Goal: Task Accomplishment & Management: Manage account settings

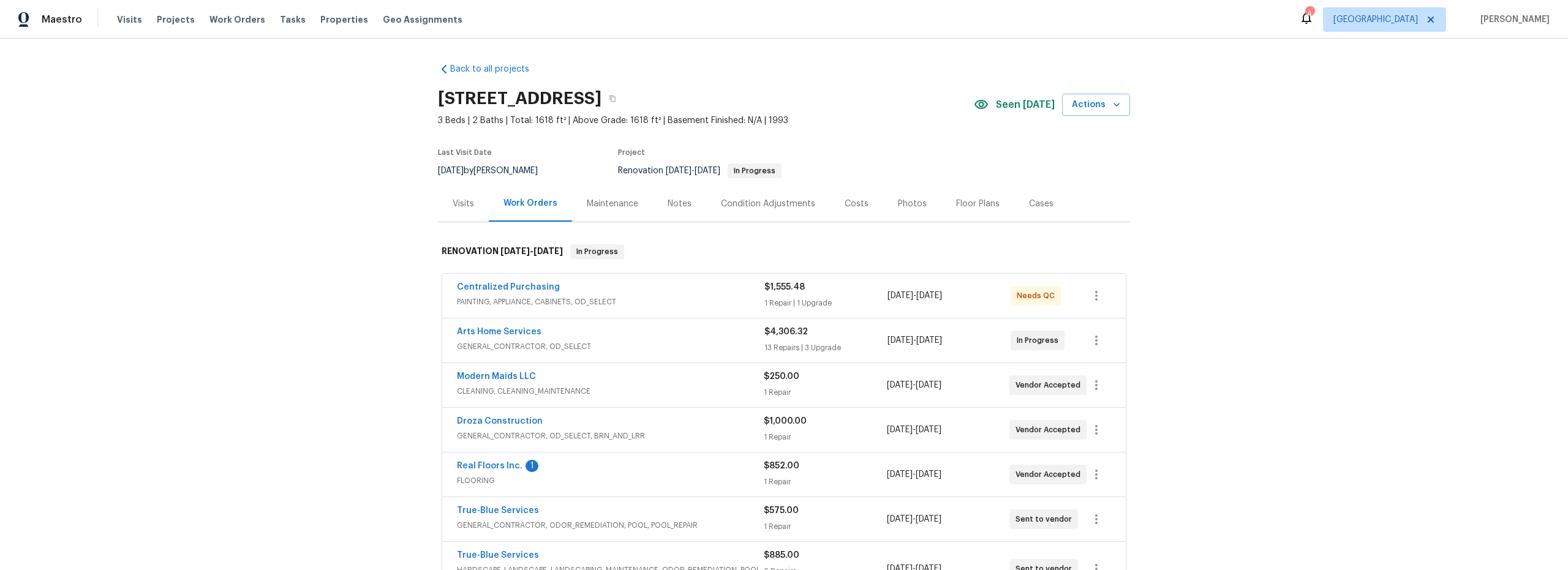
click at [654, 303] on span "PAINTING, APPLIANCE, CABINETS, OD_SELECT" at bounding box center [610, 302] width 308 height 12
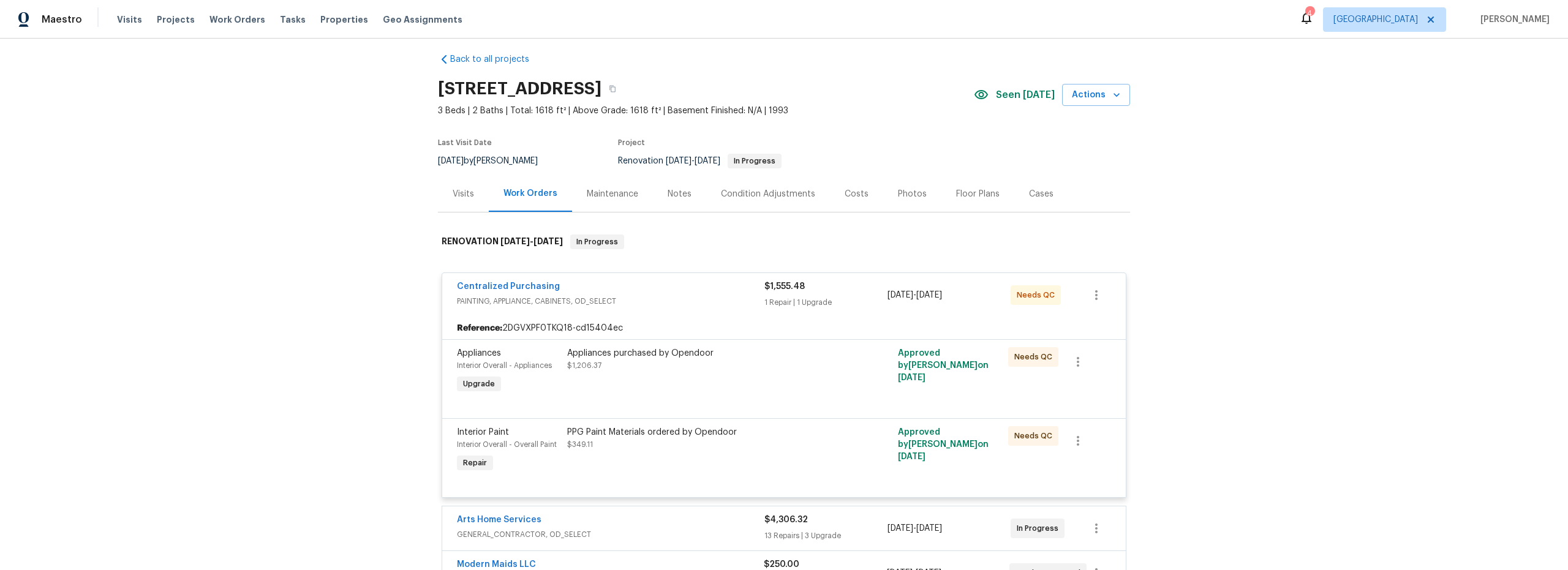
scroll to position [12, 0]
click at [707, 385] on div "Appliances purchased by Opendoor $1,206.37" at bounding box center [701, 369] width 276 height 56
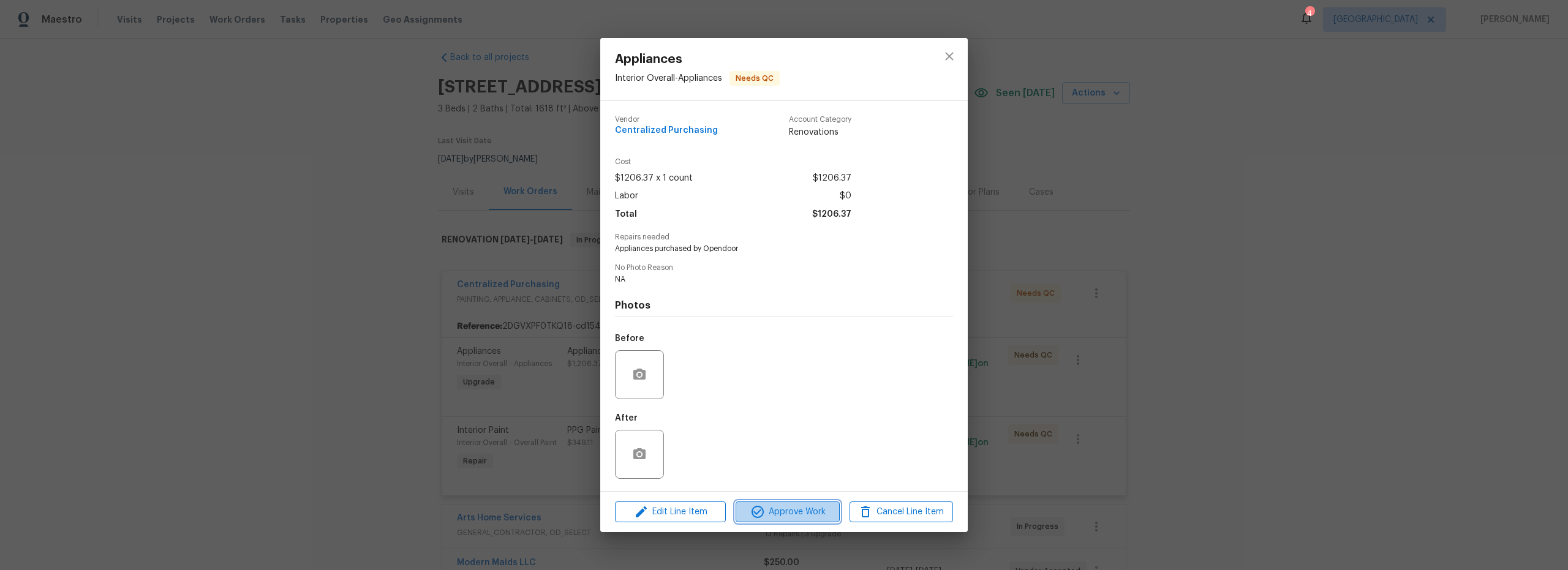
click at [781, 511] on span "Approve Work" at bounding box center [787, 512] width 96 height 15
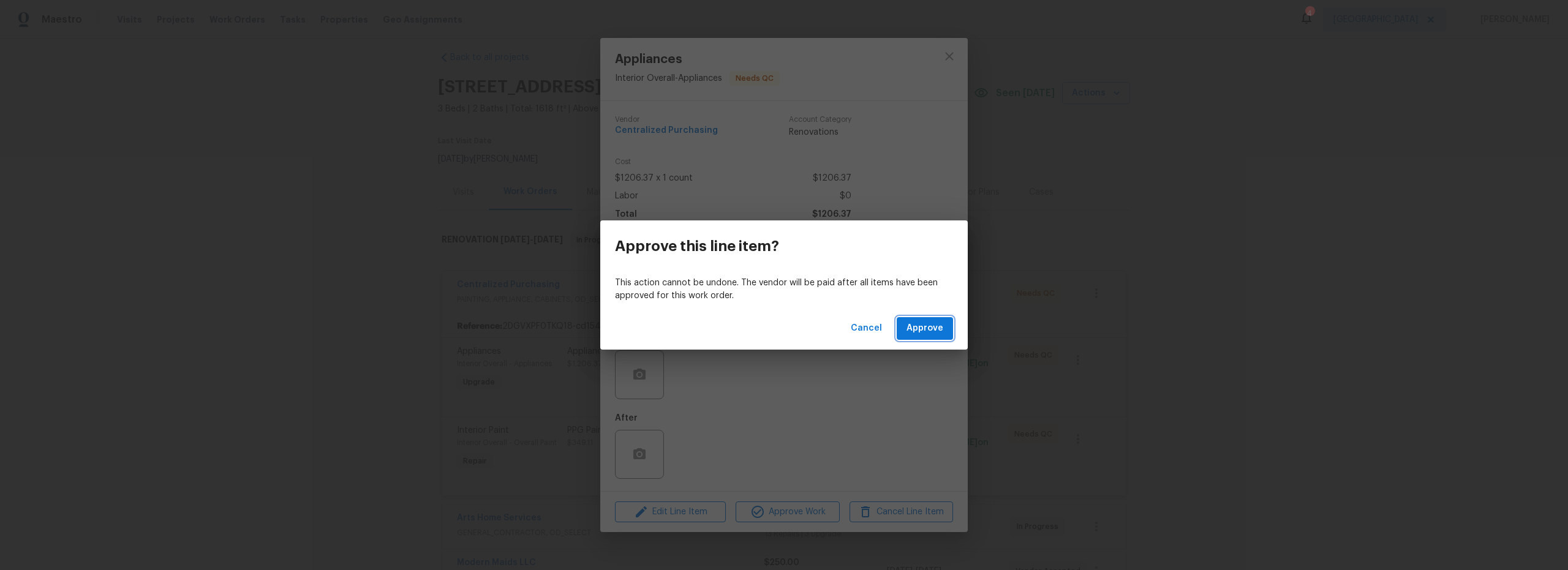
click at [928, 324] on span "Approve" at bounding box center [924, 328] width 37 height 15
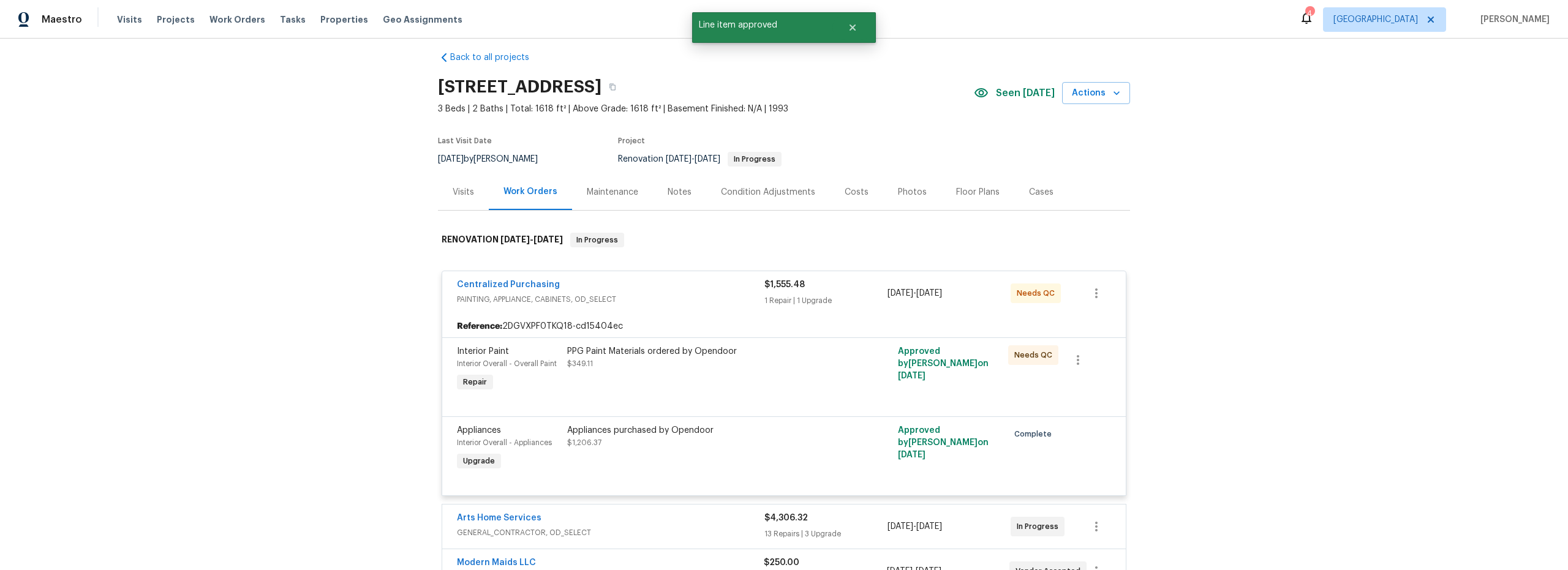
click at [719, 363] on div "PPG Paint Materials ordered by Opendoor $349.11" at bounding box center [701, 357] width 268 height 24
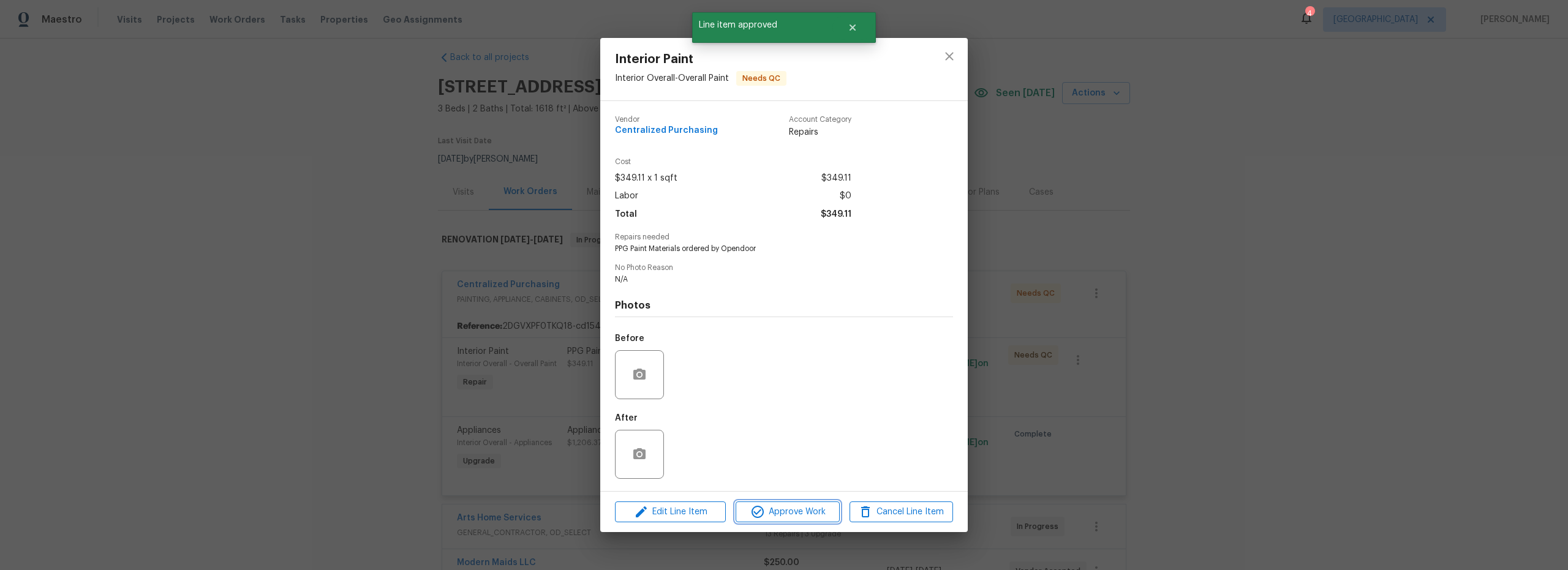
click at [792, 517] on span "Approve Work" at bounding box center [787, 512] width 96 height 15
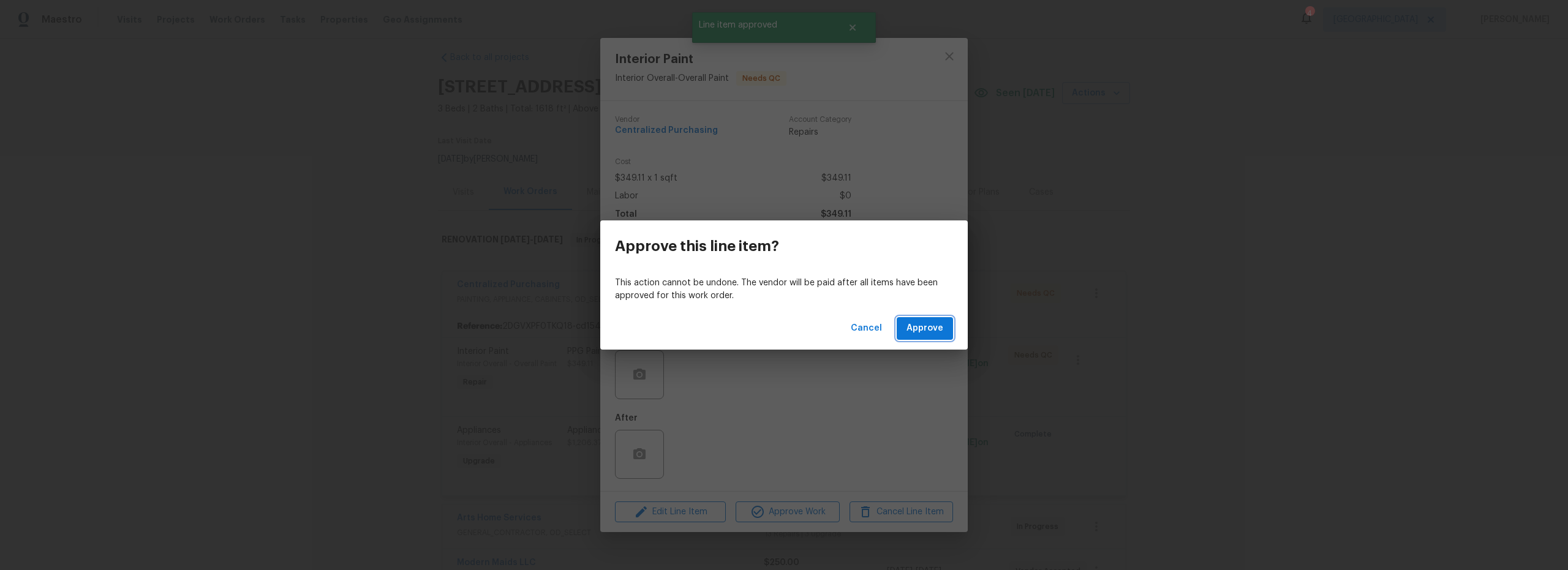
click at [915, 329] on span "Approve" at bounding box center [924, 328] width 37 height 15
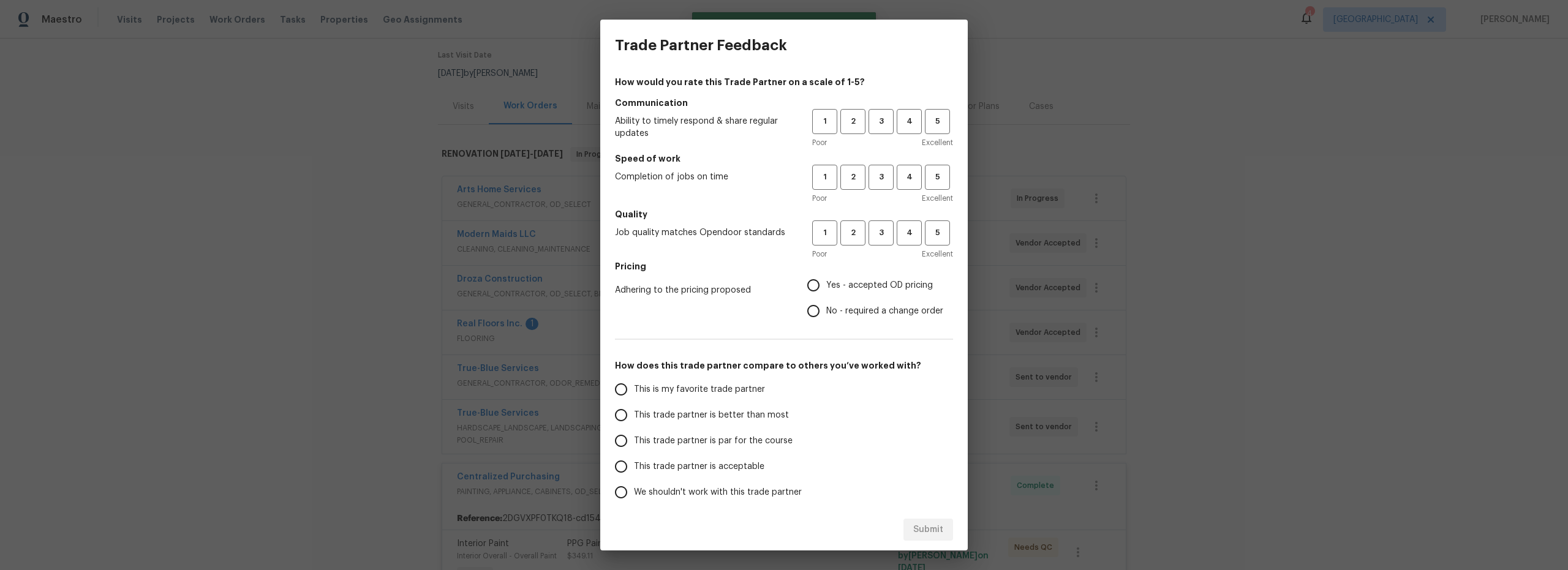
scroll to position [173, 0]
click at [879, 235] on span "3" at bounding box center [881, 233] width 23 height 14
click at [878, 176] on span "3" at bounding box center [881, 177] width 23 height 14
click at [870, 132] on button "3" at bounding box center [881, 121] width 25 height 25
drag, startPoint x: 791, startPoint y: 297, endPoint x: 744, endPoint y: 315, distance: 50.3
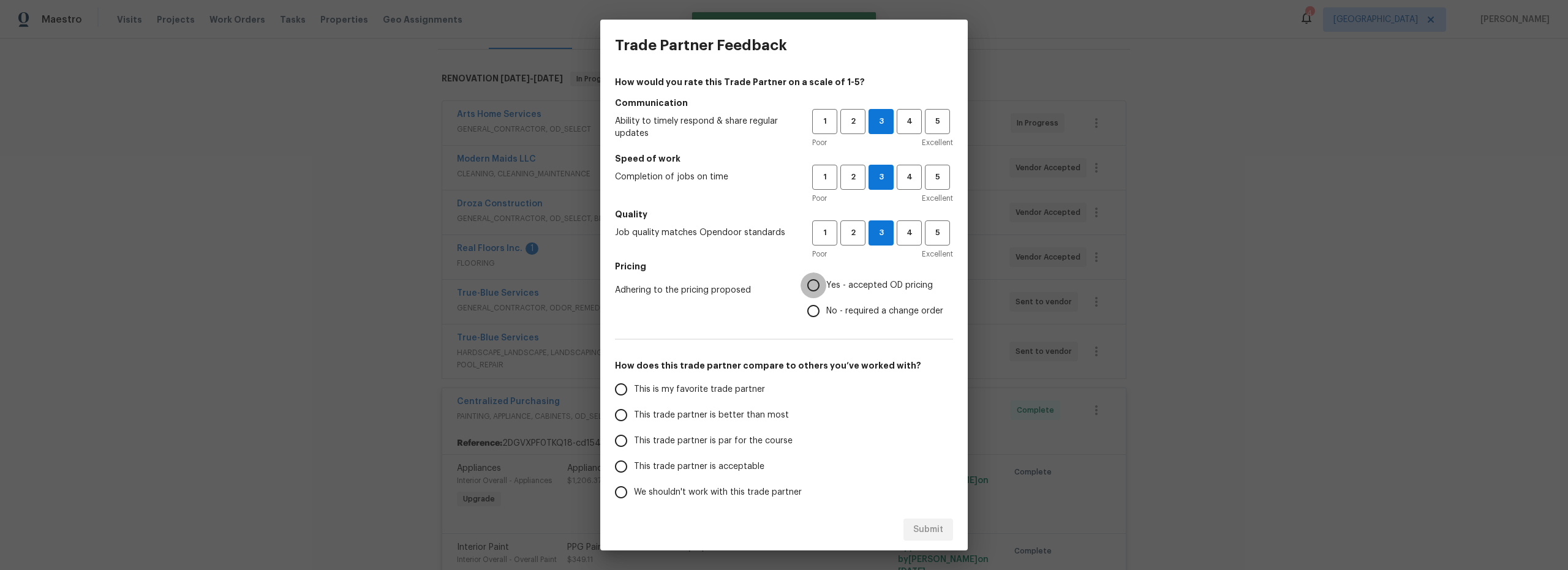
click at [807, 298] on div "Yes - accepted OD pricing No - required a change order" at bounding box center [880, 298] width 146 height 51
drag, startPoint x: 806, startPoint y: 285, endPoint x: 750, endPoint y: 330, distance: 71.8
click at [805, 286] on input "Yes - accepted OD pricing" at bounding box center [813, 285] width 26 height 26
radio input "true"
drag, startPoint x: 620, startPoint y: 386, endPoint x: 676, endPoint y: 401, distance: 58.0
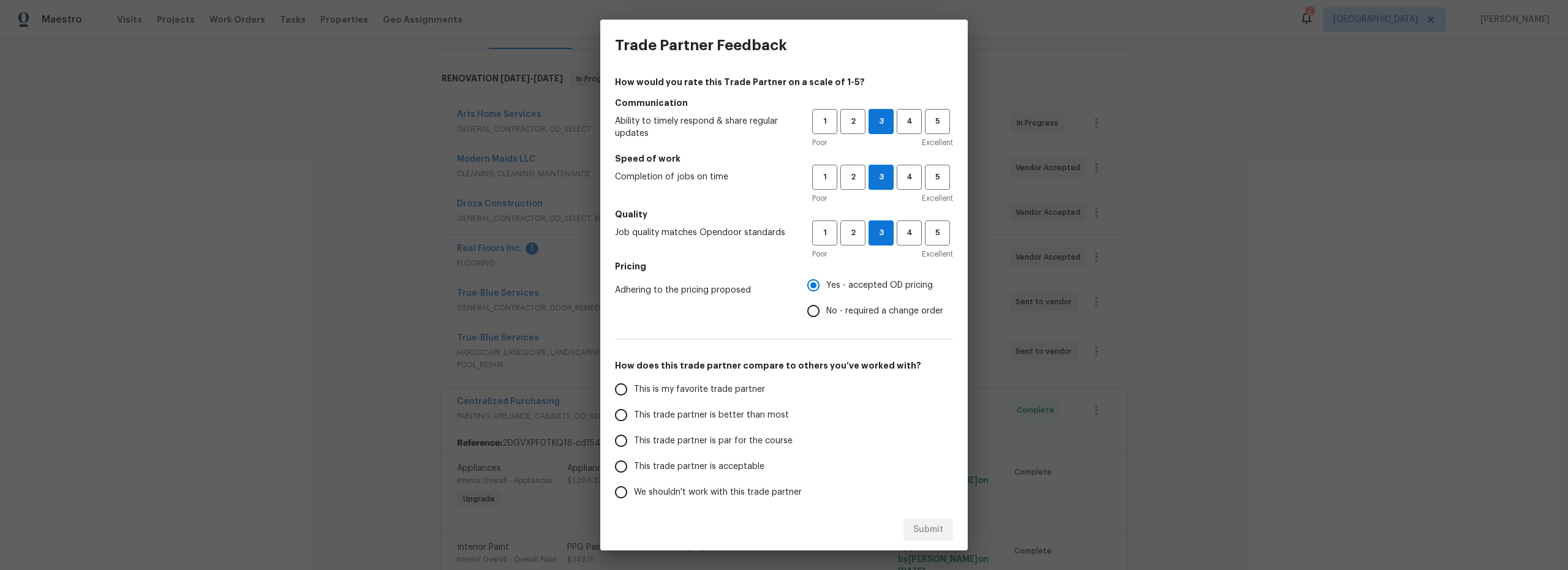
click at [621, 386] on input "This is my favorite trade partner" at bounding box center [621, 389] width 26 height 26
click at [920, 528] on span "Submit" at bounding box center [928, 530] width 30 height 15
radio input "true"
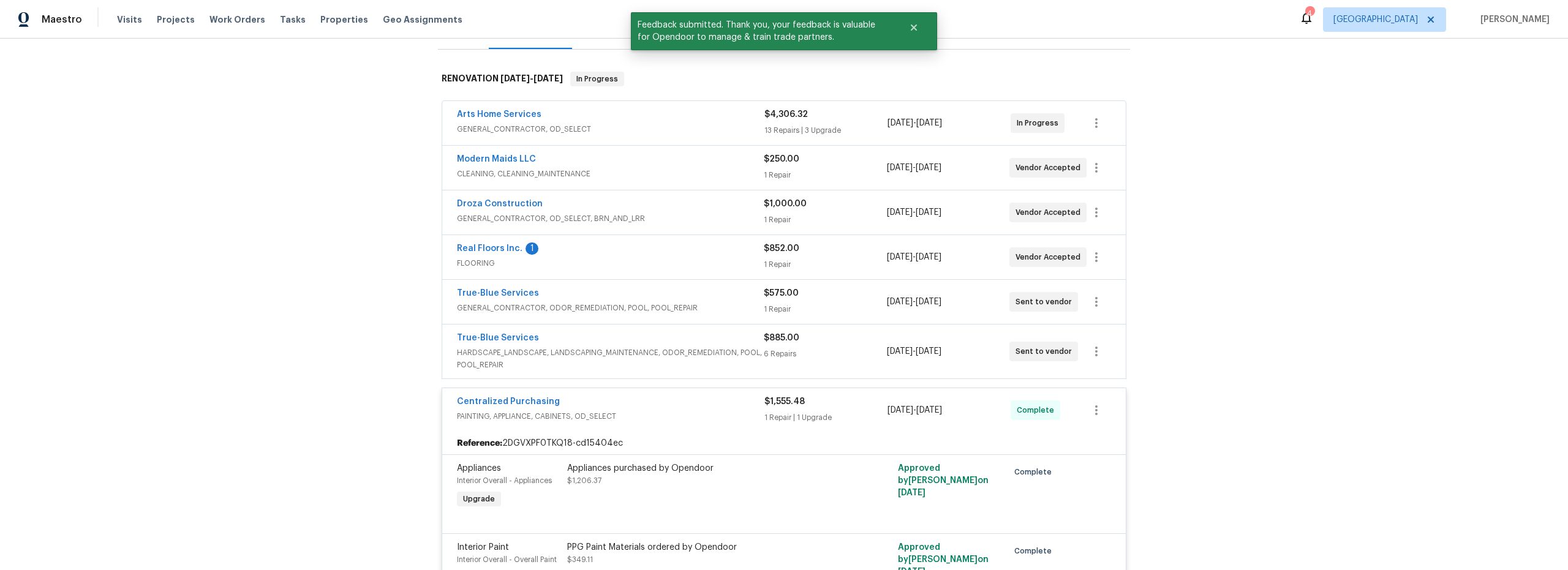
click at [637, 262] on span "FLOORING" at bounding box center [610, 263] width 307 height 12
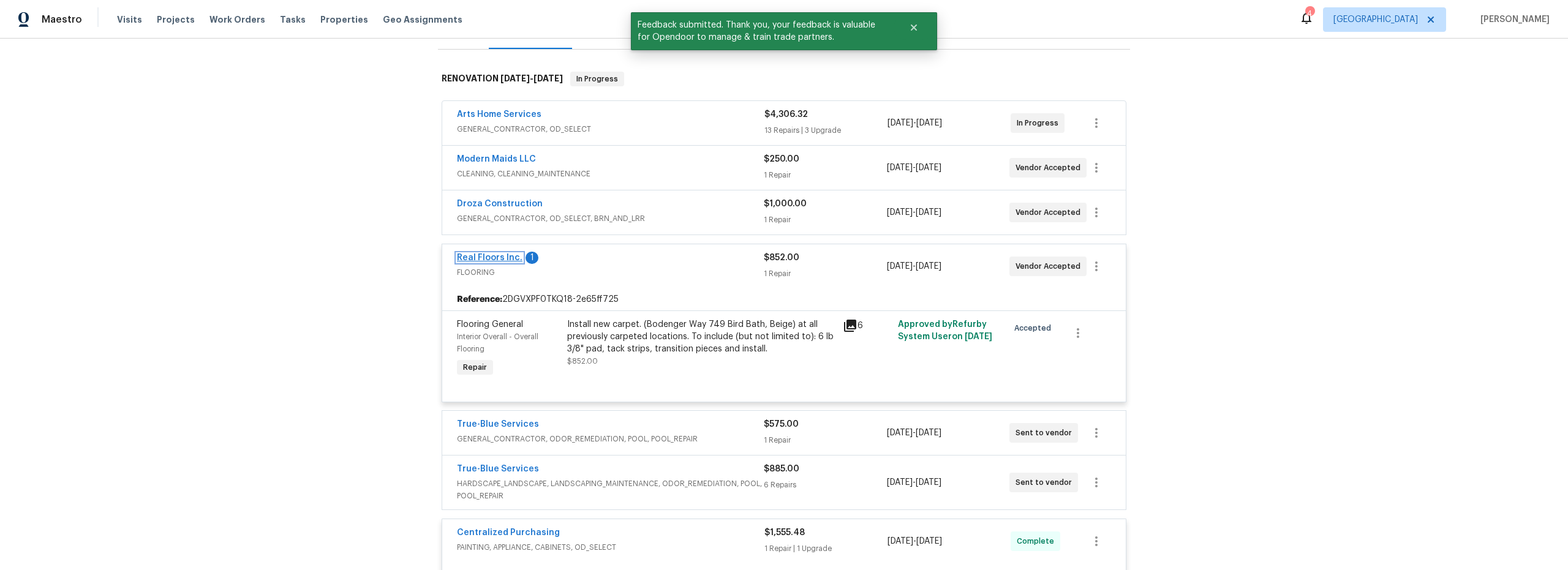
click at [478, 256] on link "Real Floors Inc." at bounding box center [490, 258] width 65 height 8
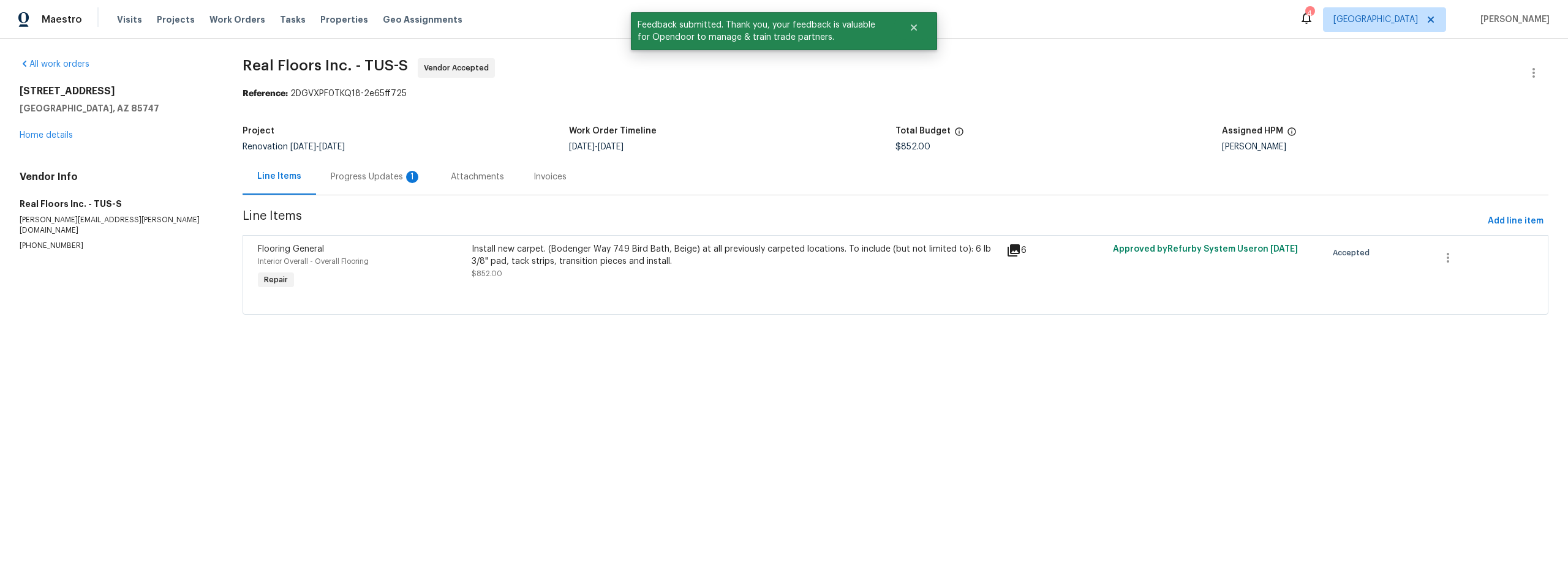
click at [385, 178] on div "Progress Updates 1" at bounding box center [376, 177] width 91 height 12
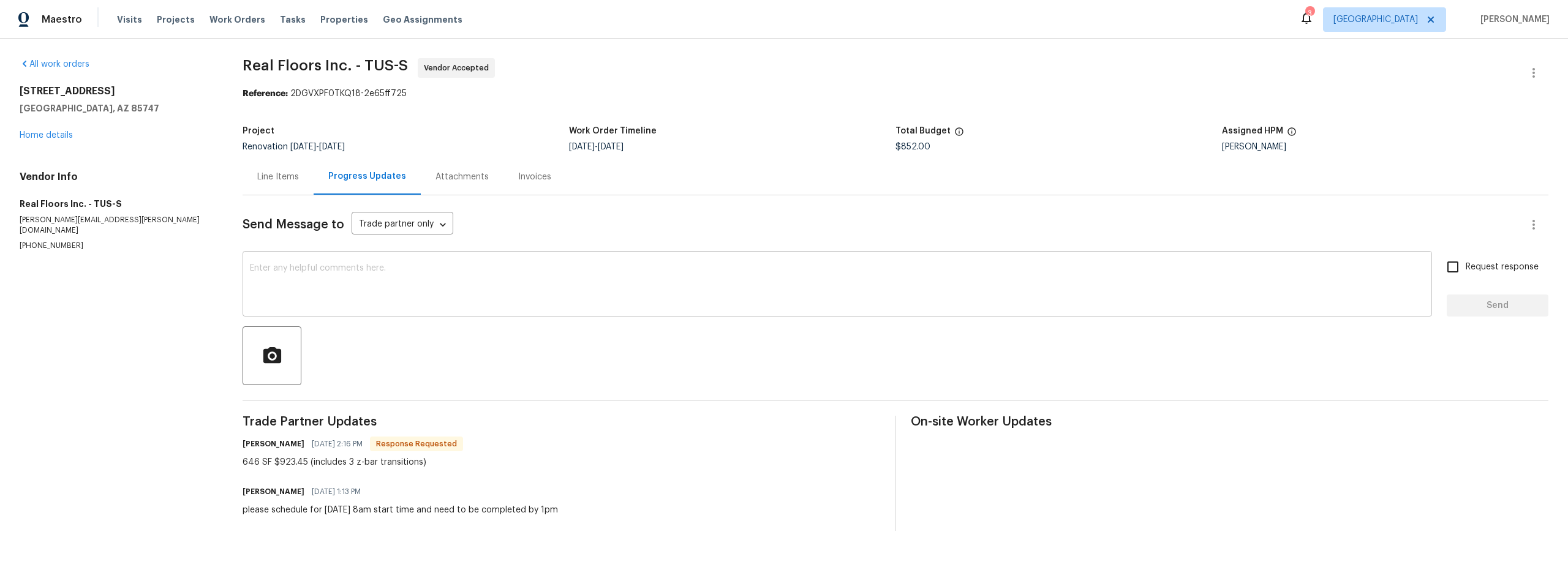
click at [410, 307] on textarea at bounding box center [837, 285] width 1174 height 43
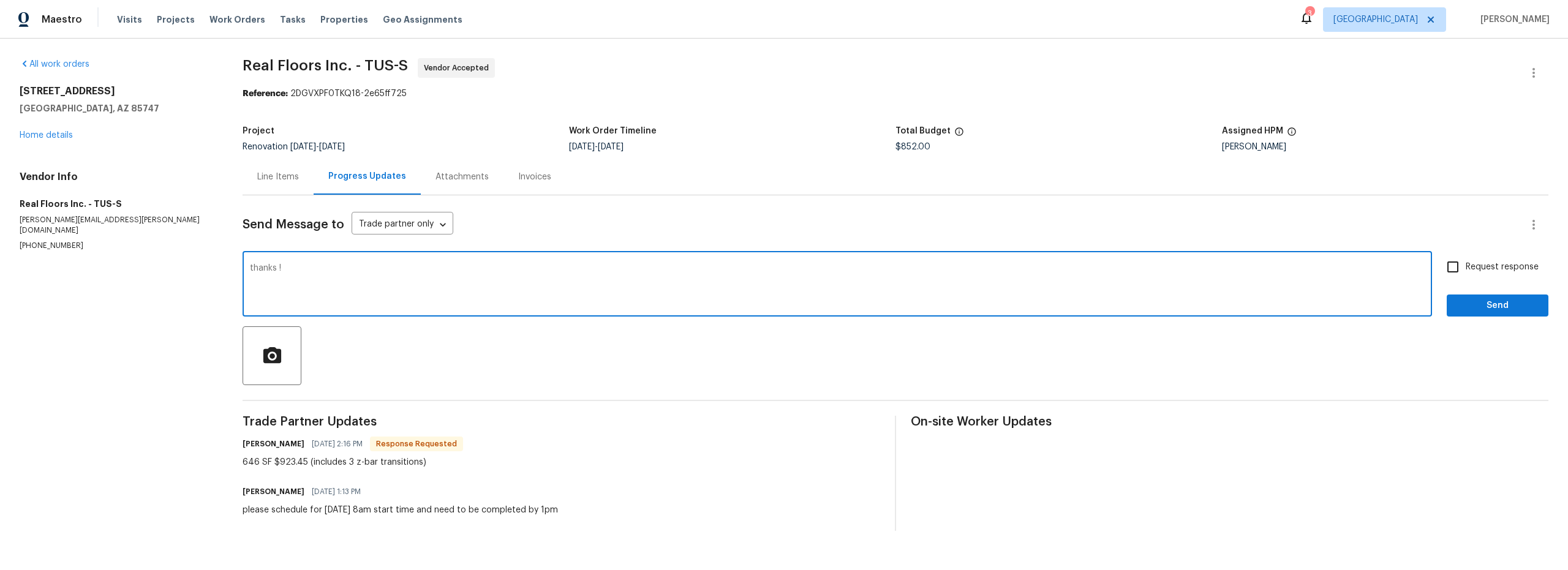
type textarea "thanks !"
click at [1471, 308] on span "Send" at bounding box center [1497, 305] width 82 height 15
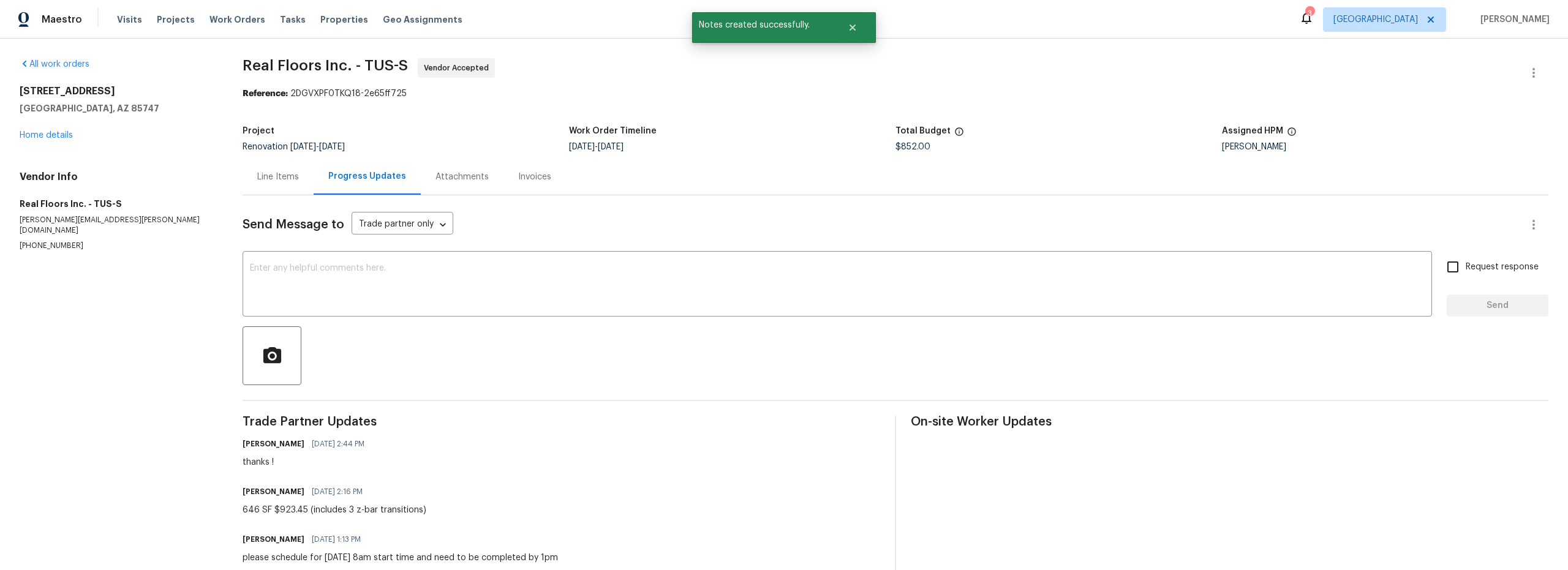
click at [285, 184] on div "Line Items" at bounding box center [278, 176] width 71 height 36
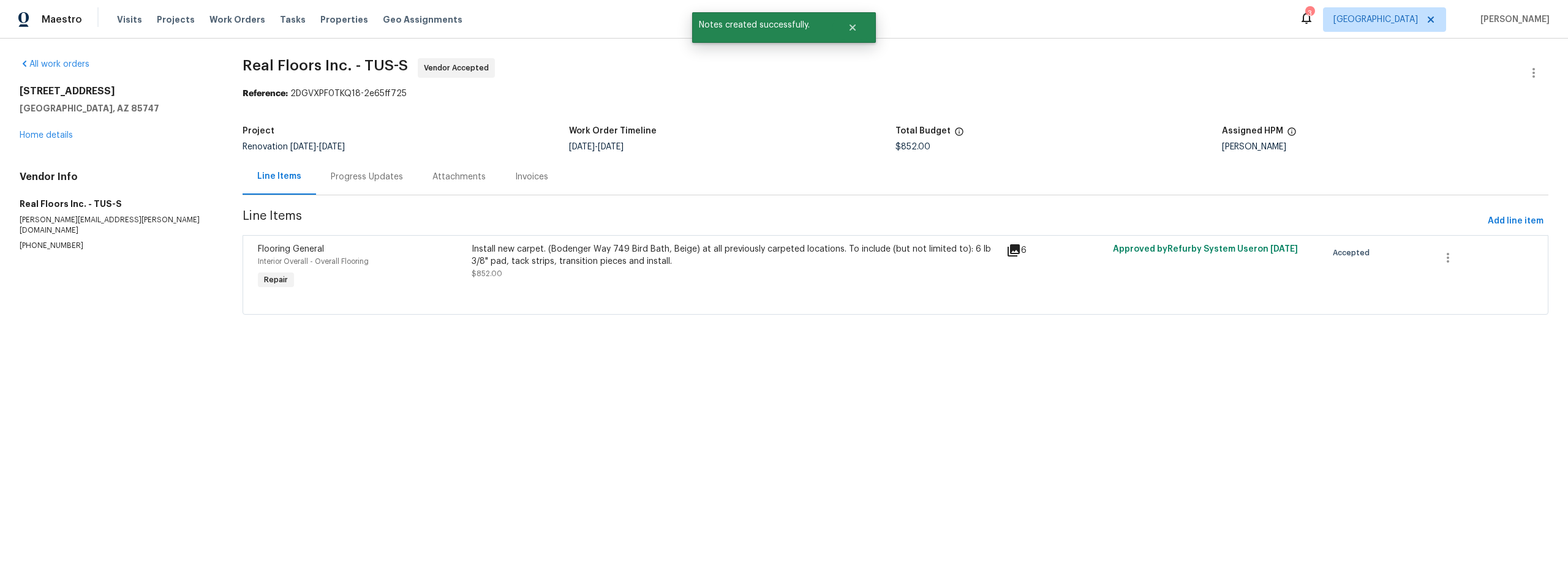
click at [377, 277] on div "Flooring General Interior Overall - Overall Flooring Repair" at bounding box center [361, 267] width 214 height 56
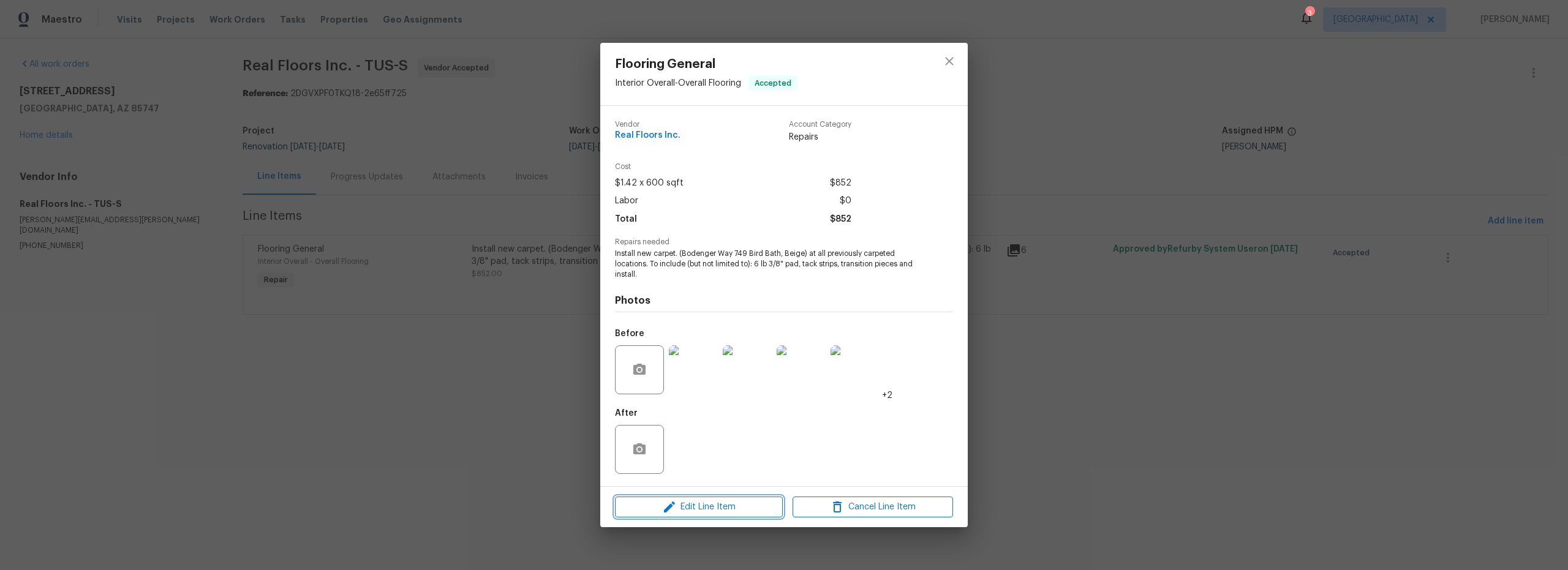
click at [722, 503] on span "Edit Line Item" at bounding box center [699, 508] width 160 height 15
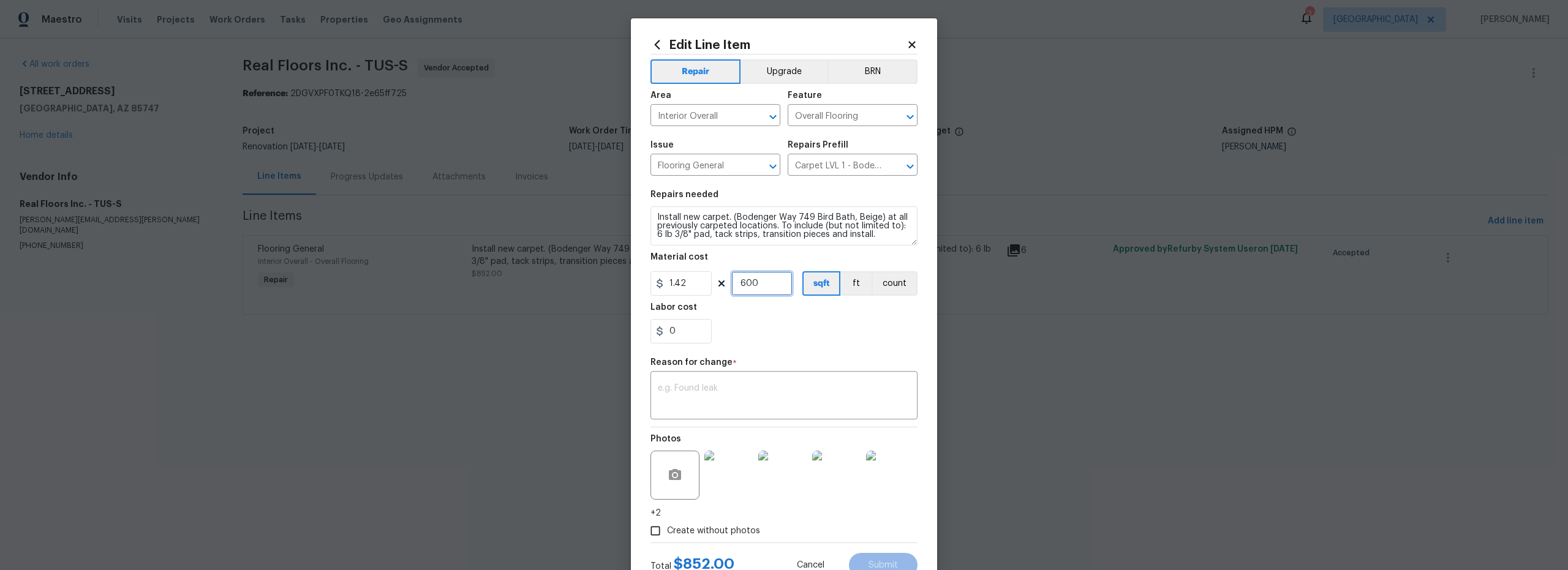
click at [760, 287] on input "600" at bounding box center [762, 283] width 61 height 24
type input "646"
click at [682, 329] on input "0" at bounding box center [681, 330] width 61 height 24
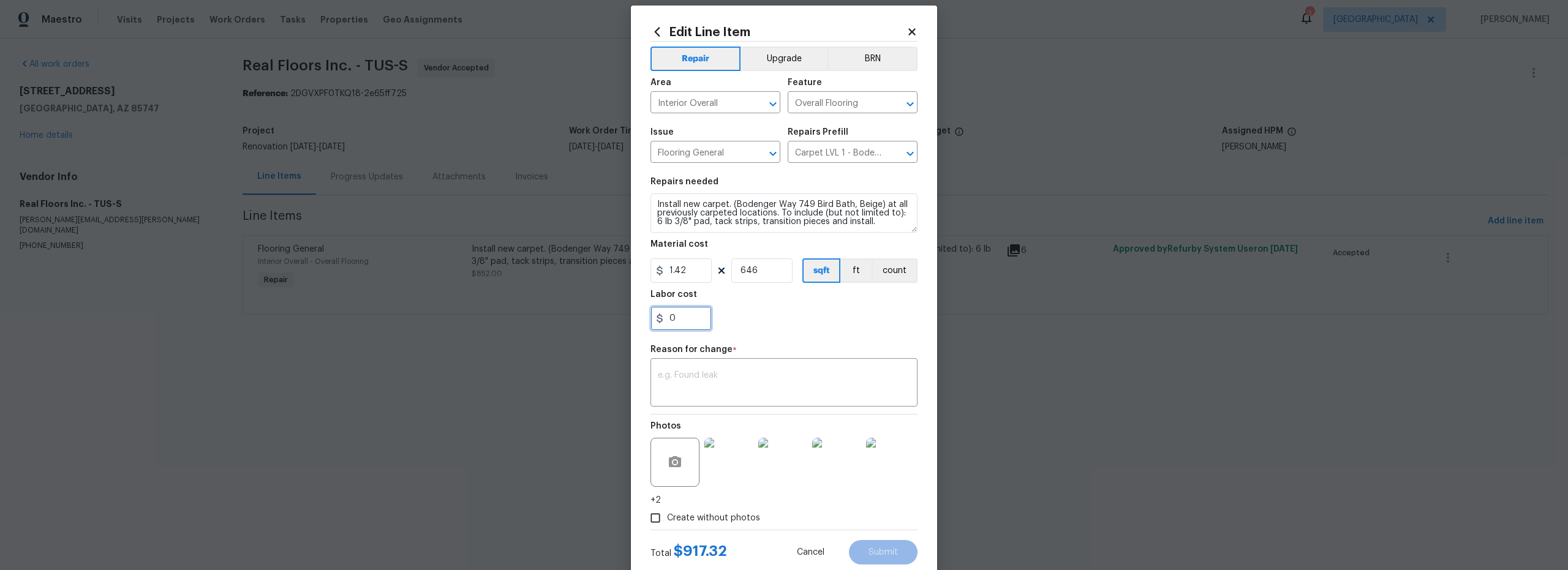
scroll to position [15, 0]
click at [772, 324] on div "0" at bounding box center [784, 316] width 267 height 24
click at [681, 317] on input "0" at bounding box center [681, 316] width 61 height 24
type input "6.13"
click at [758, 377] on textarea at bounding box center [783, 382] width 252 height 26
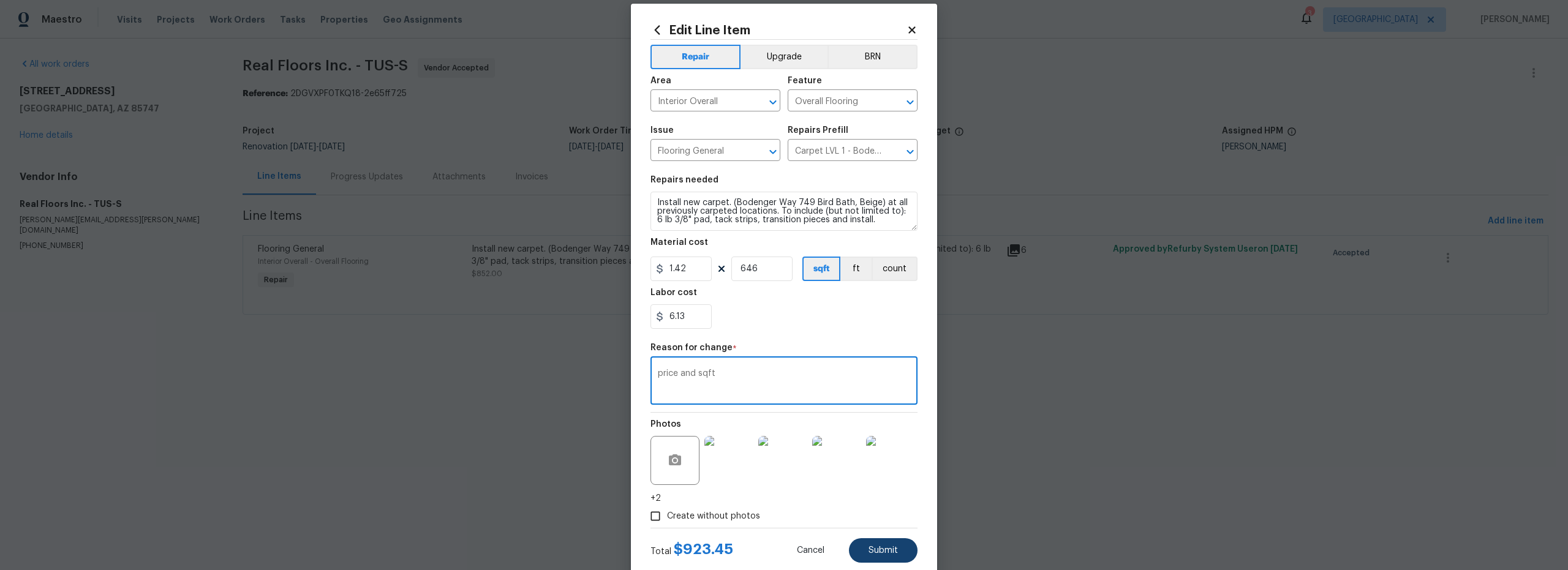
type textarea "price and sqft"
click at [877, 546] on span "Submit" at bounding box center [883, 551] width 29 height 9
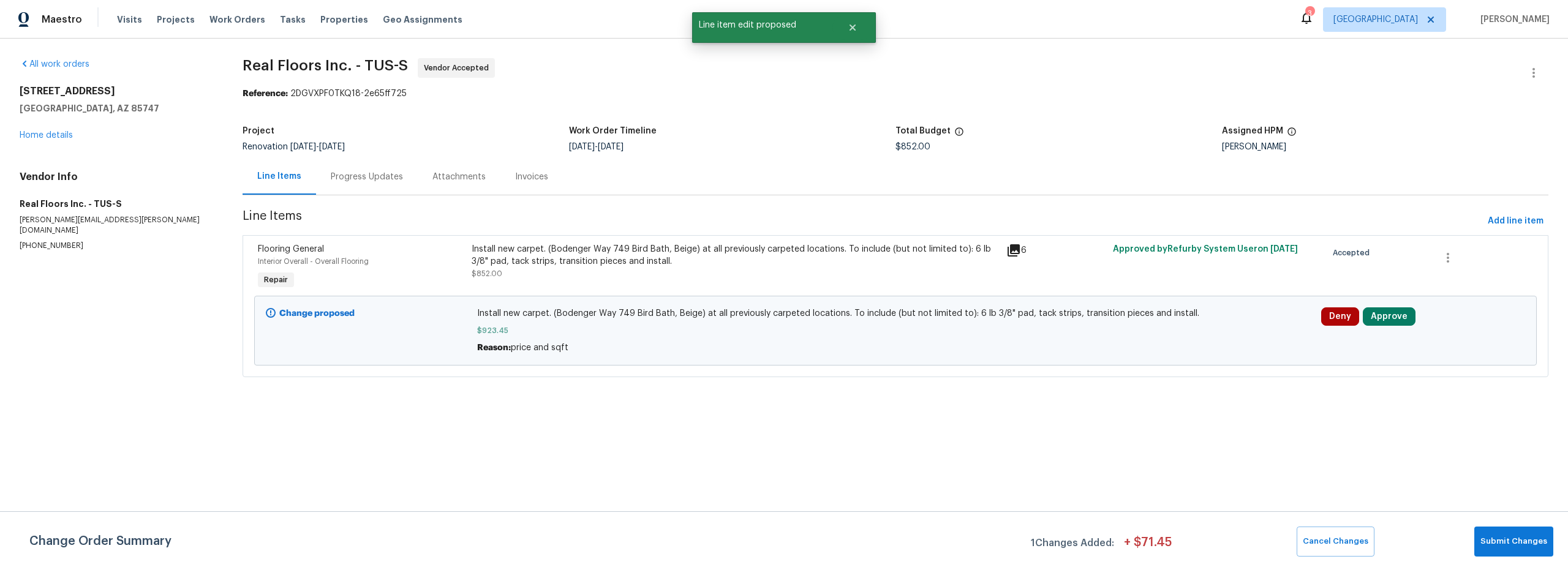
scroll to position [0, 0]
click at [1508, 544] on span "Submit Changes" at bounding box center [1513, 542] width 67 height 14
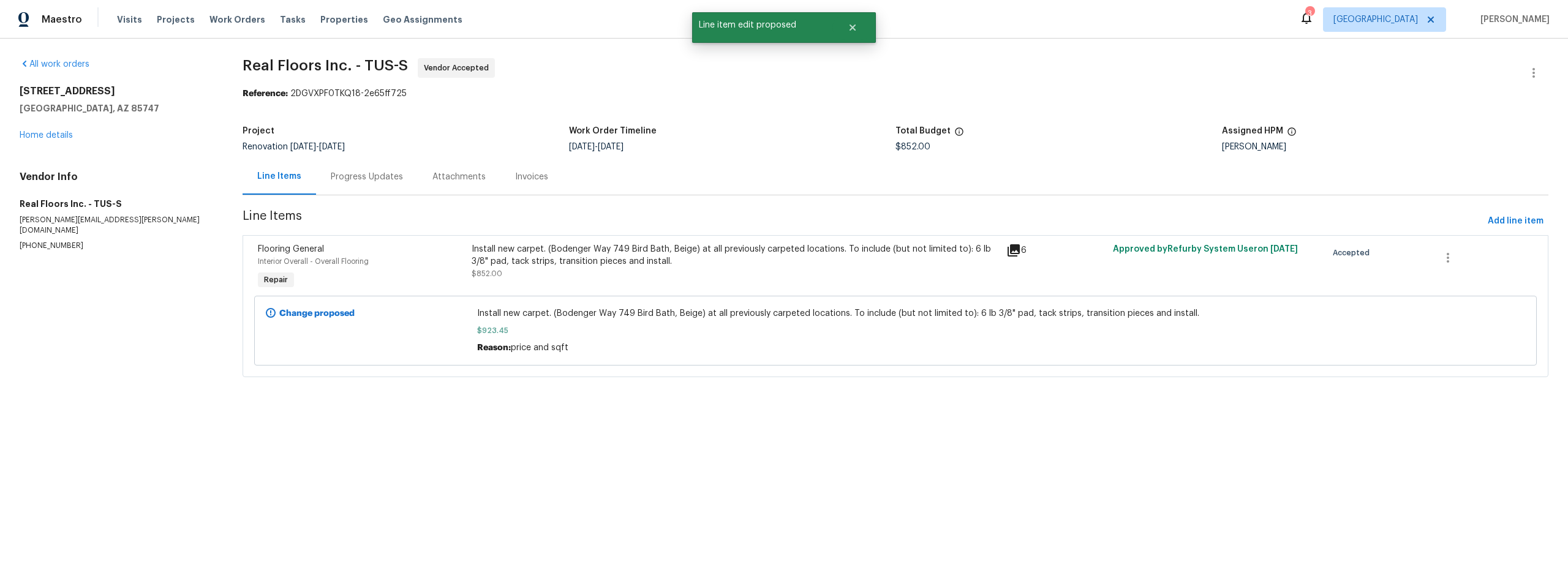
click at [79, 137] on div "9624 E Azuma Way Tucson, AZ 85747 Home details" at bounding box center [116, 113] width 194 height 56
click at [63, 136] on link "Home details" at bounding box center [46, 135] width 53 height 8
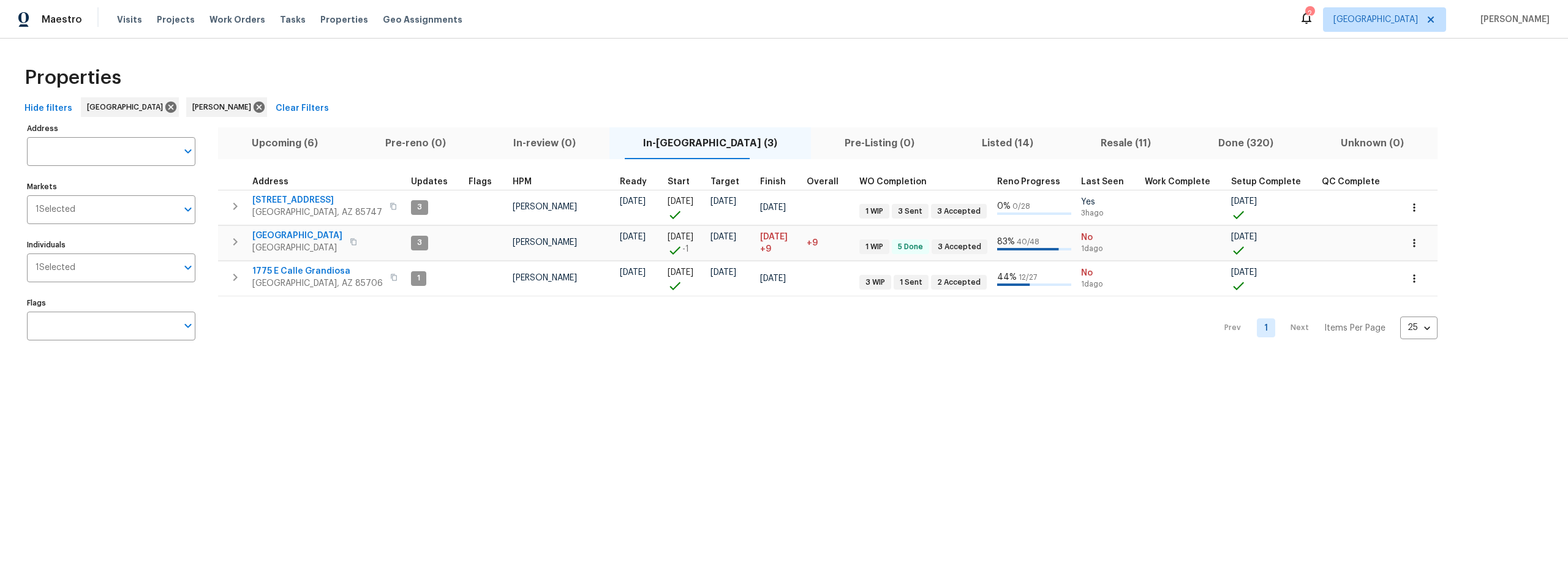
click at [685, 151] on span "In-[GEOGRAPHIC_DATA] (3)" at bounding box center [710, 143] width 187 height 17
click at [1314, 17] on div "2" at bounding box center [1309, 14] width 8 height 12
click at [1314, 13] on div "2" at bounding box center [1309, 14] width 8 height 12
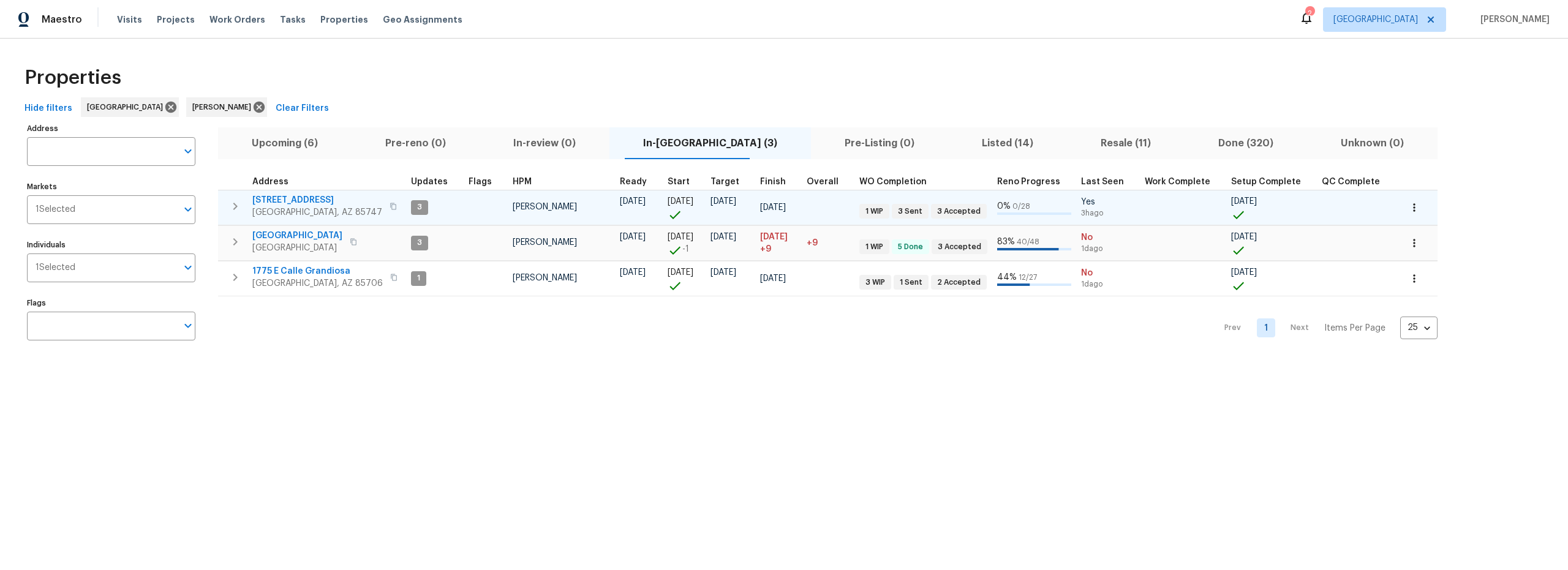
click at [302, 199] on span "[STREET_ADDRESS]" at bounding box center [317, 201] width 130 height 12
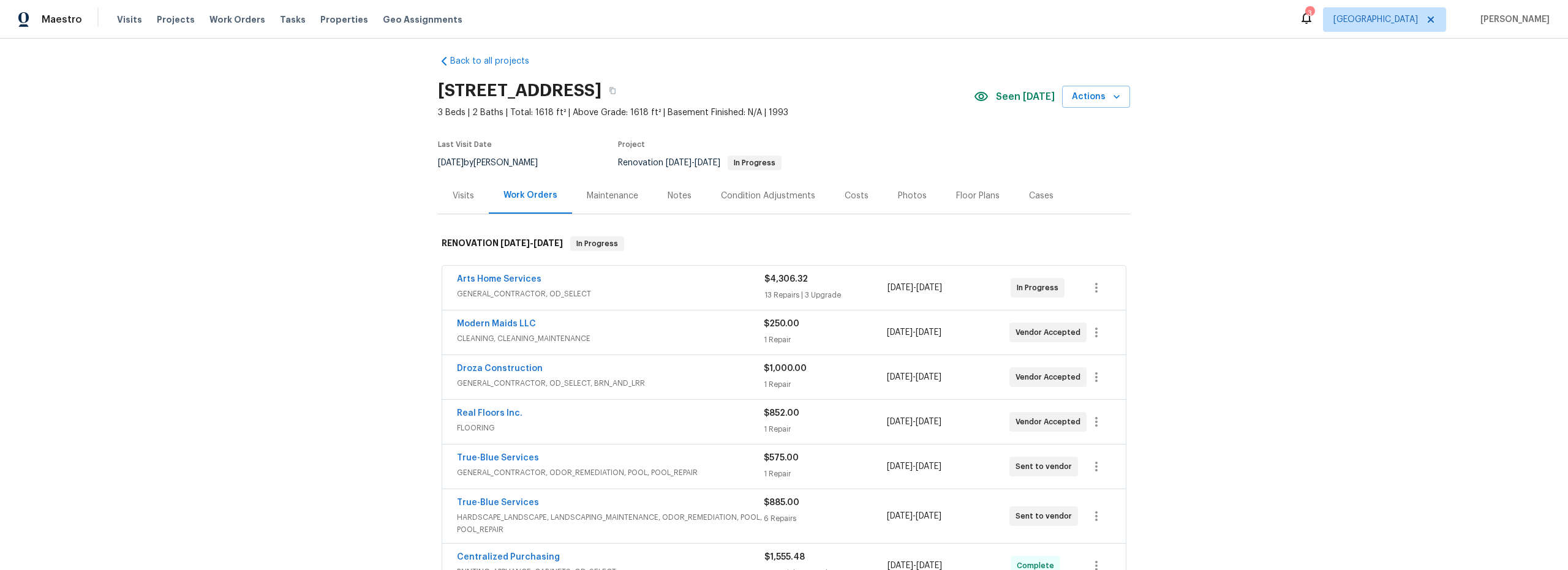
scroll to position [61, 0]
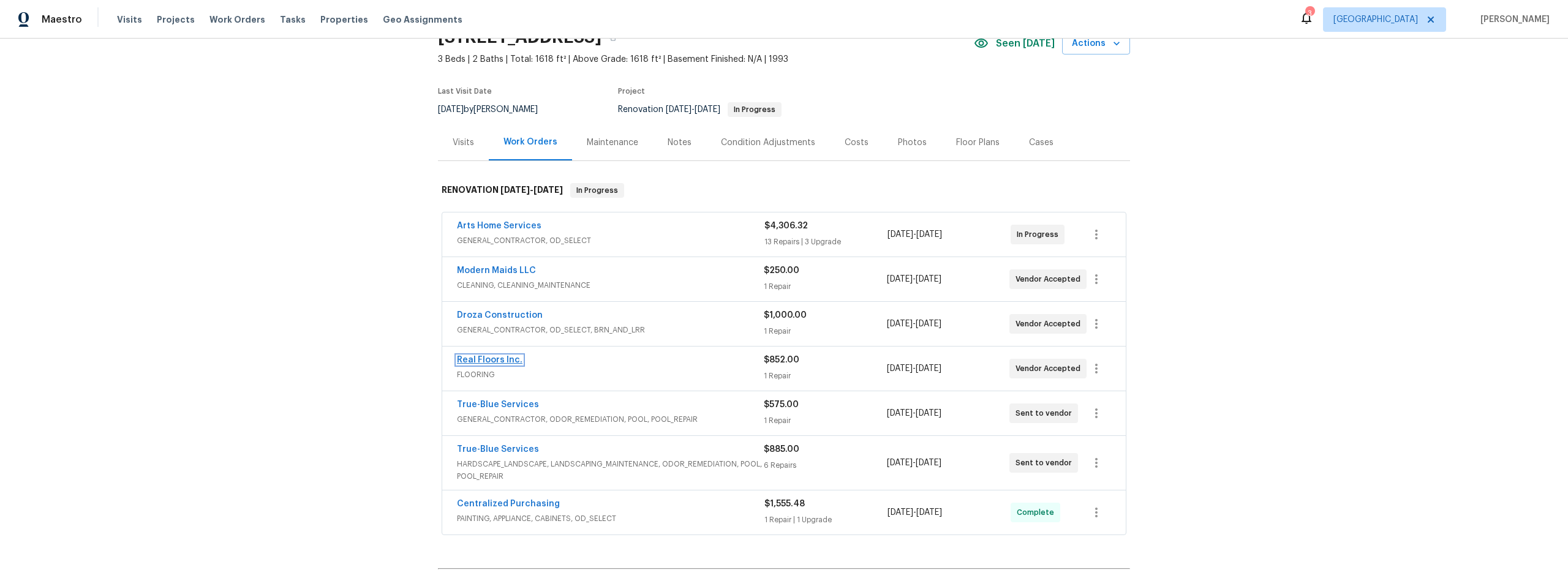
click at [495, 360] on link "Real Floors Inc." at bounding box center [490, 360] width 65 height 8
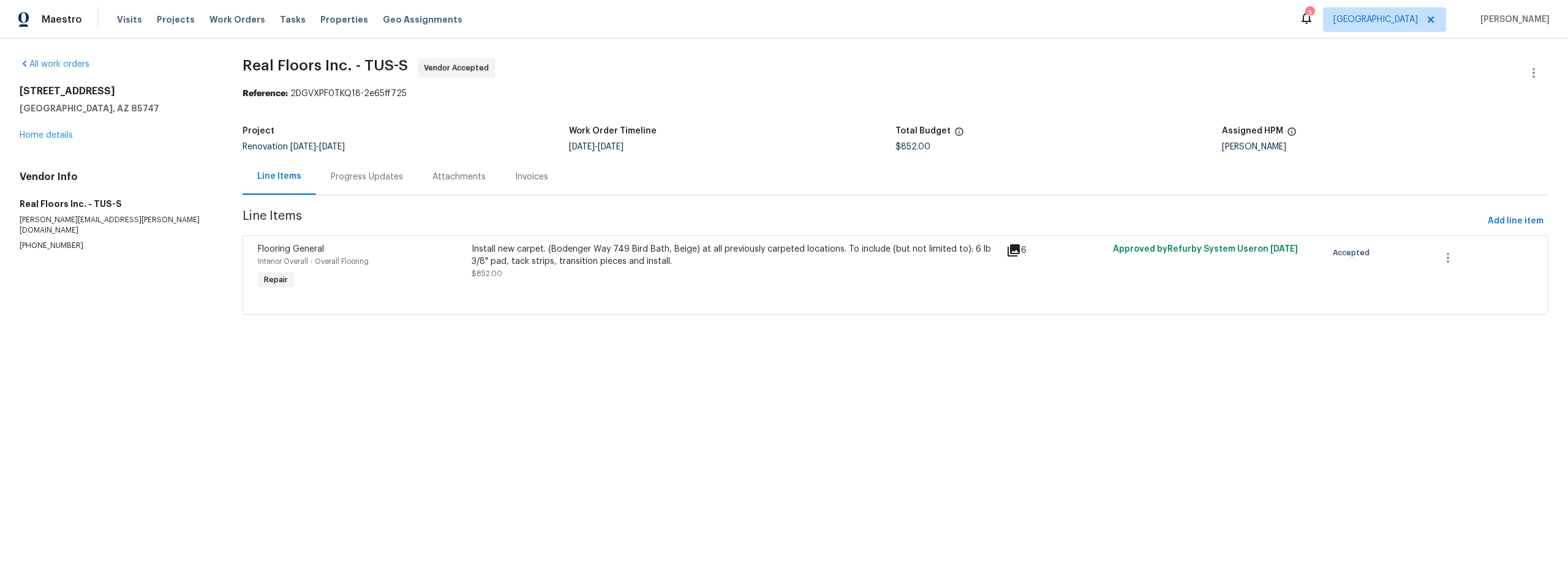
drag, startPoint x: 379, startPoint y: 178, endPoint x: 392, endPoint y: 194, distance: 20.6
click at [379, 178] on div "Progress Updates" at bounding box center [367, 177] width 72 height 12
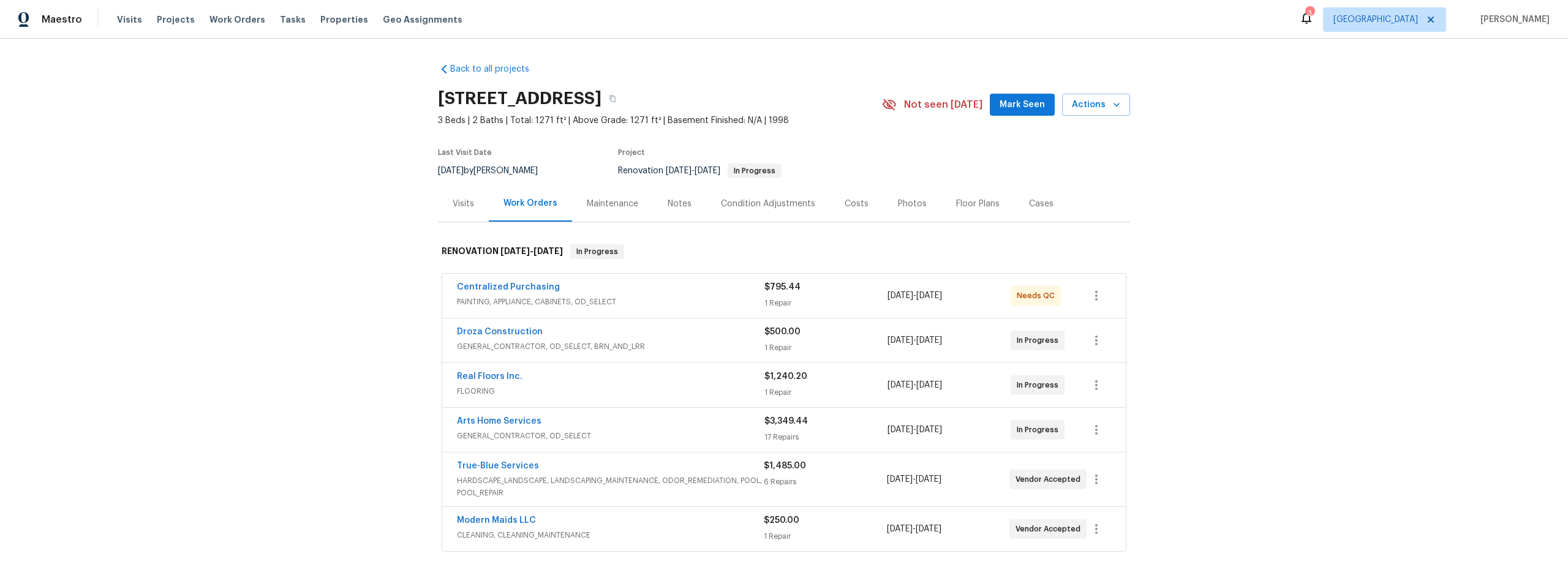
click at [719, 300] on span "PAINTING, APPLIANCE, CABINETS, OD_SELECT" at bounding box center [610, 302] width 308 height 12
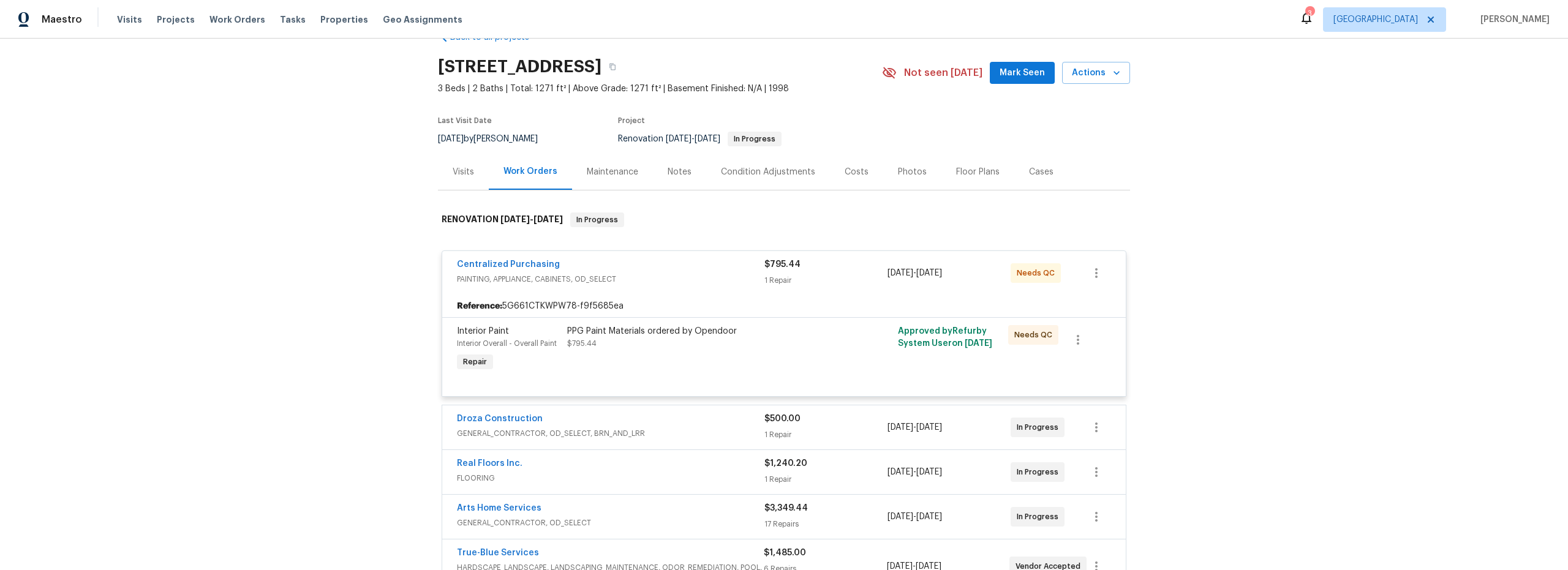
scroll to position [55, 0]
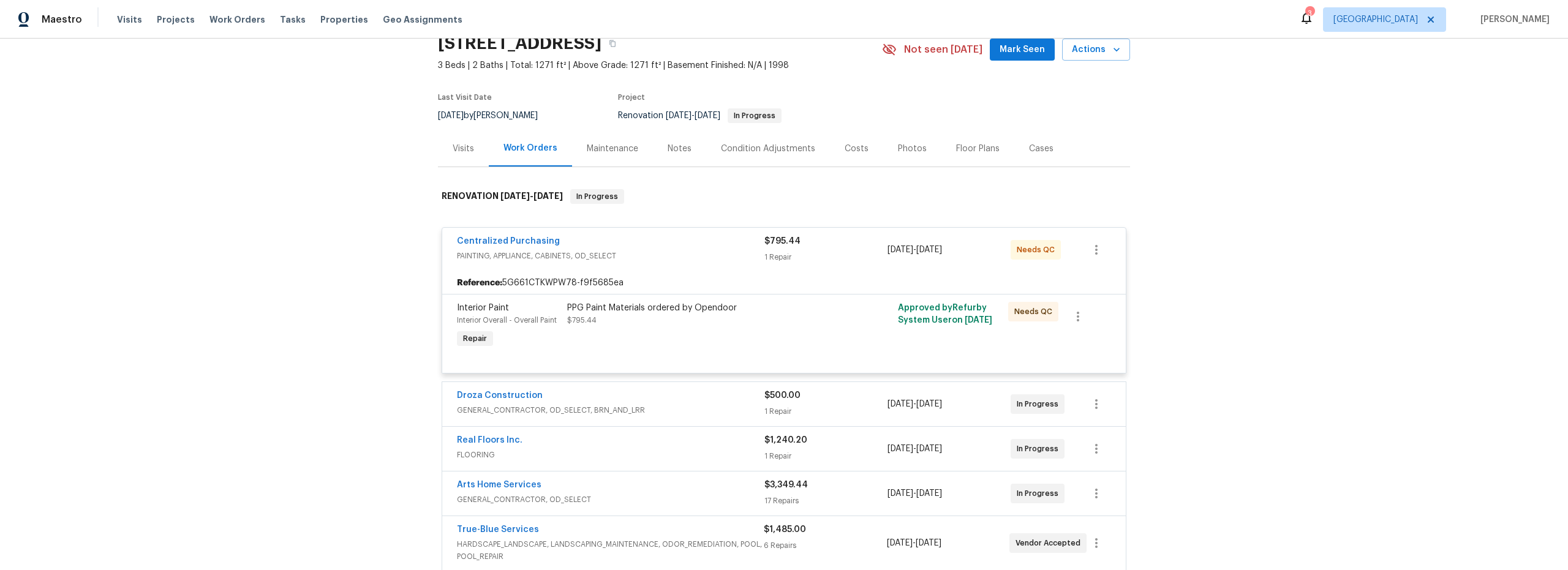
click at [687, 344] on div "PPG Paint Materials ordered by Opendoor $795.44" at bounding box center [701, 326] width 276 height 56
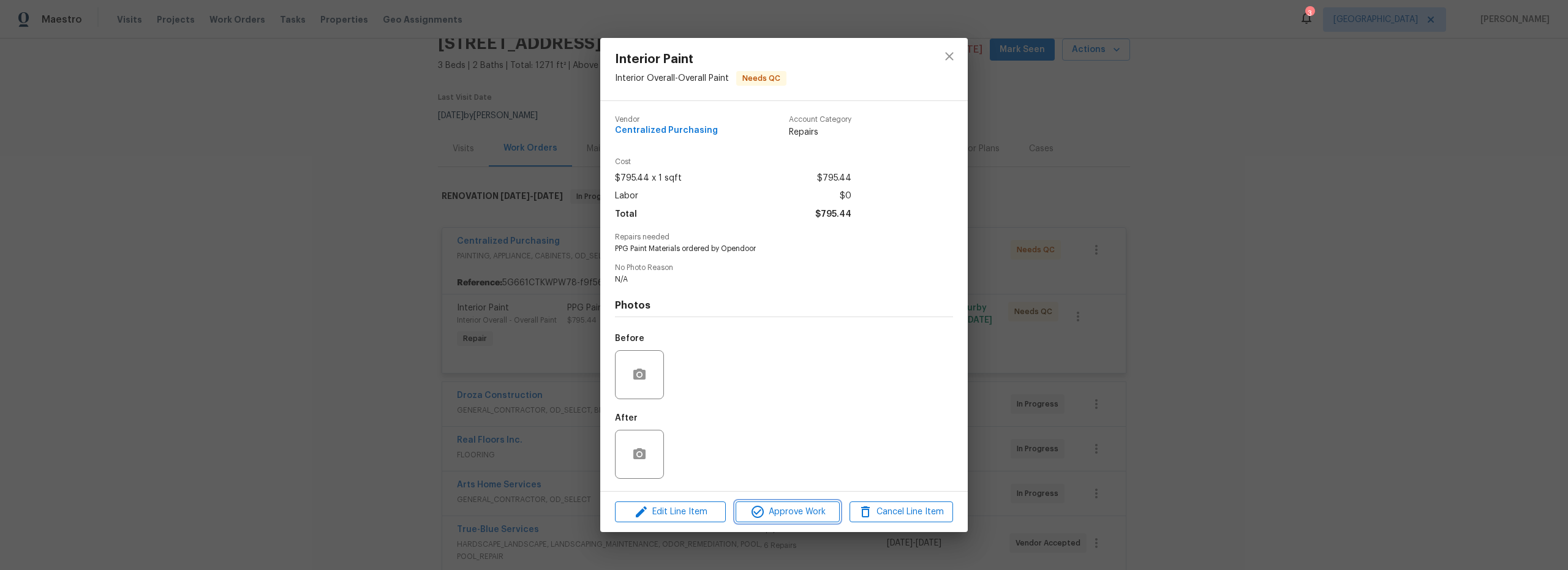
click at [771, 512] on span "Approve Work" at bounding box center [787, 512] width 96 height 15
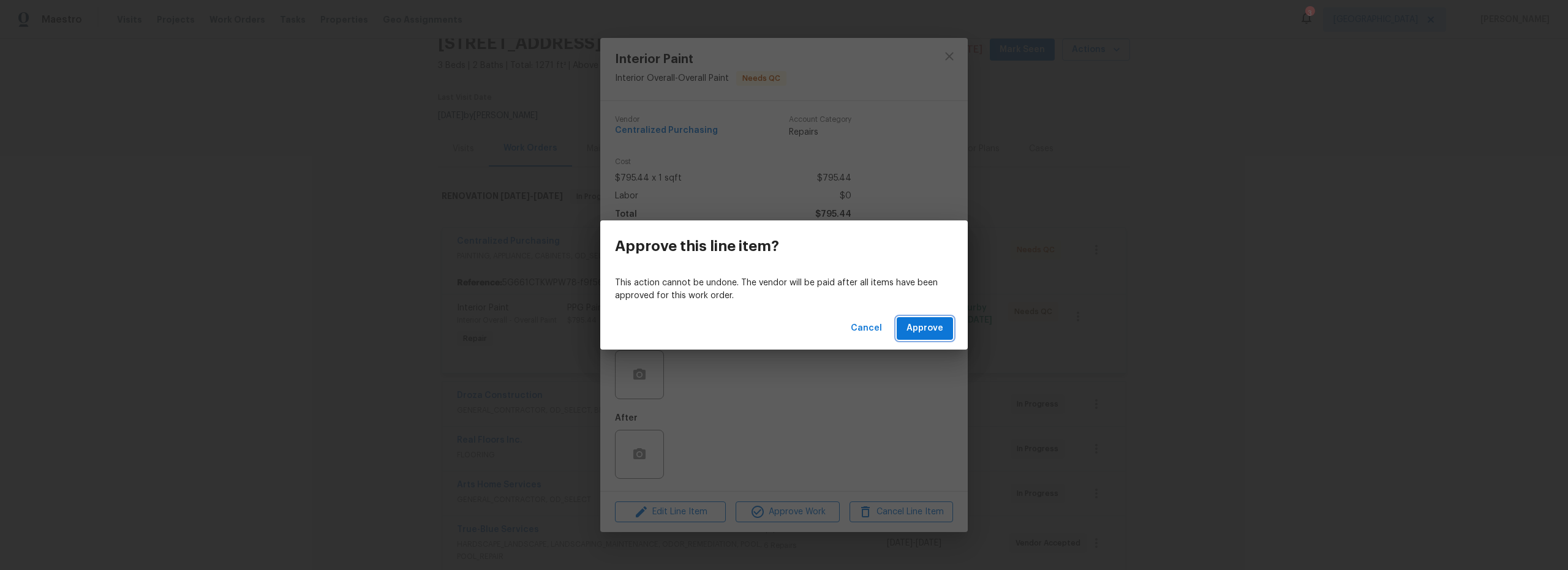
click at [921, 328] on span "Approve" at bounding box center [924, 328] width 37 height 15
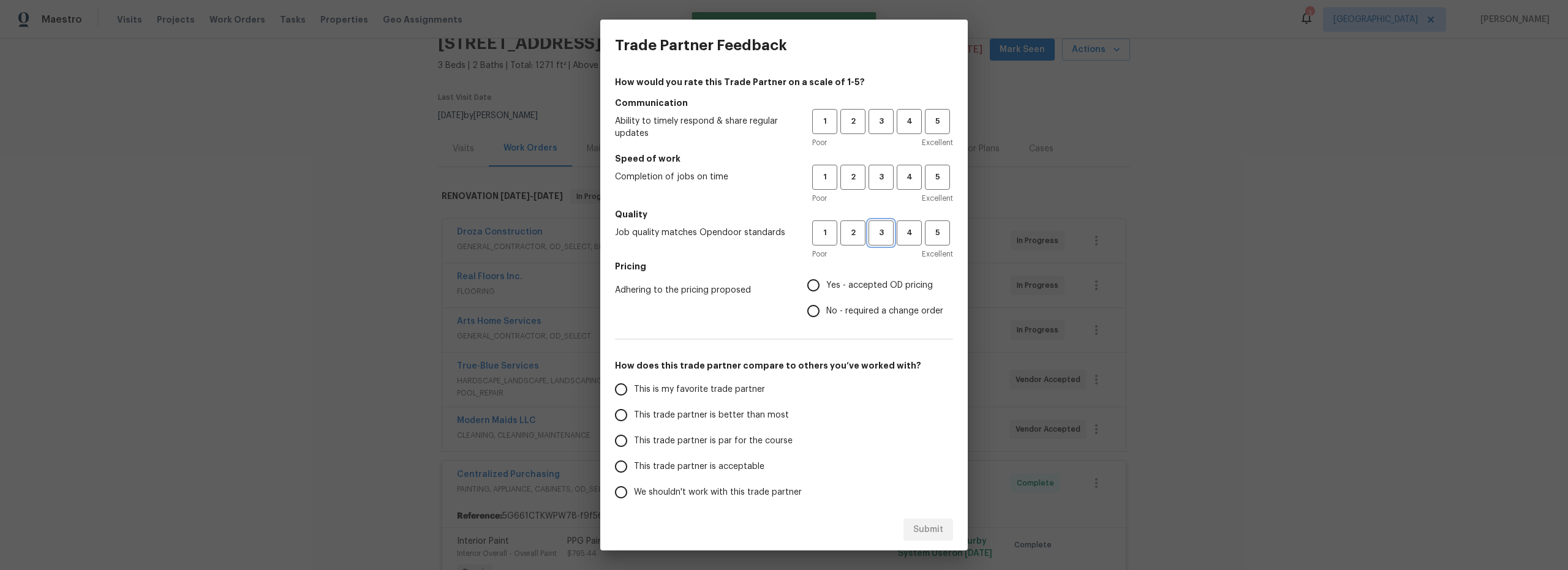
drag, startPoint x: 872, startPoint y: 236, endPoint x: 878, endPoint y: 224, distance: 13.4
click at [872, 236] on span "3" at bounding box center [881, 233] width 23 height 14
click at [874, 189] on div "1 2 3 4 5 Poor Excellent" at bounding box center [882, 184] width 141 height 40
click at [873, 174] on span "3" at bounding box center [881, 177] width 23 height 14
click at [870, 126] on span "3" at bounding box center [881, 121] width 23 height 14
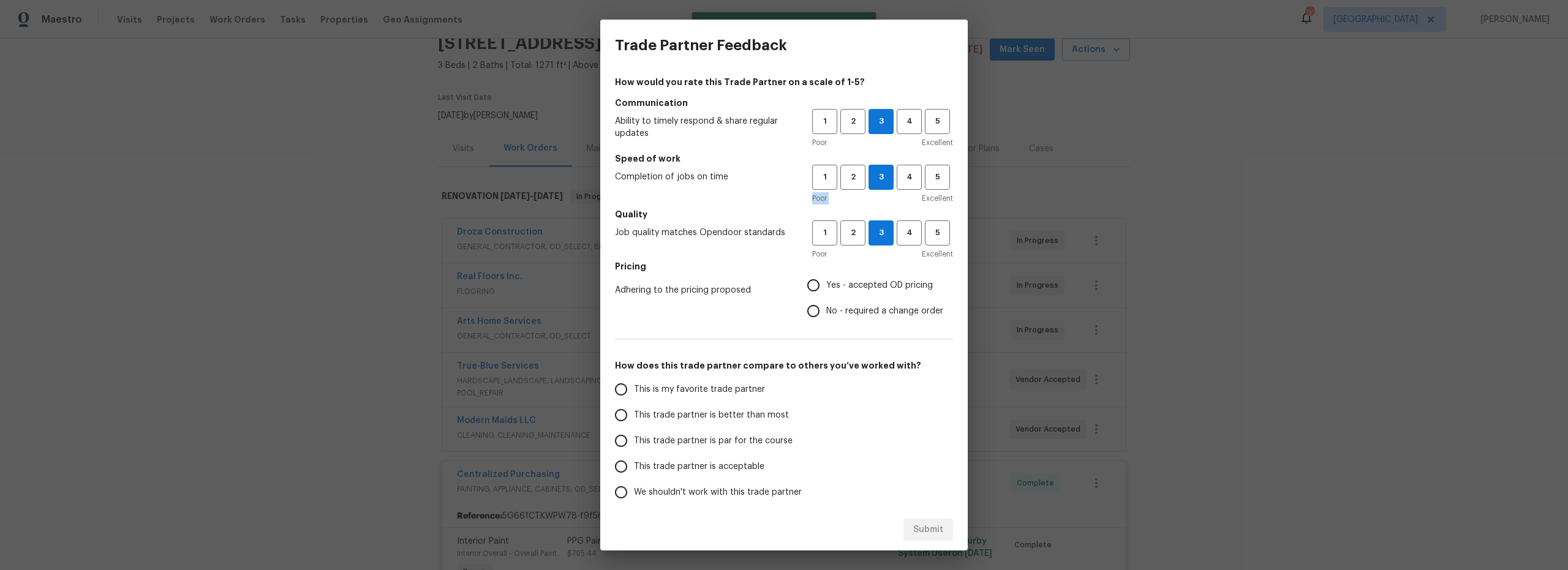
click at [805, 284] on input "Yes - accepted OD pricing" at bounding box center [813, 285] width 26 height 26
radio input "true"
click at [620, 391] on input "This is my favorite trade partner" at bounding box center [621, 389] width 26 height 26
drag, startPoint x: 1012, startPoint y: 551, endPoint x: 972, endPoint y: 539, distance: 41.8
click at [1011, 551] on div "Trade Partner Feedback How would you rate this Trade Partner on a scale of 1-5?…" at bounding box center [784, 285] width 1568 height 570
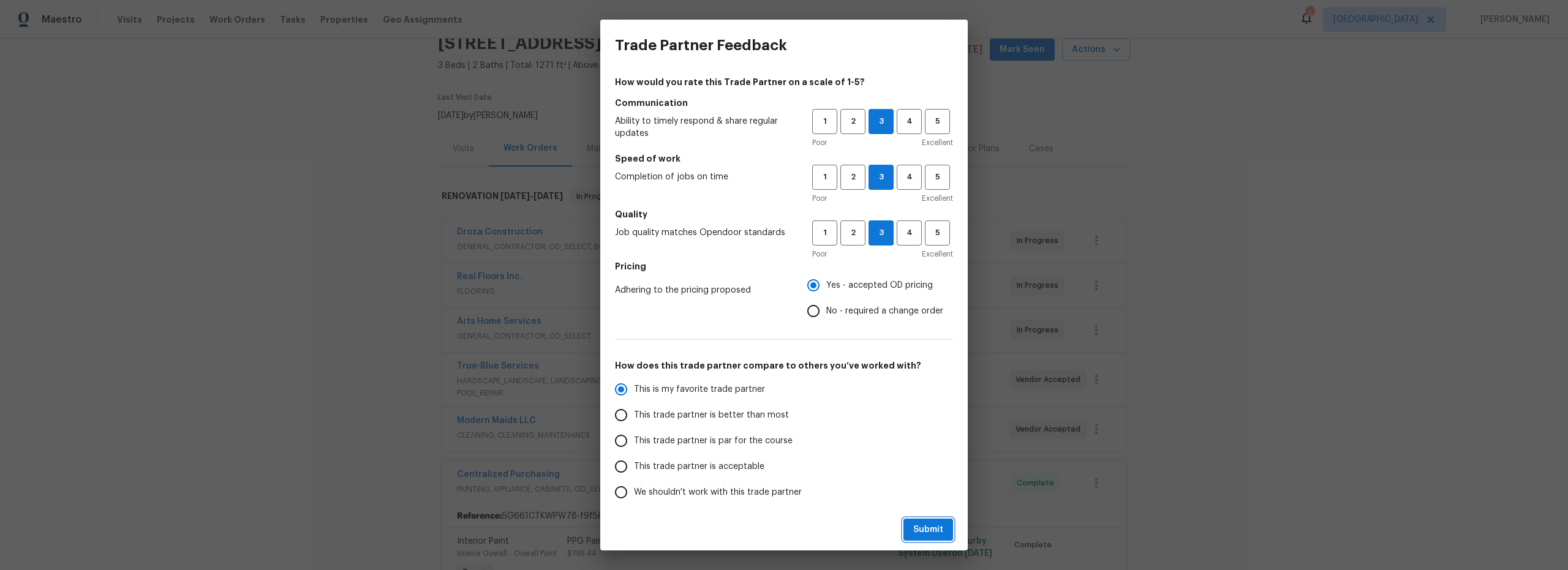
click at [912, 524] on button "Submit" at bounding box center [928, 530] width 49 height 23
radio input "true"
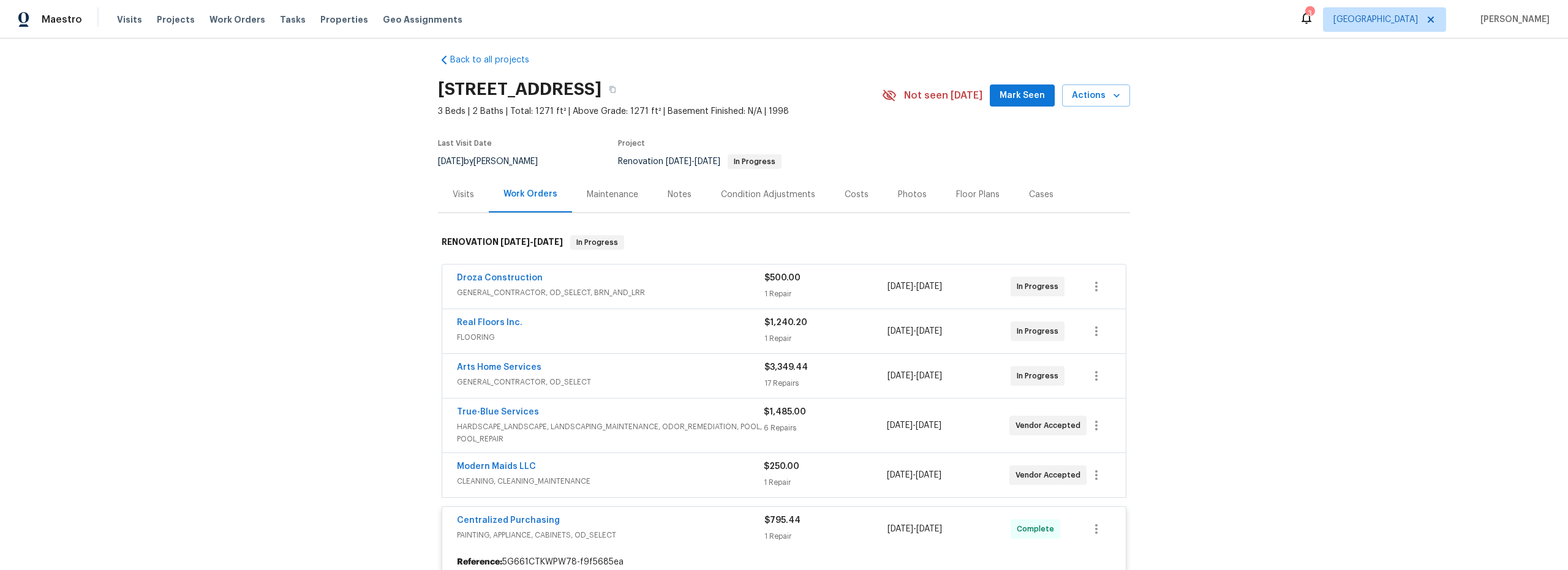
scroll to position [0, 0]
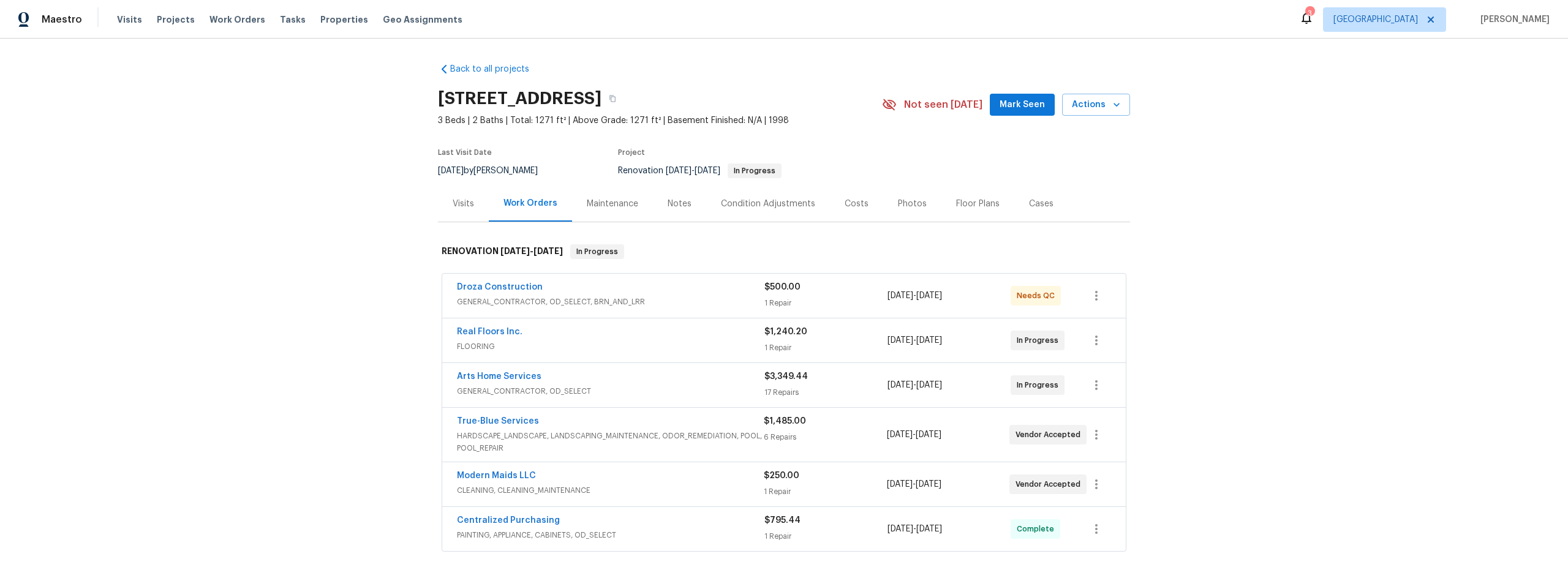
click at [724, 299] on span "GENERAL_CONTRACTOR, OD_SELECT, BRN_AND_LRR" at bounding box center [610, 302] width 308 height 12
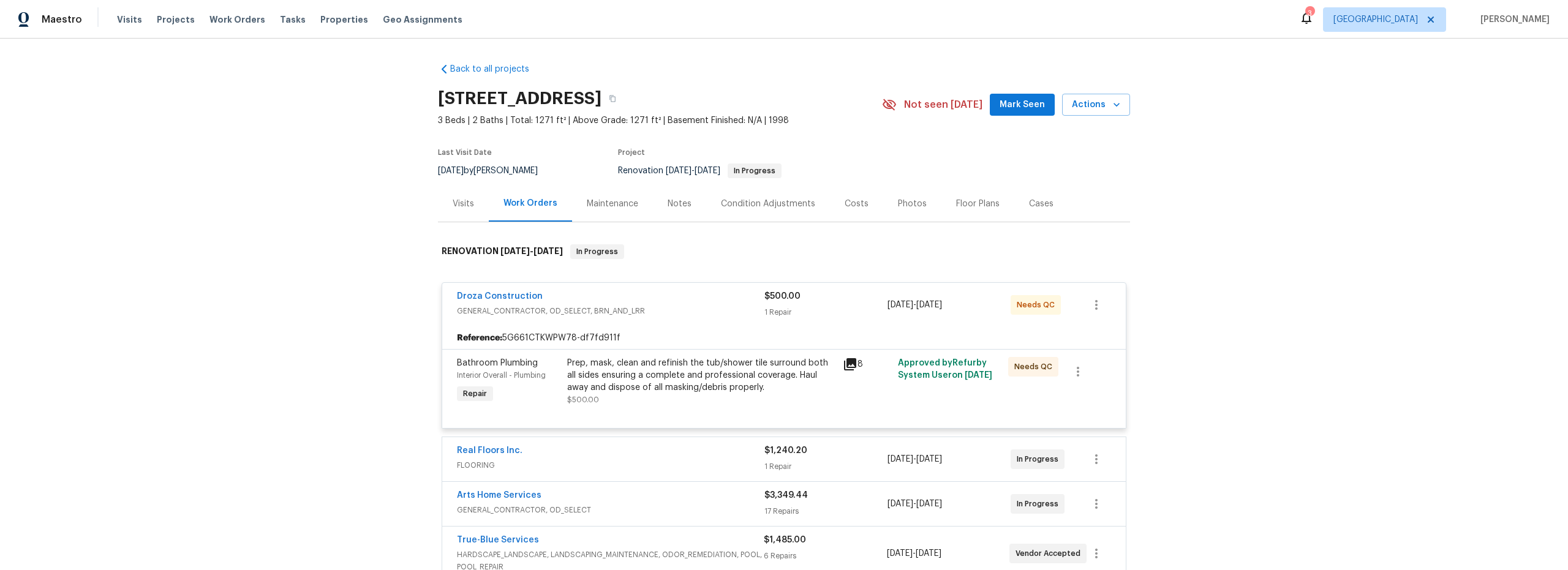
click at [794, 395] on div "Prep, mask, clean and refinish the tub/shower tile surround both all sides ensu…" at bounding box center [701, 381] width 268 height 49
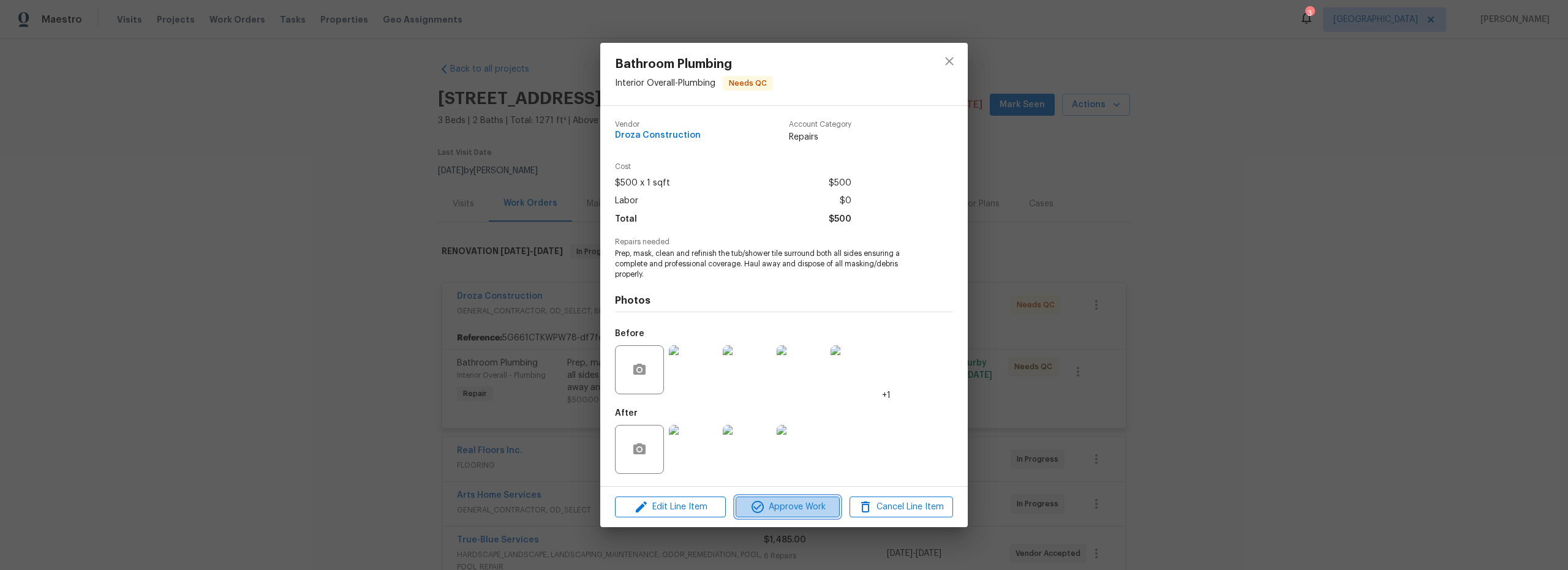
click at [790, 512] on span "Approve Work" at bounding box center [787, 508] width 96 height 15
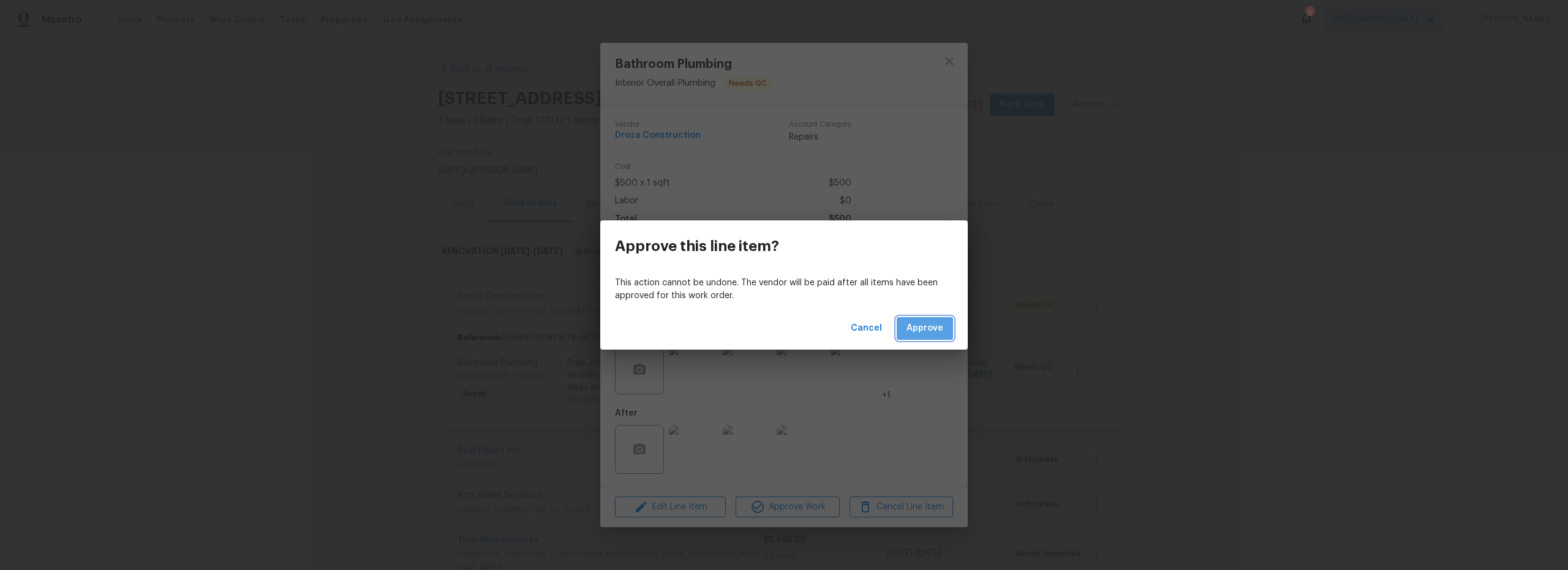
click at [929, 328] on span "Approve" at bounding box center [924, 328] width 37 height 15
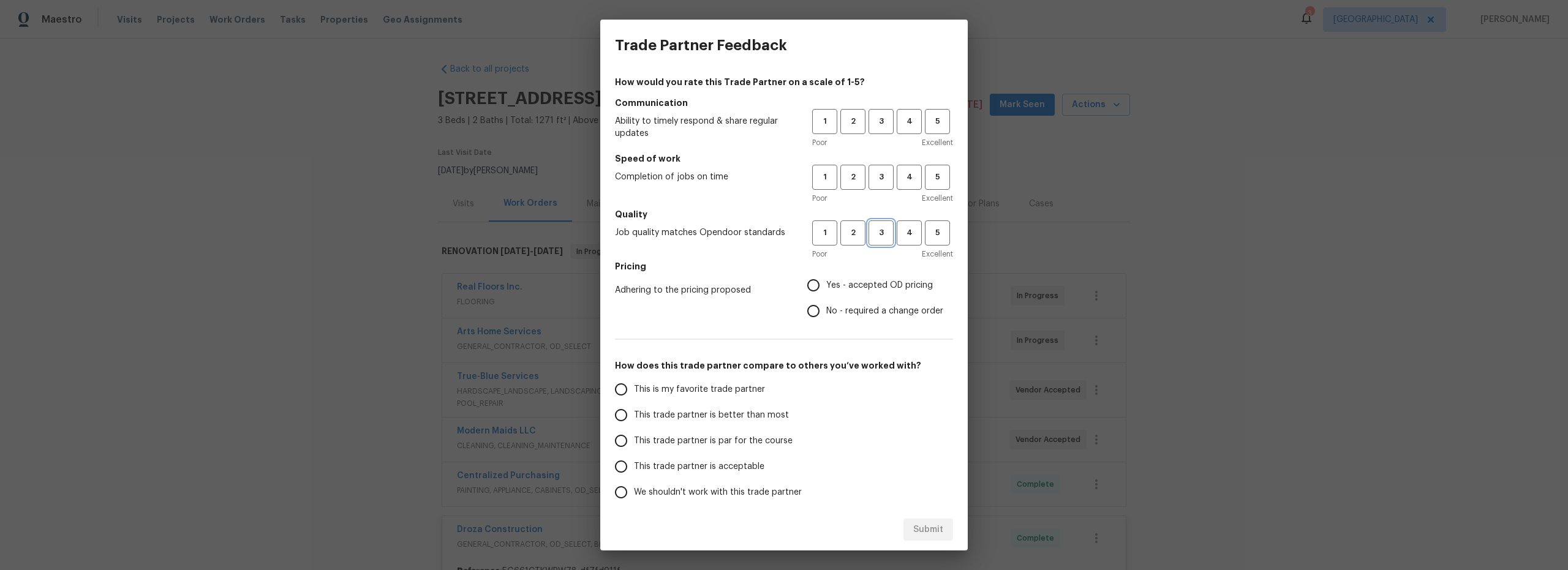
click at [871, 230] on span "3" at bounding box center [881, 233] width 23 height 14
click at [876, 179] on span "3" at bounding box center [881, 177] width 23 height 14
click at [881, 129] on button "3" at bounding box center [881, 121] width 25 height 25
drag, startPoint x: 808, startPoint y: 283, endPoint x: 729, endPoint y: 334, distance: 94.0
click at [808, 283] on input "Yes - accepted OD pricing" at bounding box center [813, 285] width 26 height 26
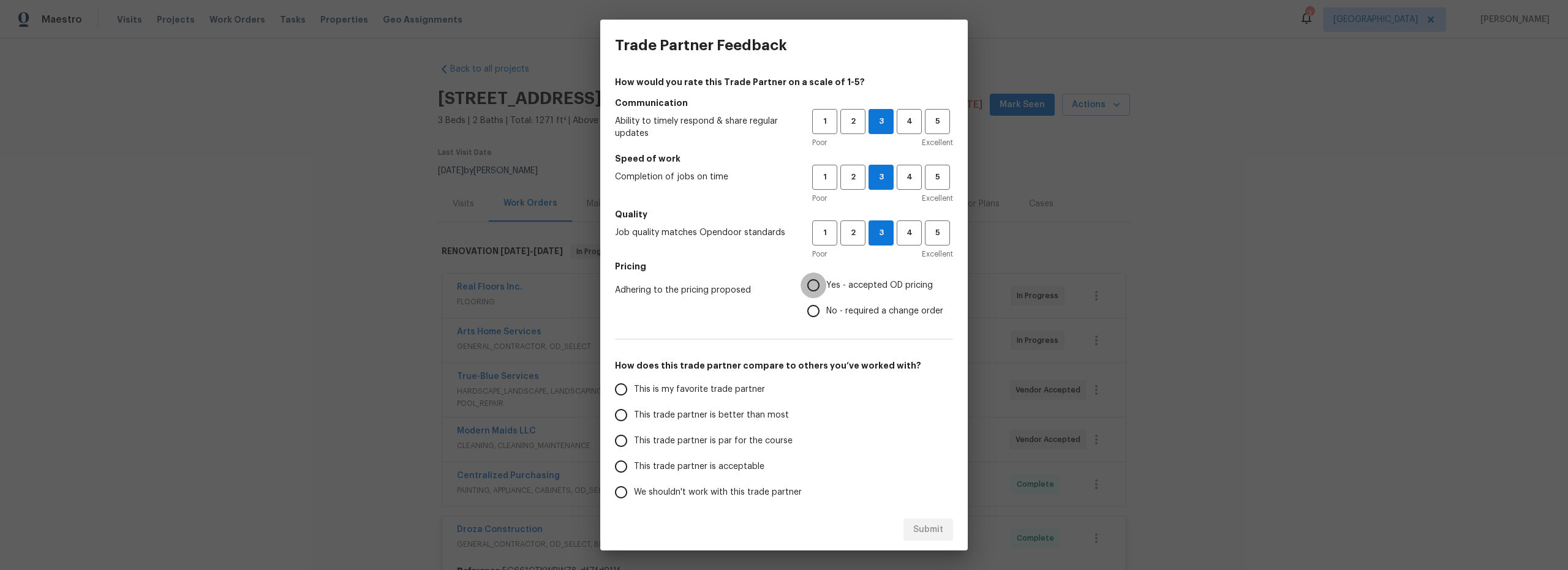
radio input "true"
click at [620, 407] on input "This trade partner is better than most" at bounding box center [621, 414] width 26 height 26
click at [925, 531] on span "Submit" at bounding box center [928, 530] width 30 height 15
radio input "true"
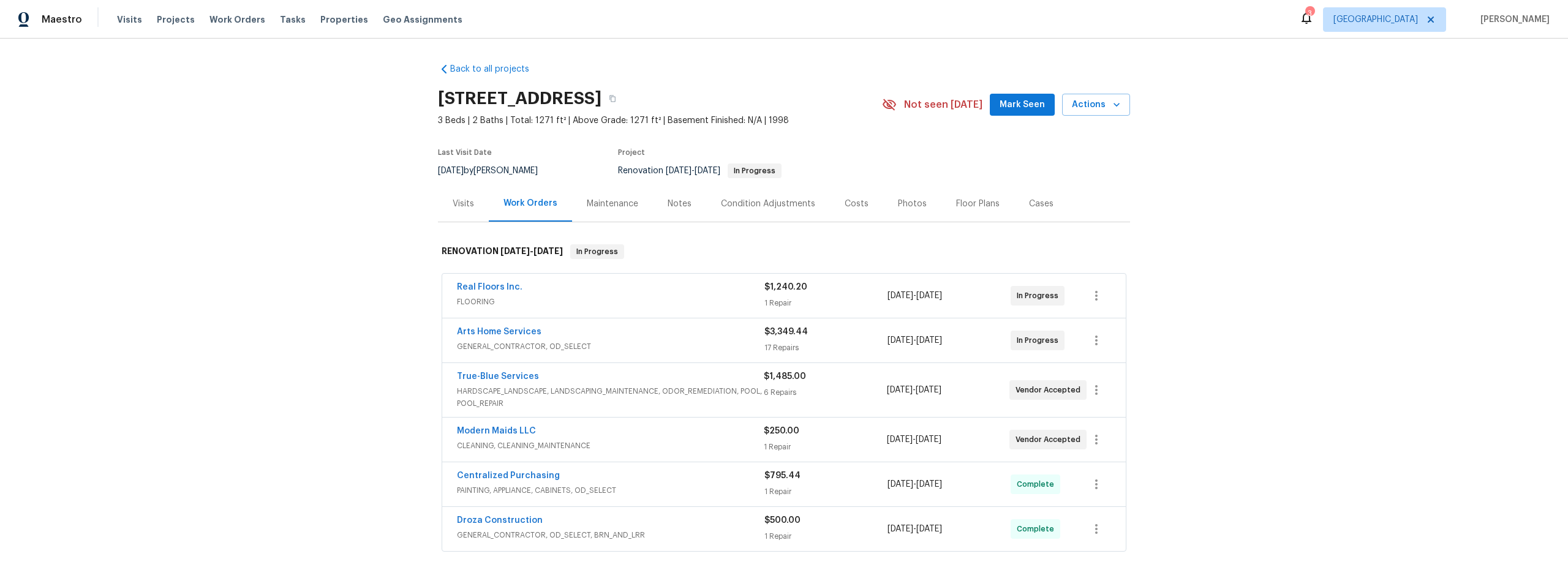
drag, startPoint x: 667, startPoint y: 203, endPoint x: 673, endPoint y: 206, distance: 6.7
click at [667, 203] on div "Notes" at bounding box center [679, 204] width 24 height 12
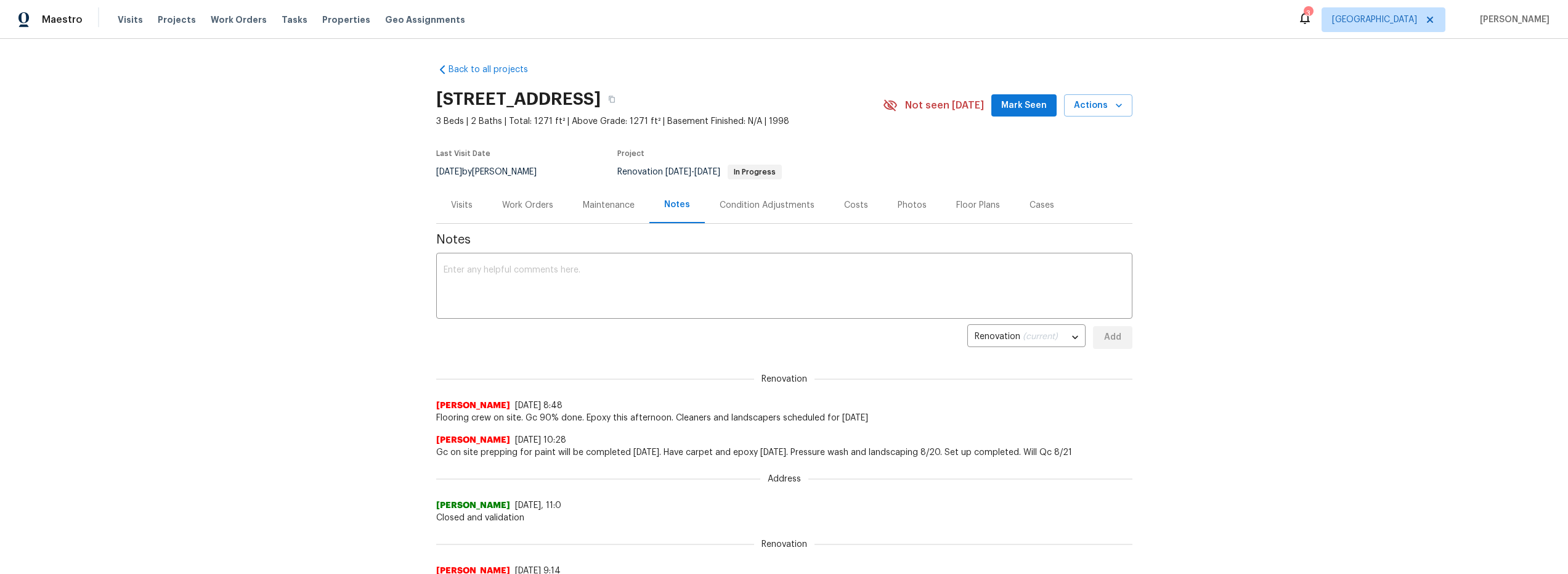
click at [844, 202] on div "Costs" at bounding box center [856, 206] width 24 height 13
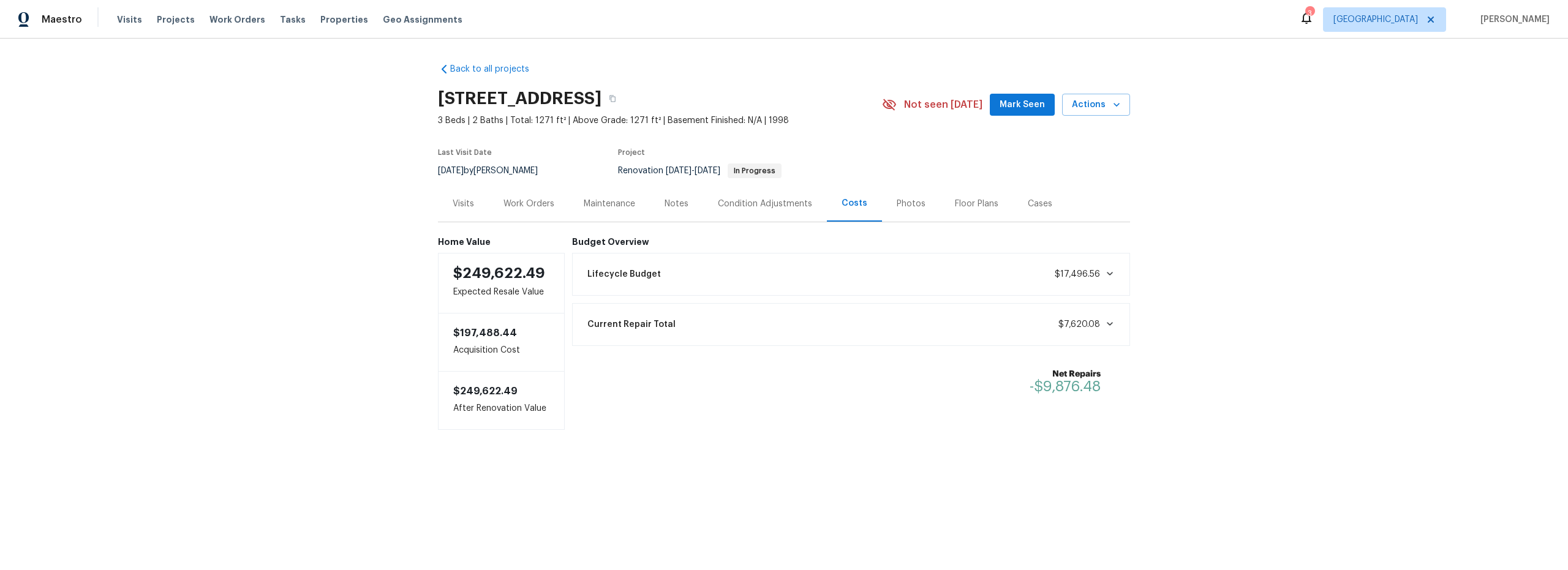
click at [538, 206] on div "Work Orders" at bounding box center [528, 204] width 51 height 12
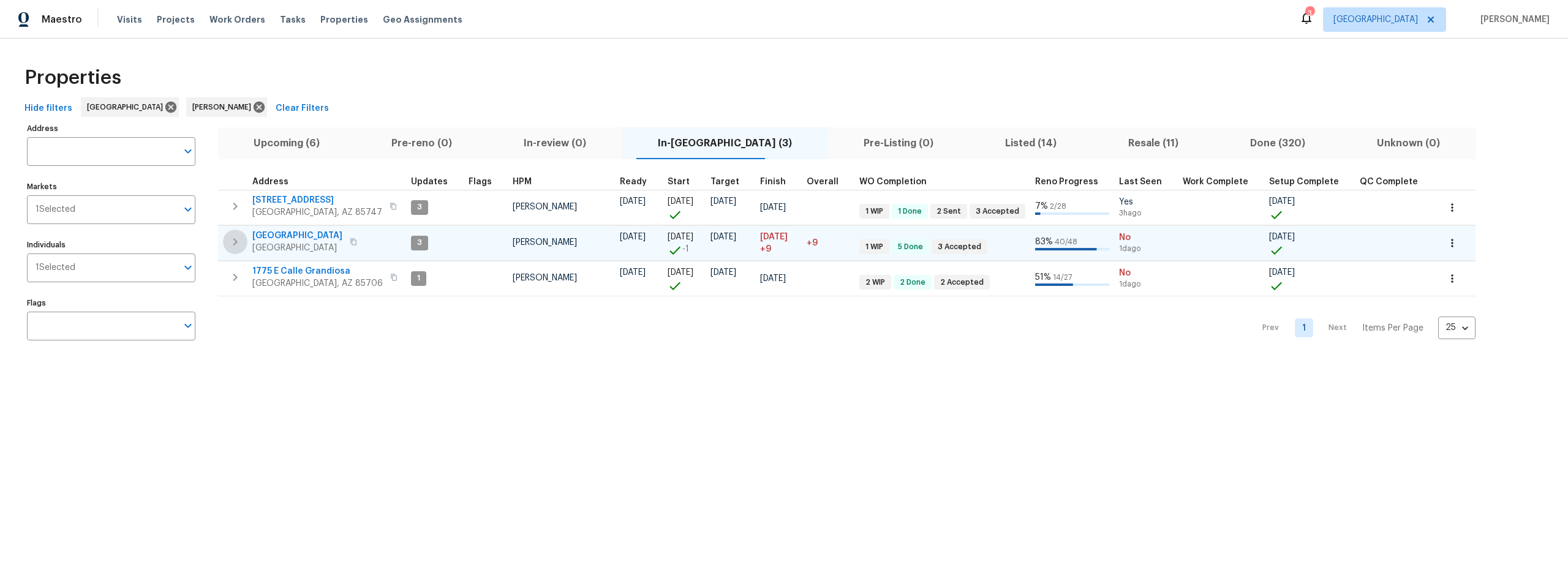
click at [231, 241] on icon "button" at bounding box center [235, 242] width 15 height 15
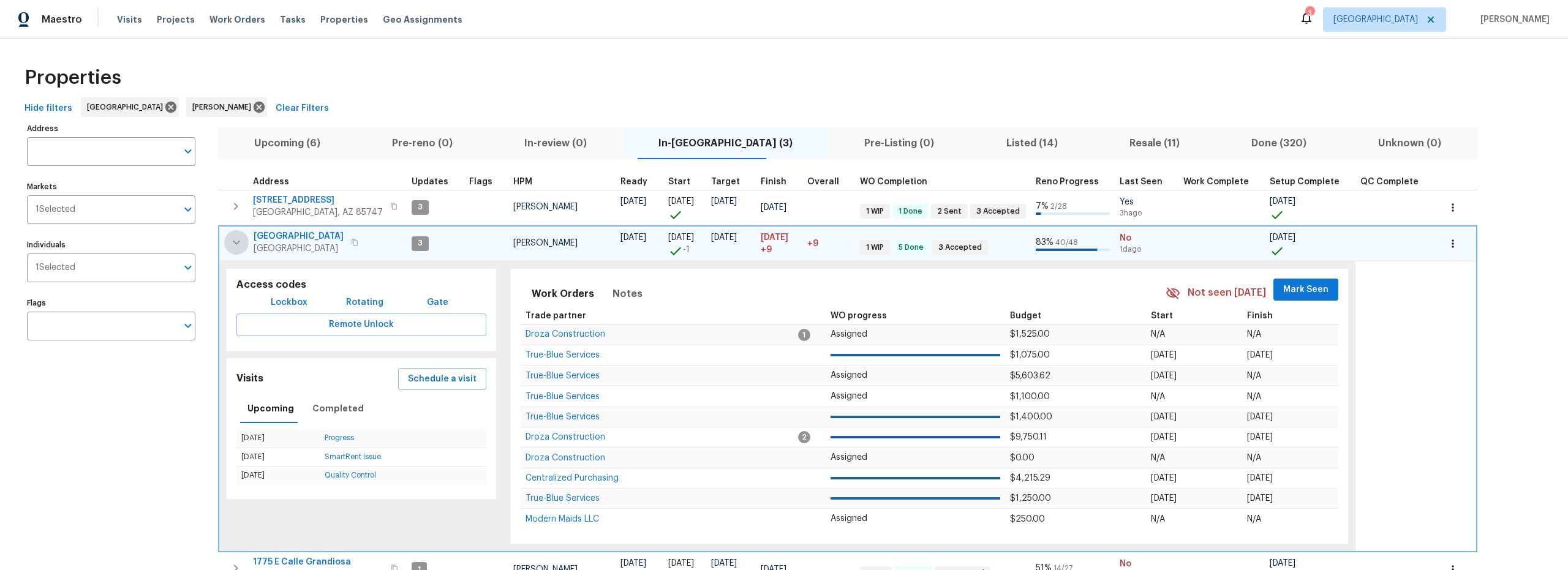
click at [236, 244] on icon "button" at bounding box center [236, 242] width 8 height 4
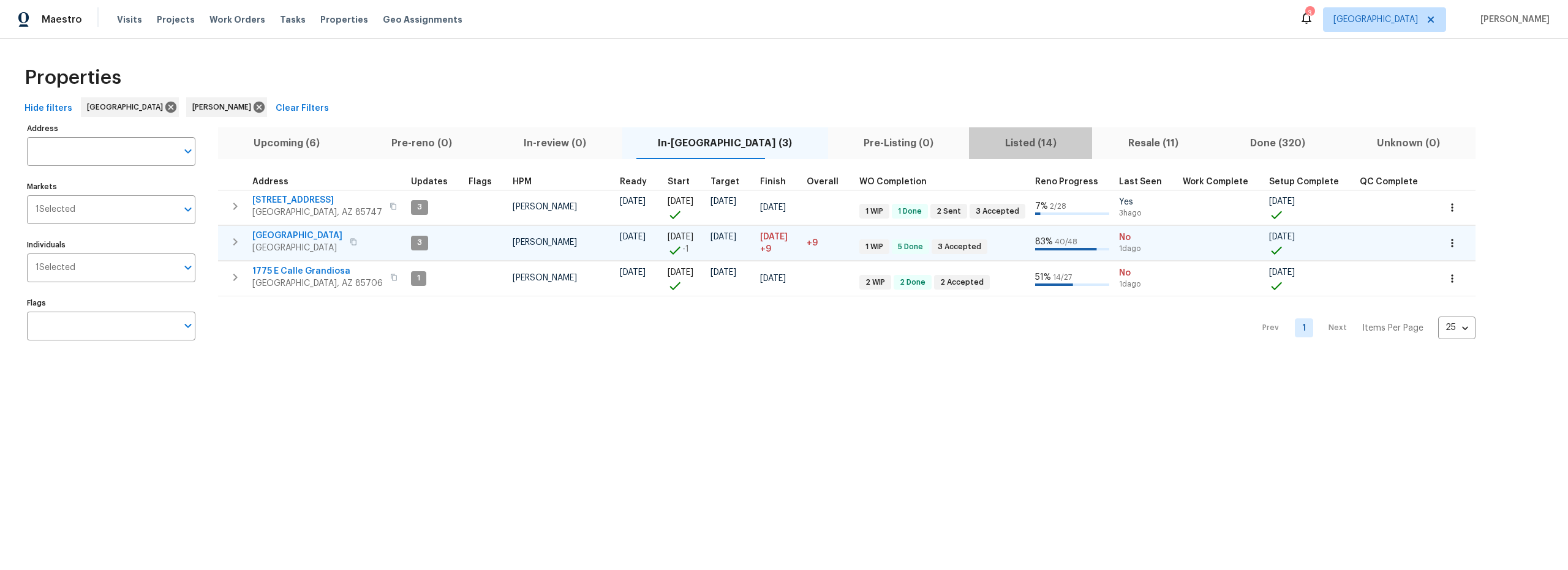
click at [980, 140] on span "Listed (14)" at bounding box center [1031, 143] width 108 height 17
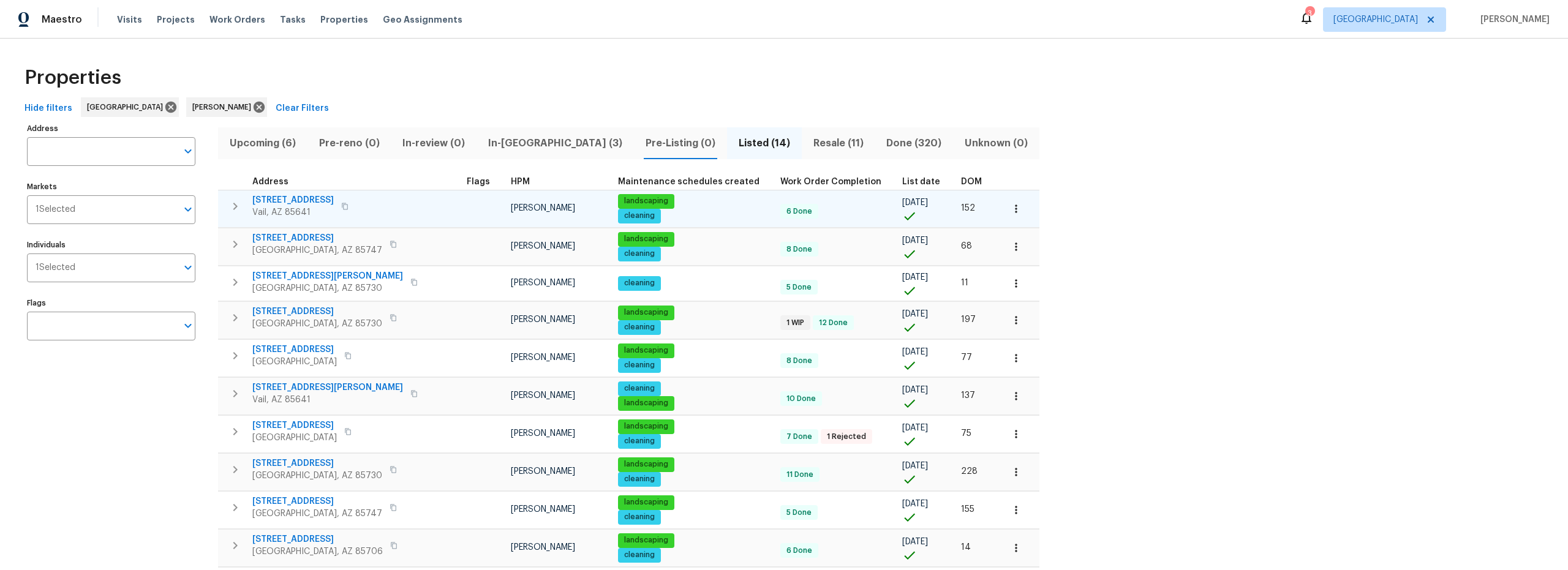
click at [231, 203] on icon "button" at bounding box center [235, 206] width 15 height 15
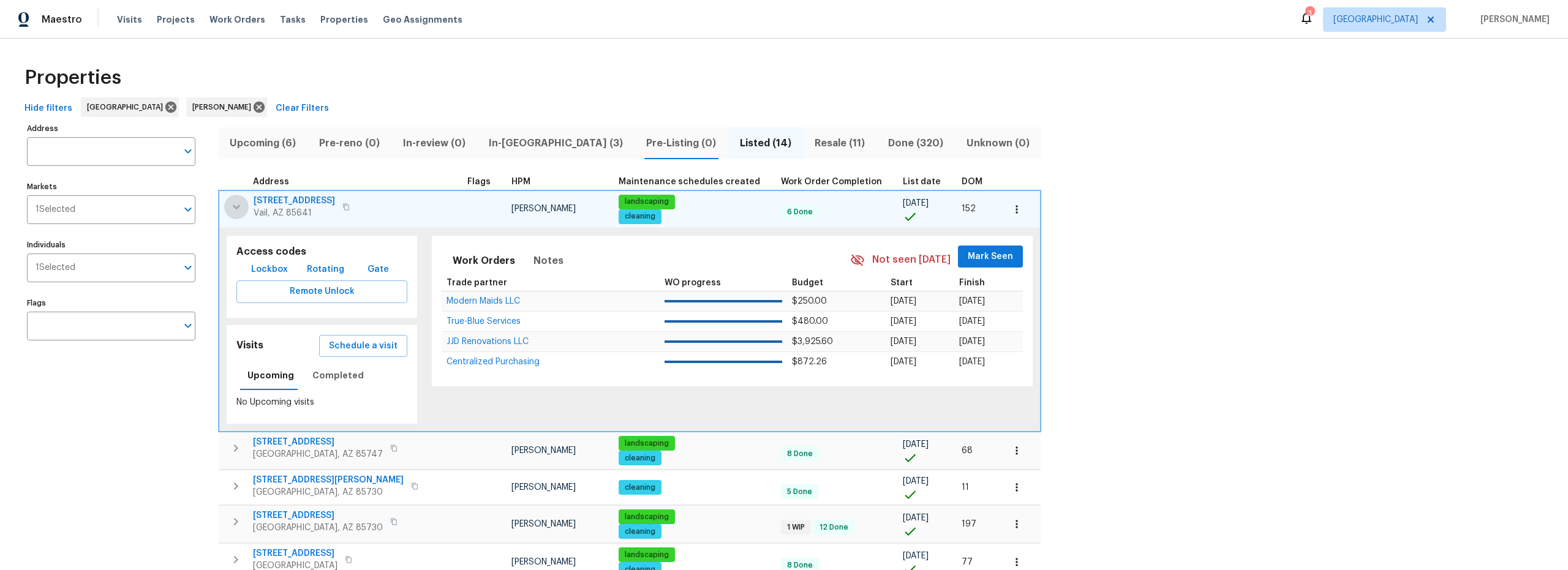
click at [231, 206] on icon "button" at bounding box center [236, 206] width 15 height 15
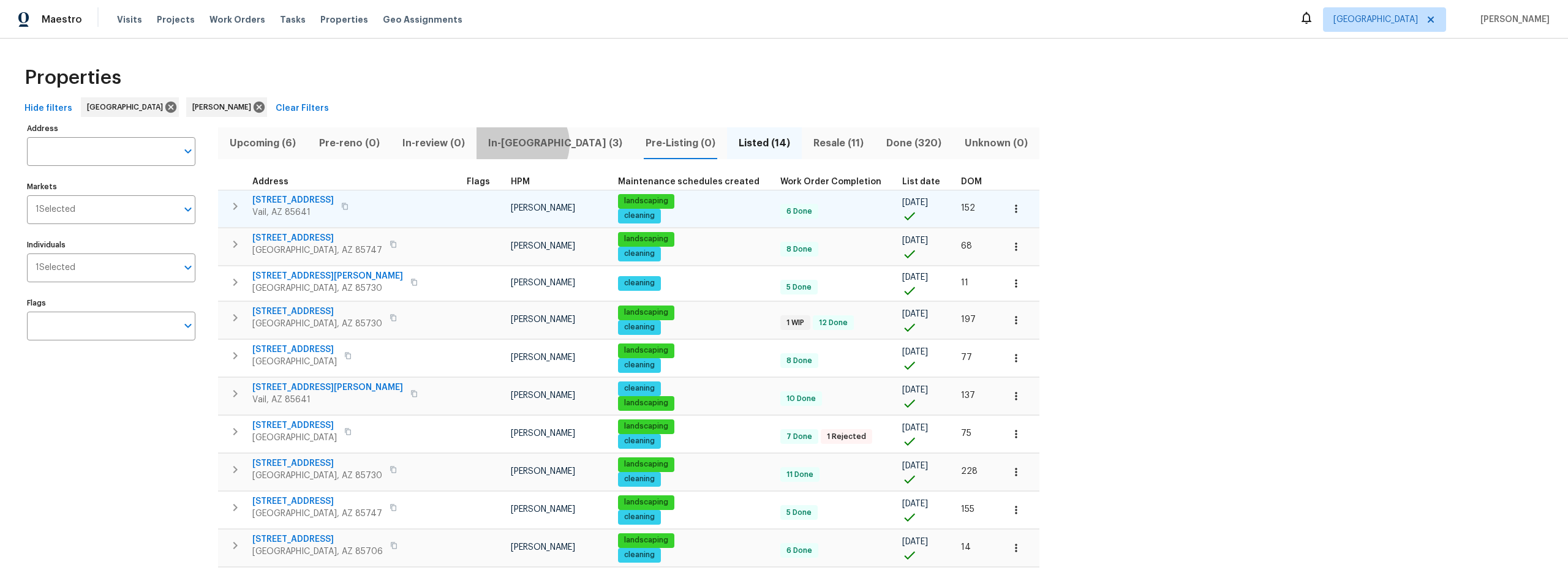
click at [521, 142] on span "In-reno (3)" at bounding box center [555, 143] width 142 height 17
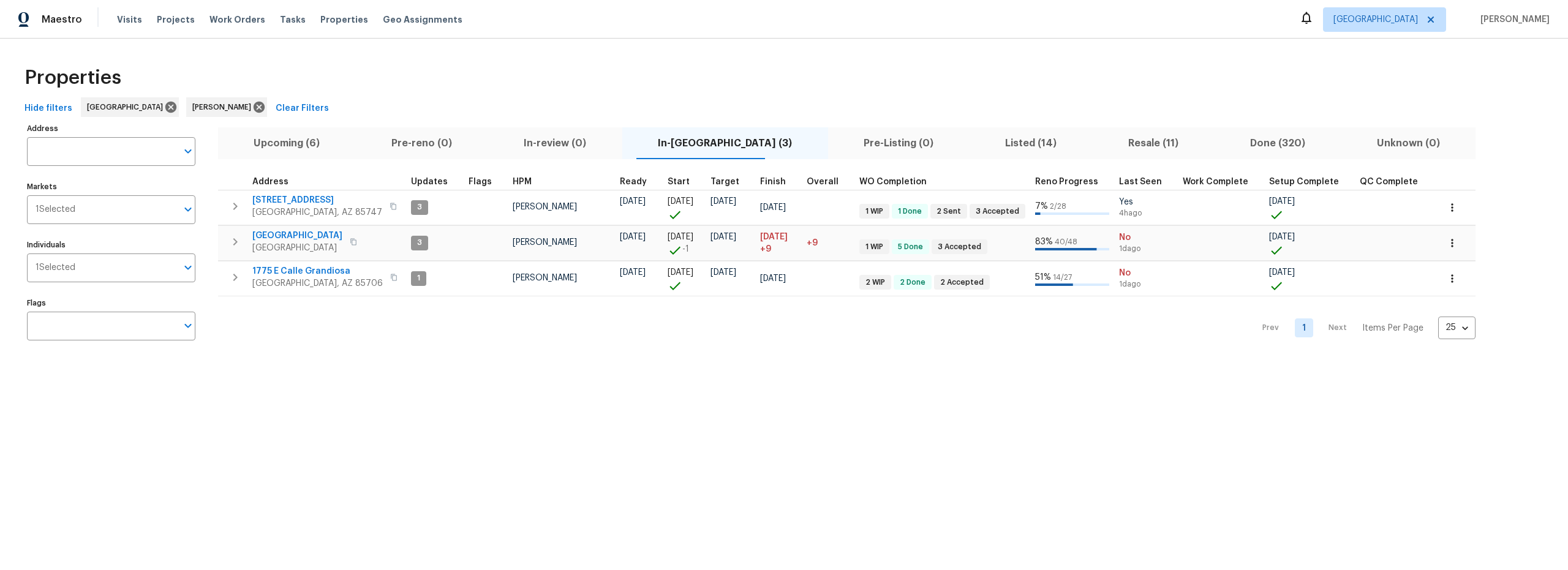
click at [290, 141] on span "Upcoming (6)" at bounding box center [287, 143] width 123 height 17
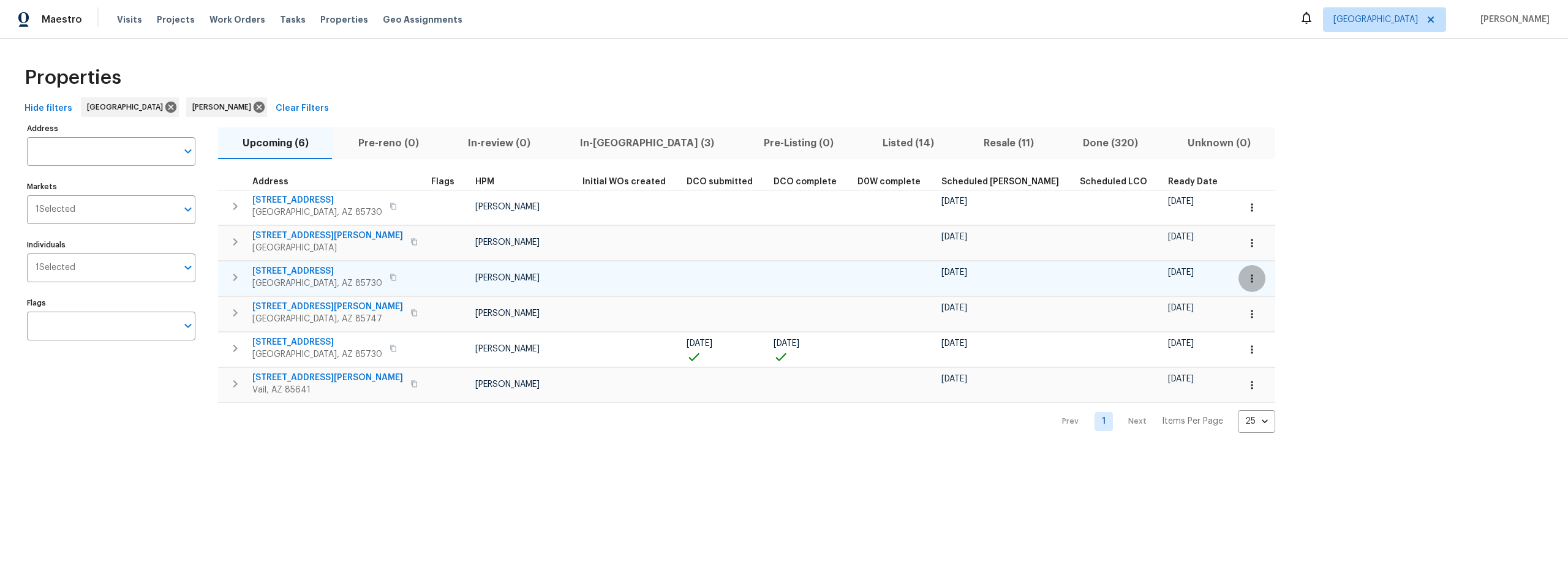
click at [1246, 278] on icon "button" at bounding box center [1252, 278] width 12 height 12
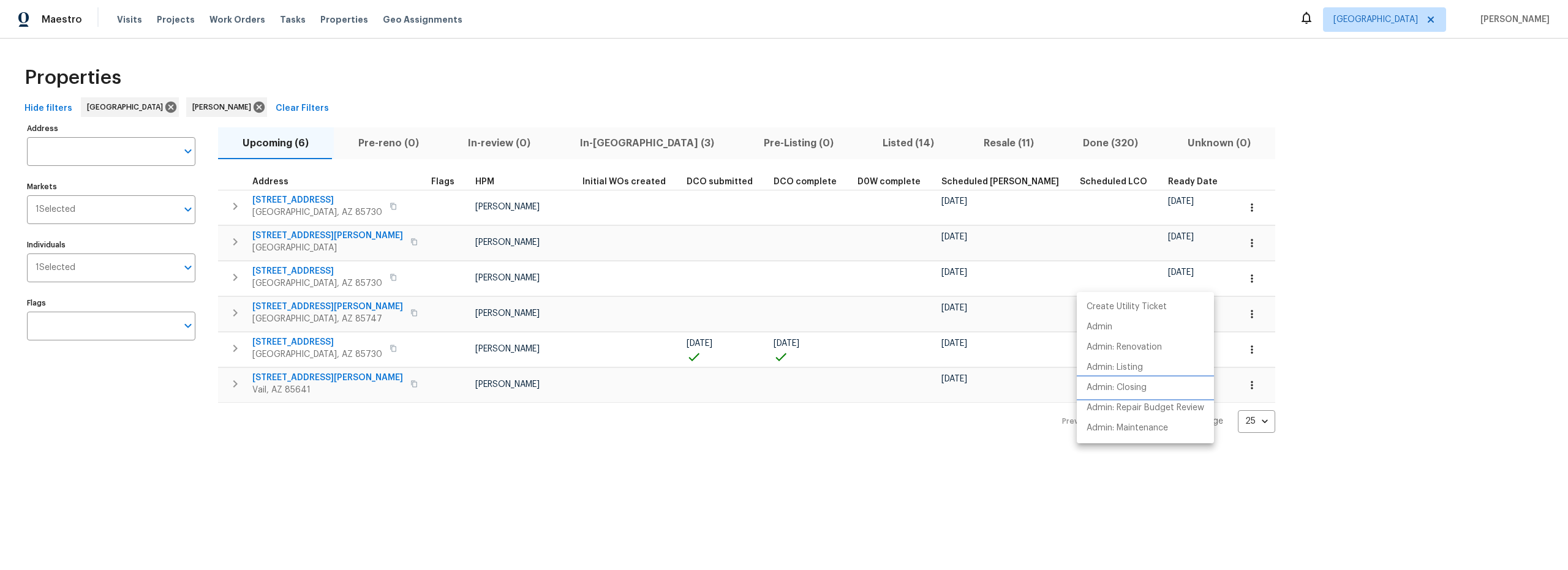
click at [1127, 392] on p "Admin: Closing" at bounding box center [1116, 387] width 60 height 13
click at [599, 98] on div at bounding box center [784, 285] width 1568 height 570
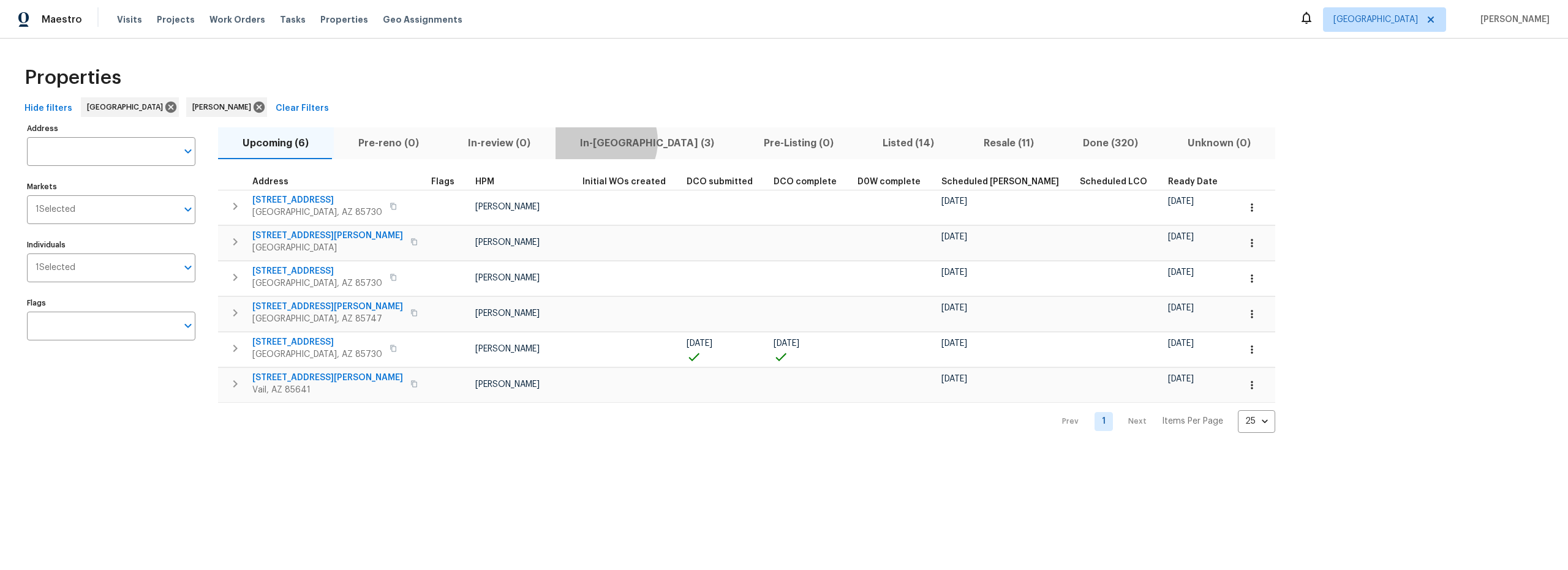
click at [594, 141] on span "In-reno (3)" at bounding box center [647, 143] width 169 height 17
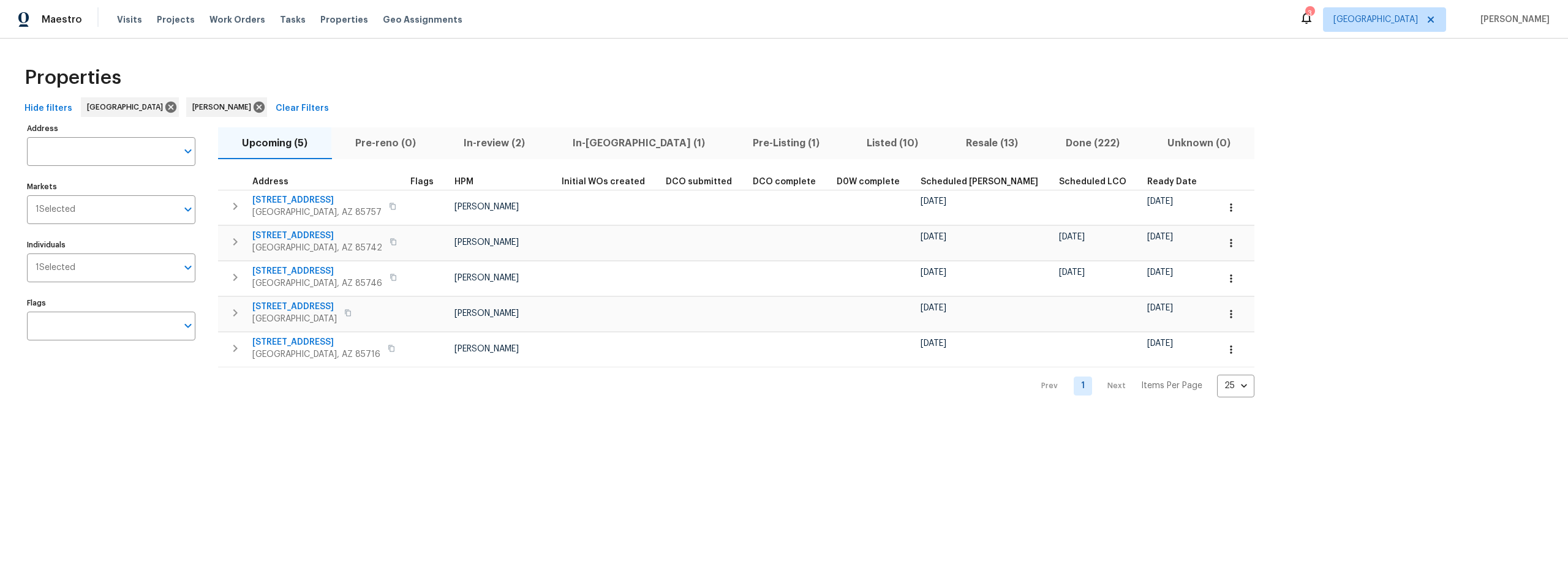
click at [592, 142] on span "In-[GEOGRAPHIC_DATA] (1)" at bounding box center [639, 143] width 165 height 17
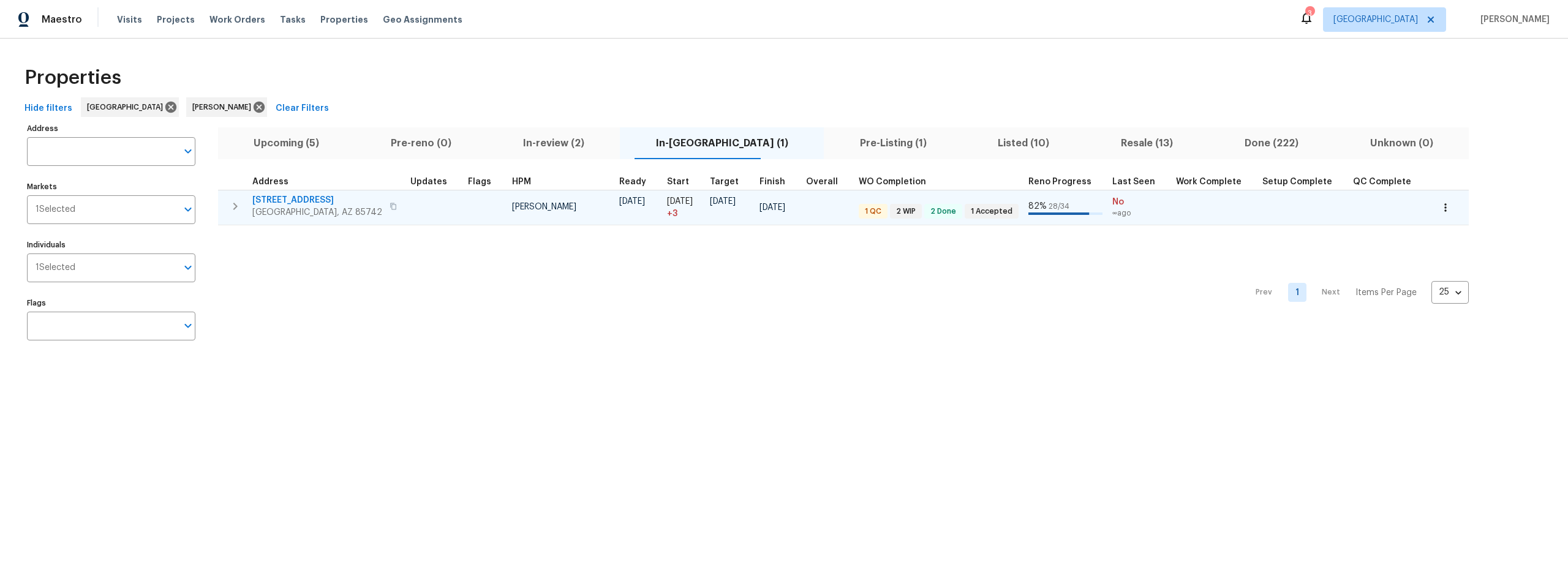
click at [443, 212] on td at bounding box center [434, 207] width 58 height 35
click at [319, 198] on span "[STREET_ADDRESS]" at bounding box center [317, 201] width 130 height 12
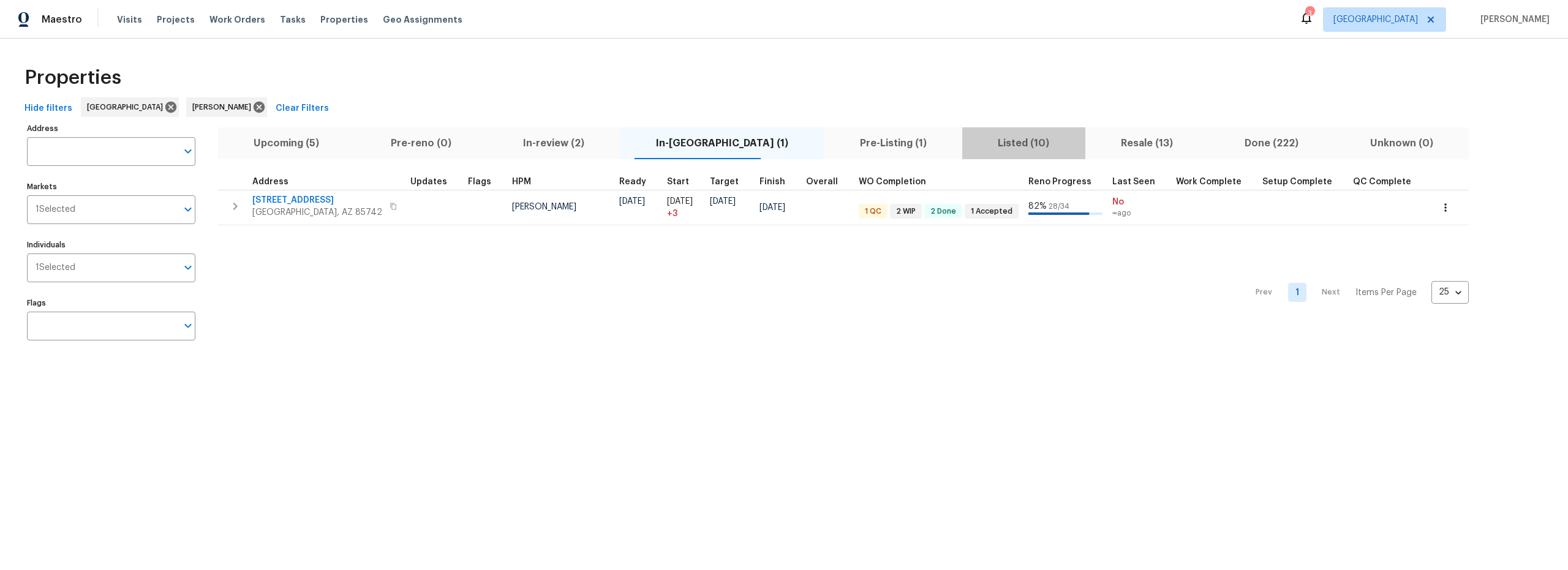
drag, startPoint x: 978, startPoint y: 148, endPoint x: 965, endPoint y: 152, distance: 13.6
click at [977, 148] on span "Listed (10)" at bounding box center [1024, 143] width 108 height 17
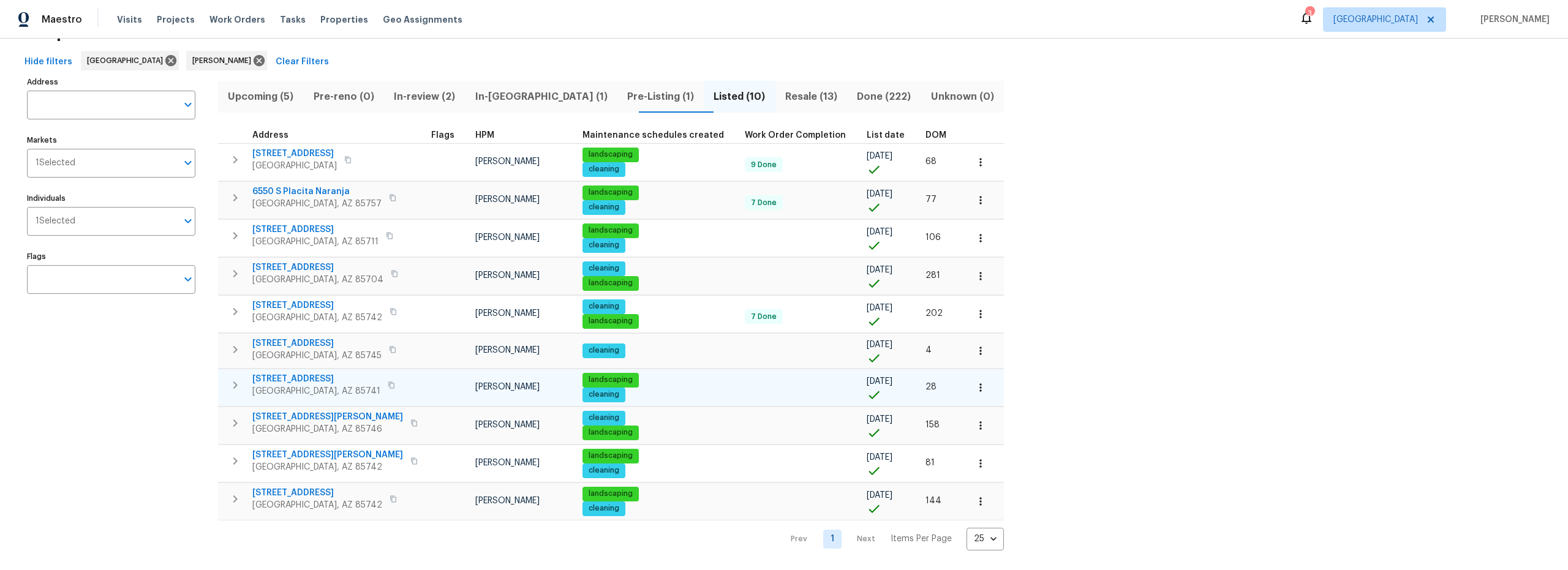
scroll to position [56, 0]
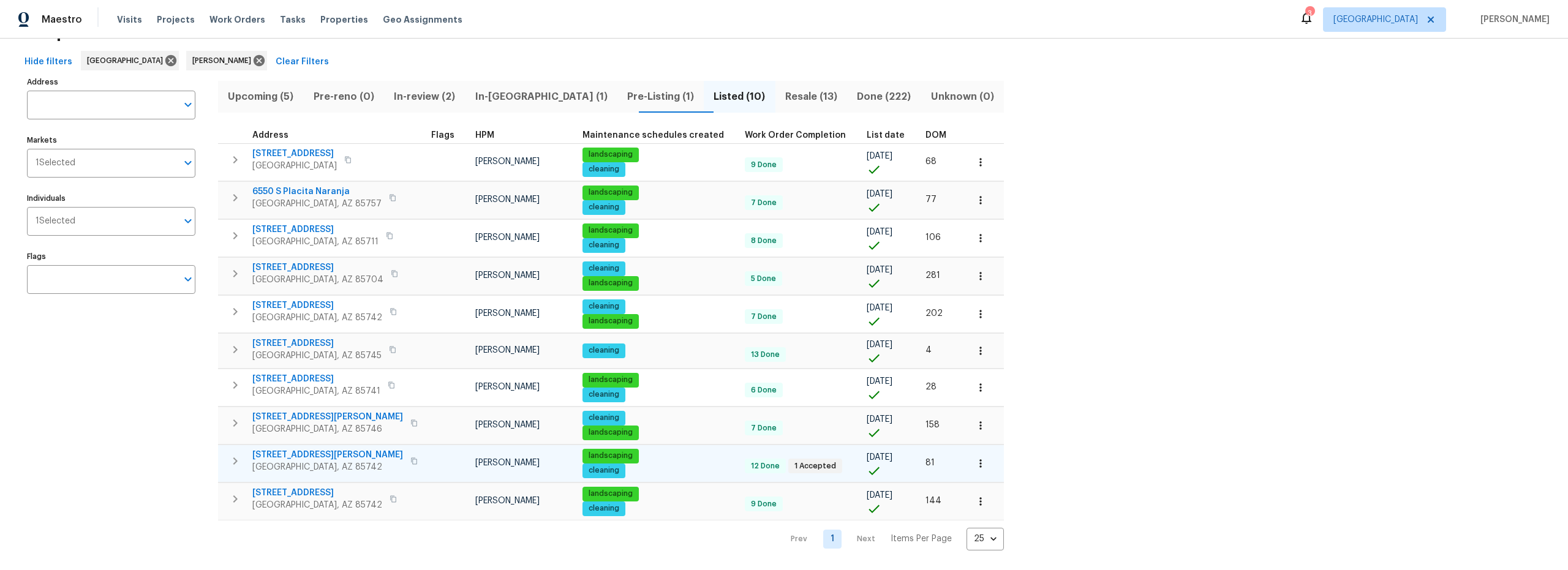
click at [292, 449] on span "[STREET_ADDRESS][PERSON_NAME]" at bounding box center [327, 455] width 151 height 12
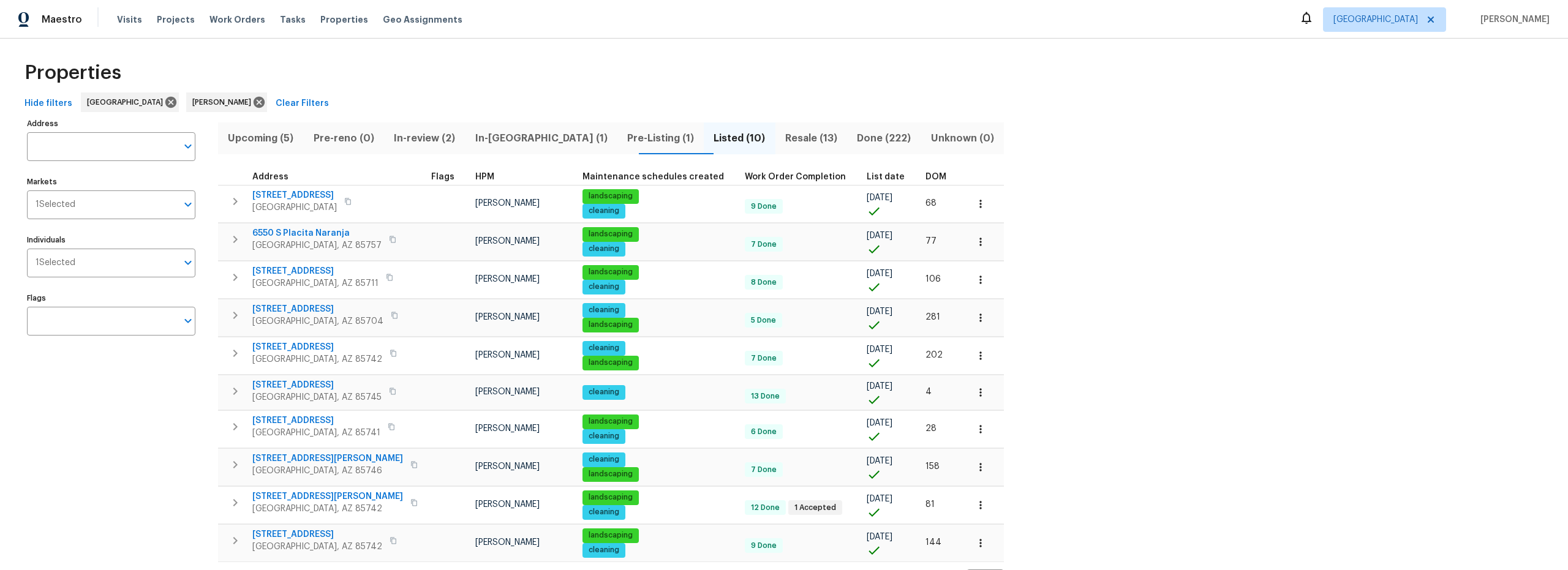
scroll to position [0, 0]
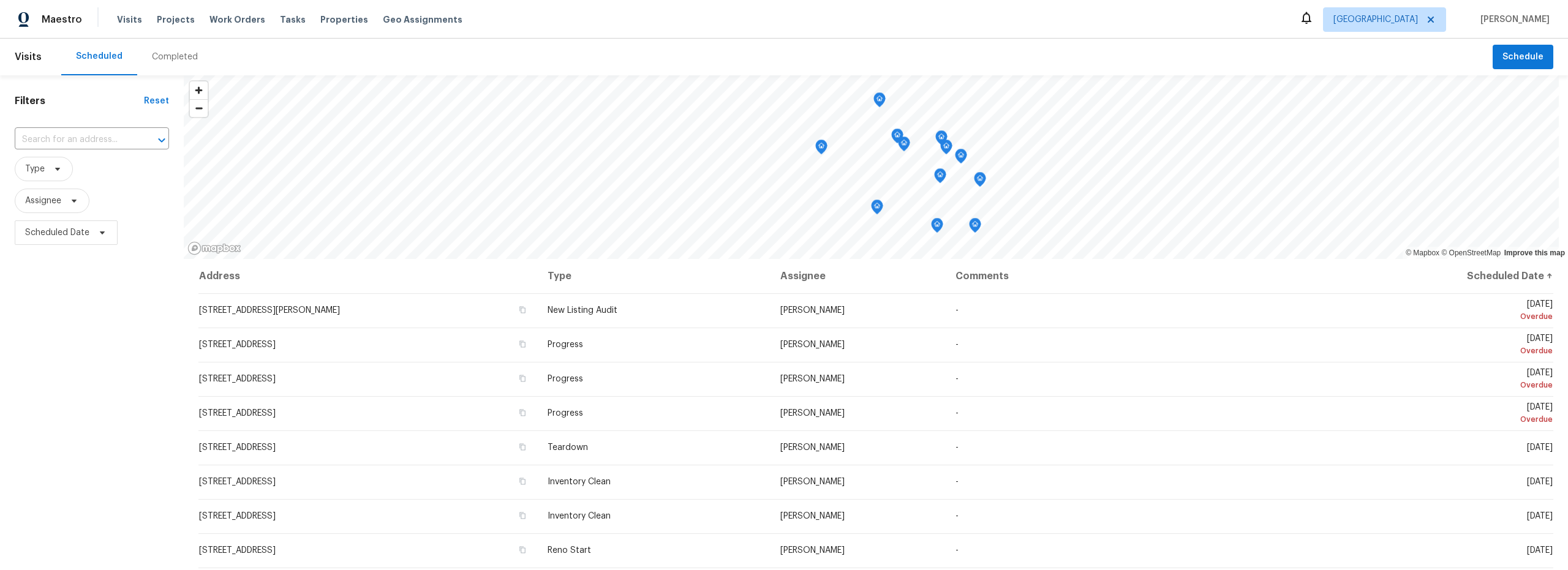
click at [174, 59] on div "Completed" at bounding box center [175, 57] width 46 height 12
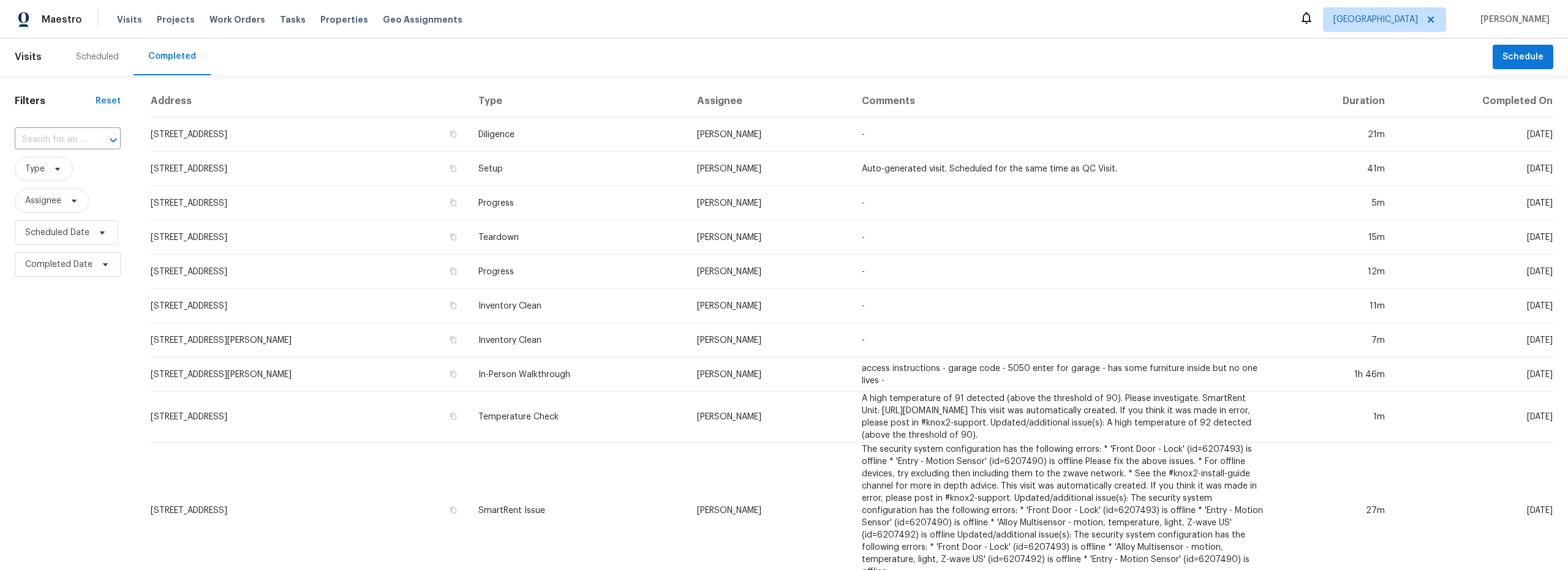
click at [83, 59] on div "Scheduled" at bounding box center [97, 57] width 43 height 12
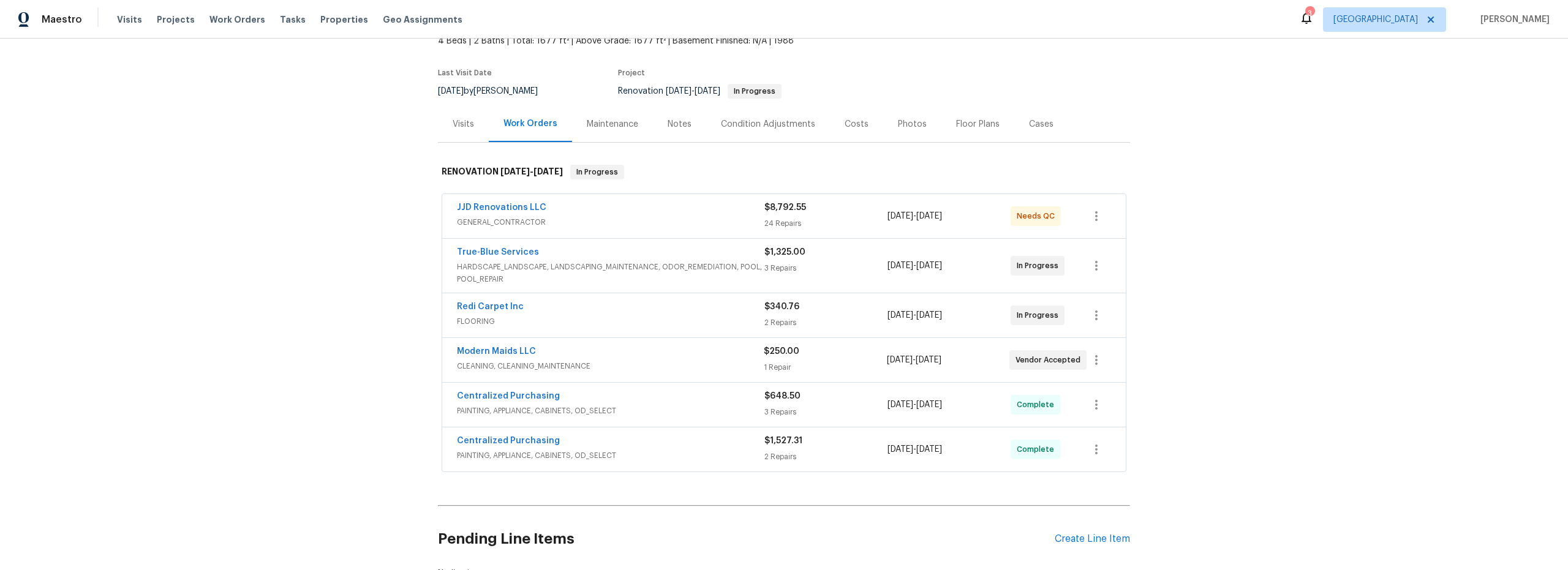
scroll to position [81, 0]
click at [853, 127] on div "Costs" at bounding box center [856, 124] width 24 height 12
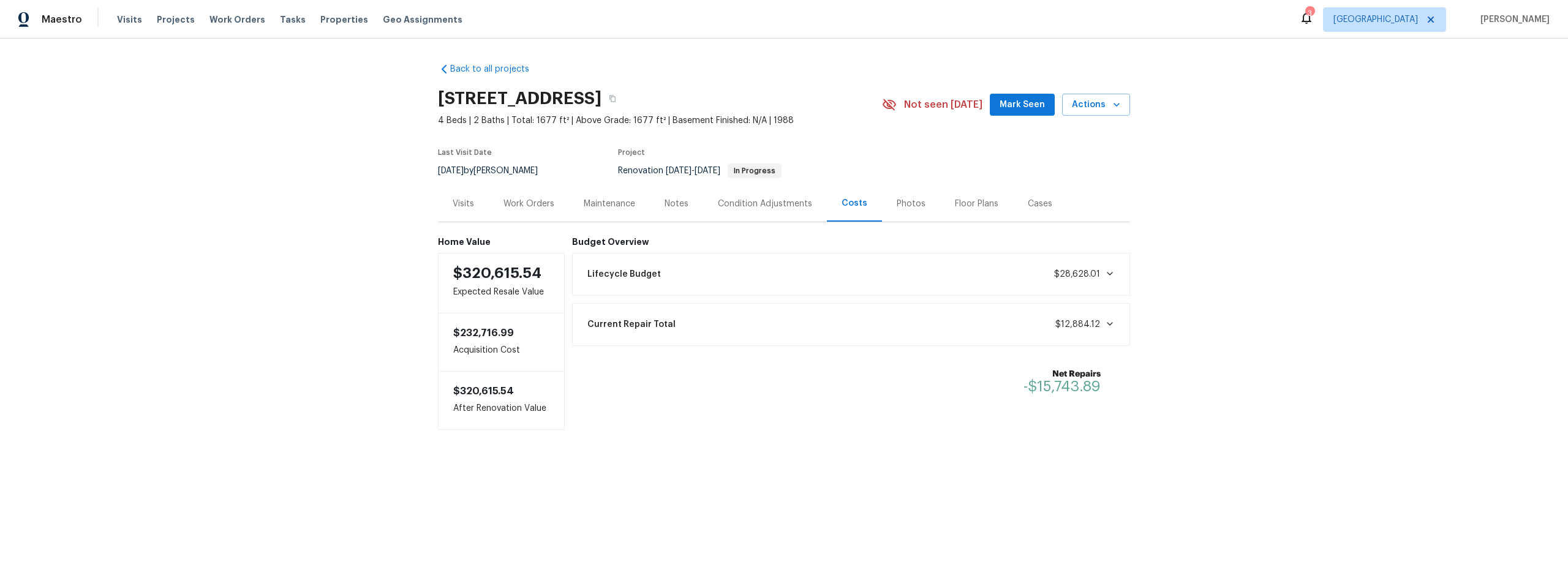
drag, startPoint x: 534, startPoint y: 205, endPoint x: 645, endPoint y: 227, distance: 113.2
click at [535, 205] on div "Work Orders" at bounding box center [528, 204] width 51 height 12
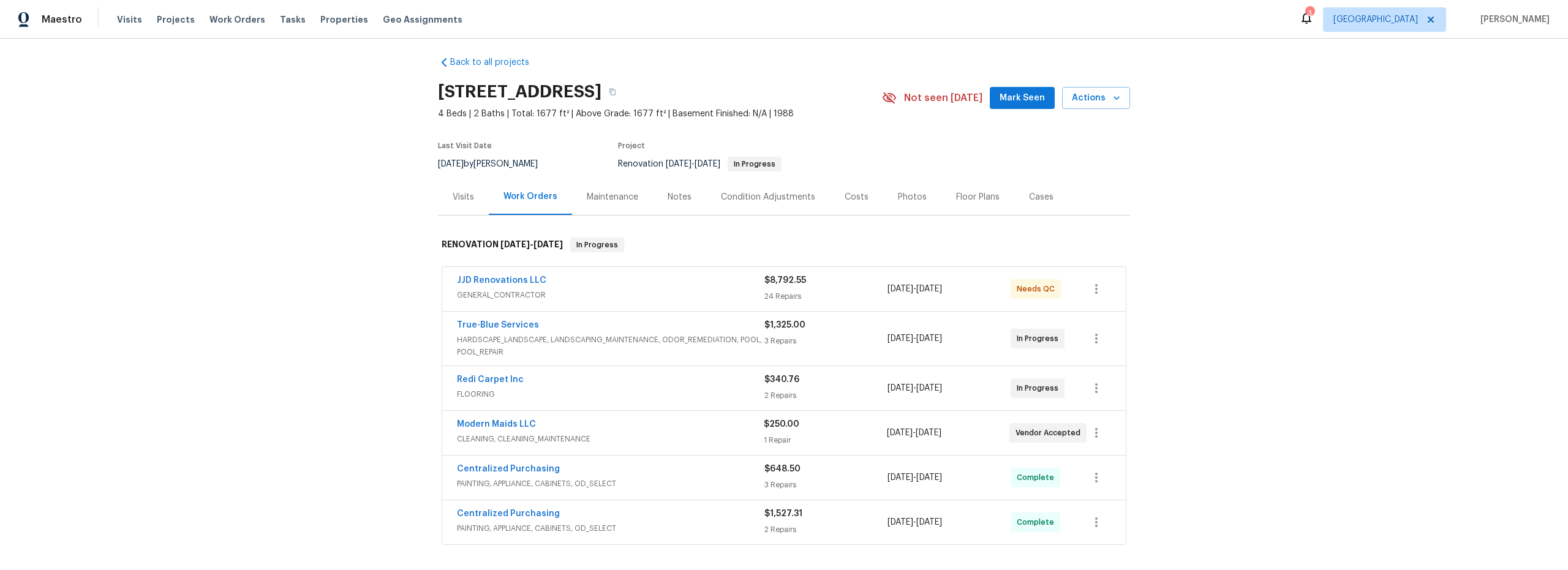
scroll to position [58, 0]
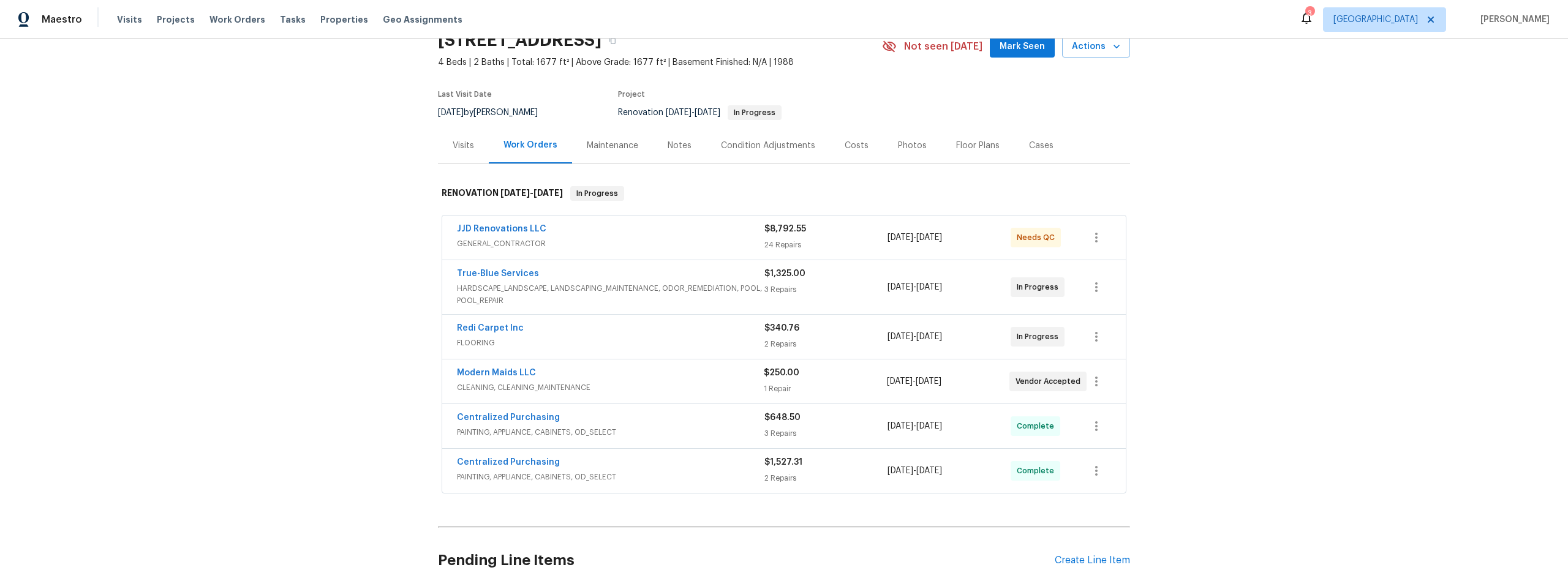
click at [692, 426] on span "PAINTING, APPLIANCE, CABINETS, OD_SELECT" at bounding box center [610, 433] width 308 height 12
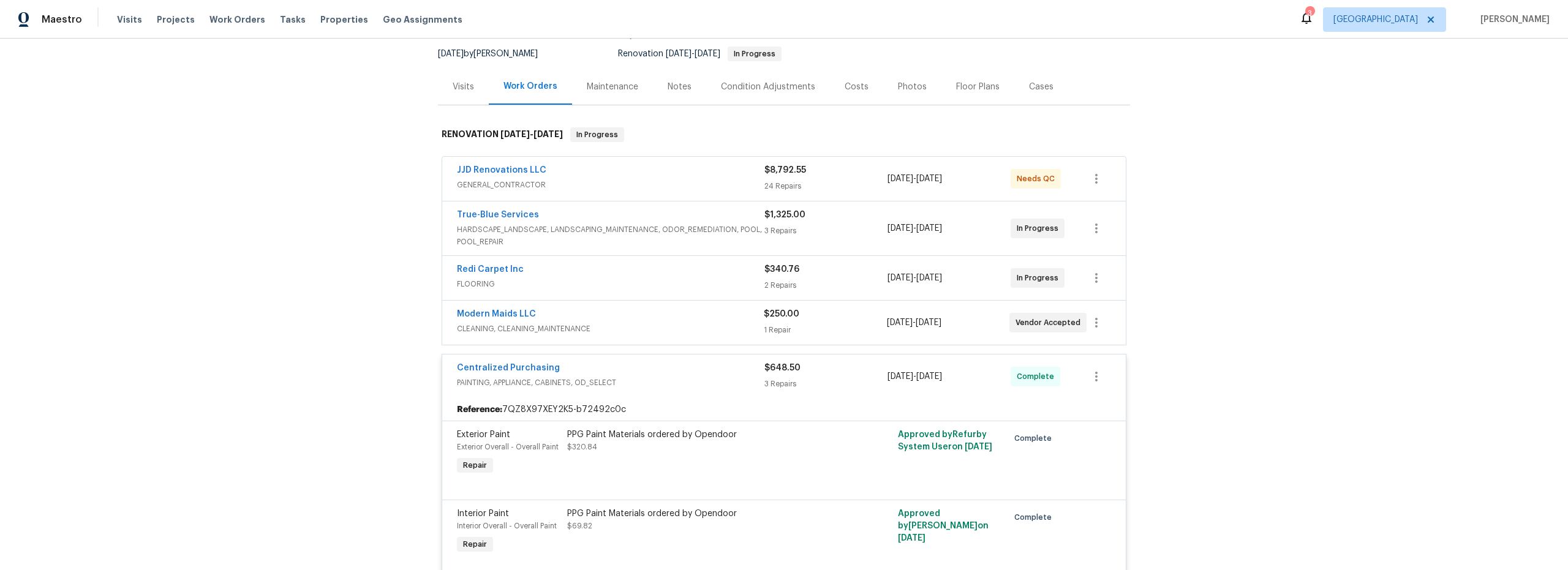
scroll to position [100, 0]
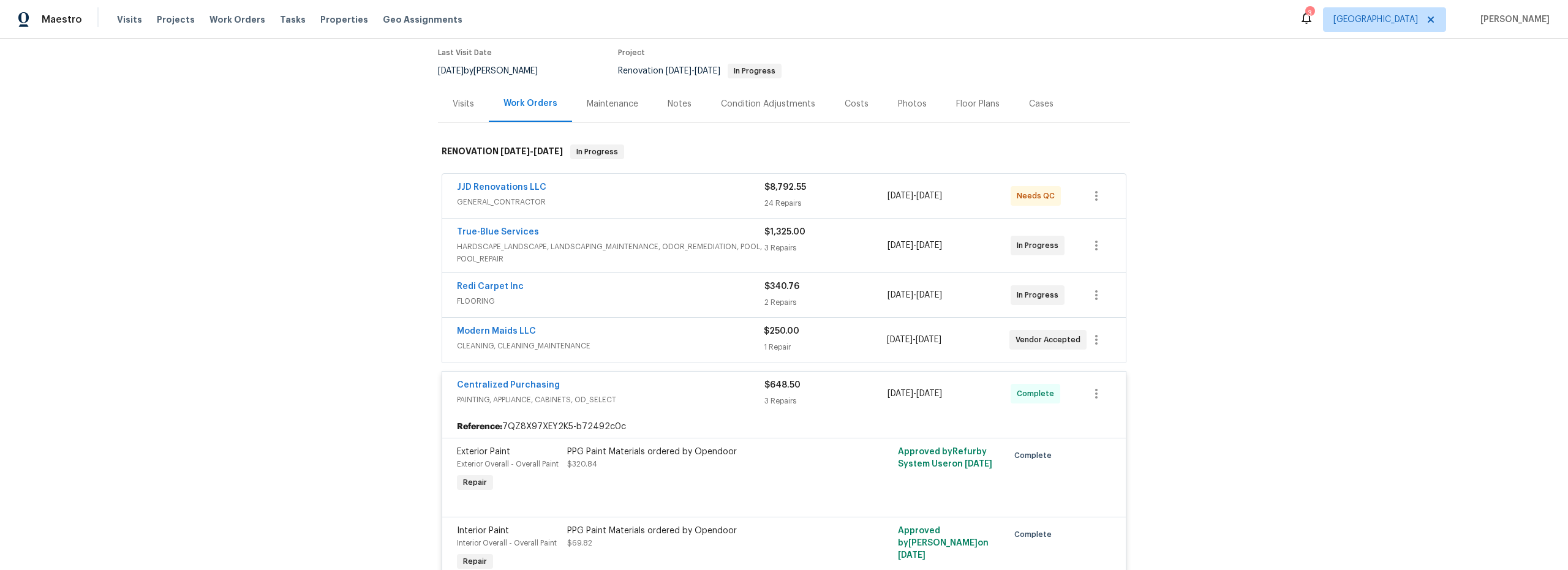
click at [676, 101] on div "Notes" at bounding box center [679, 104] width 24 height 12
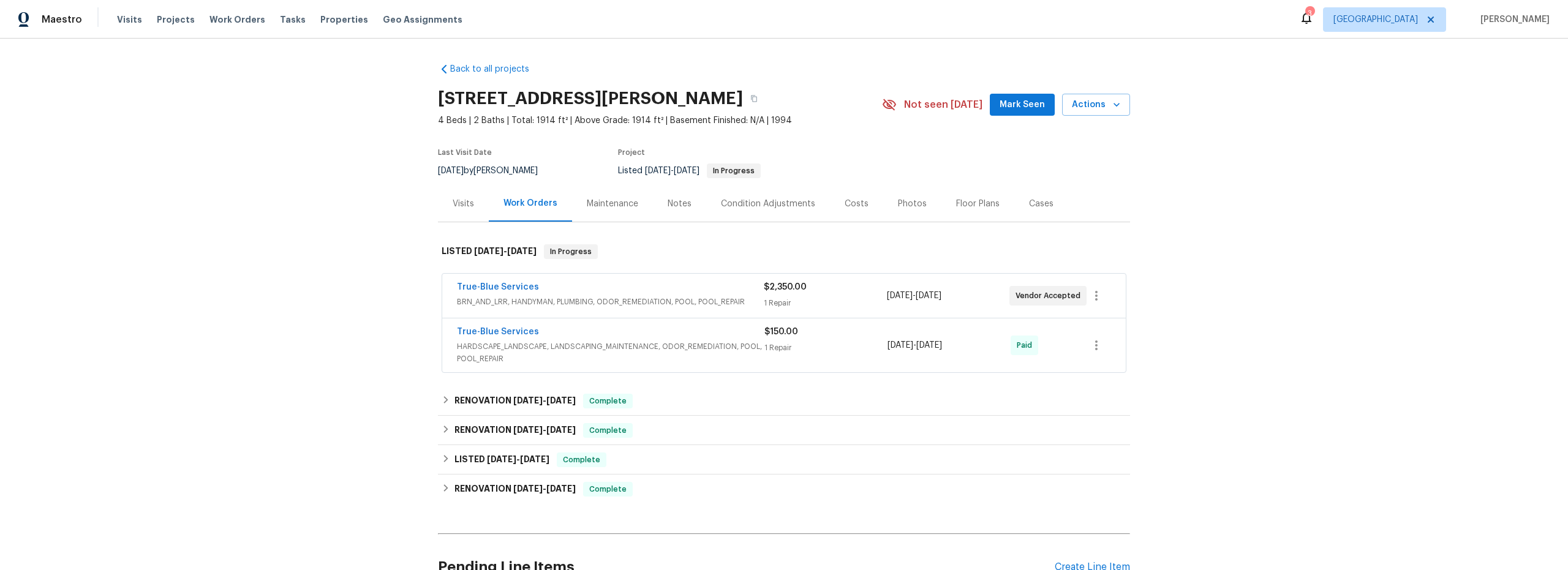
click at [669, 206] on div "Notes" at bounding box center [679, 204] width 24 height 12
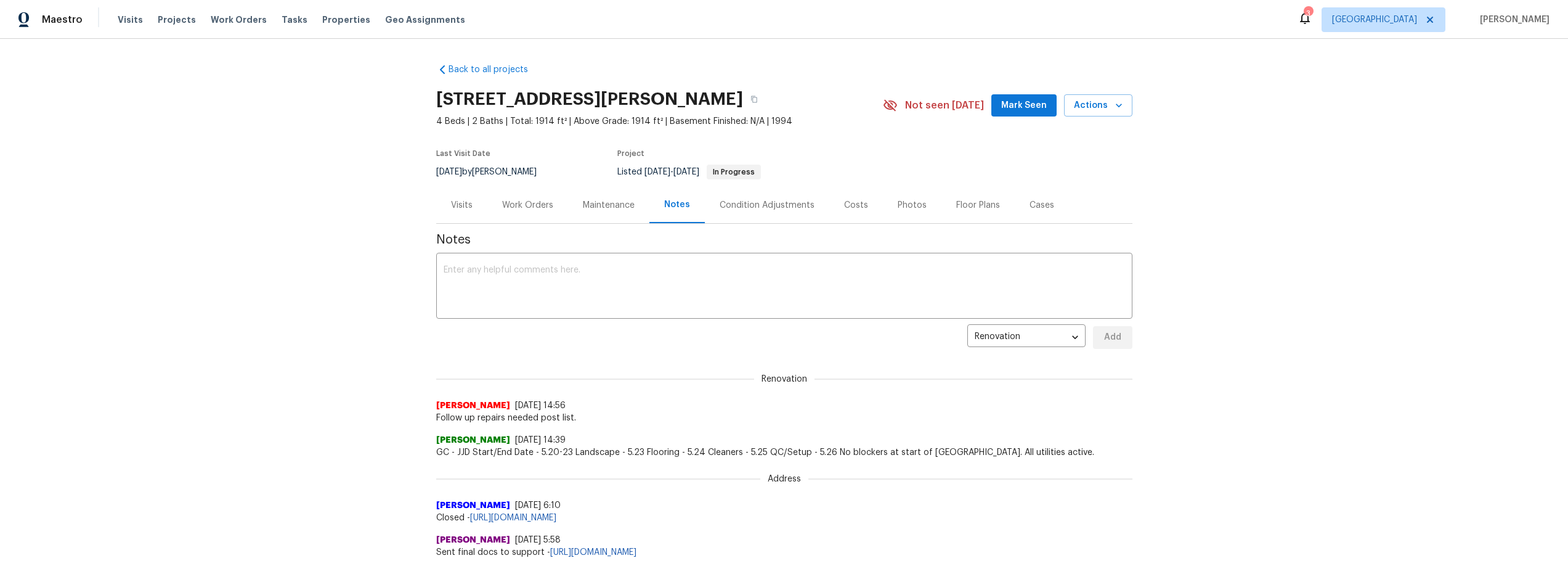
click at [530, 208] on div "Work Orders" at bounding box center [528, 206] width 51 height 13
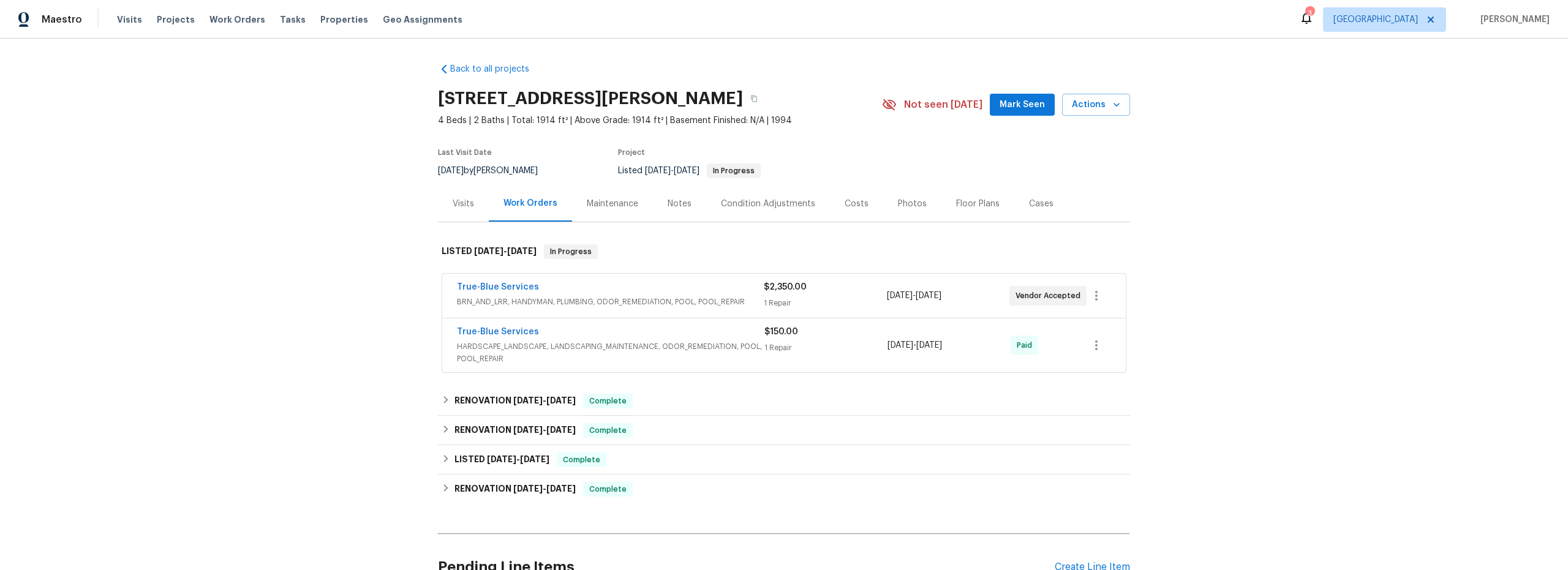
click at [648, 289] on div "True-Blue Services" at bounding box center [610, 288] width 307 height 15
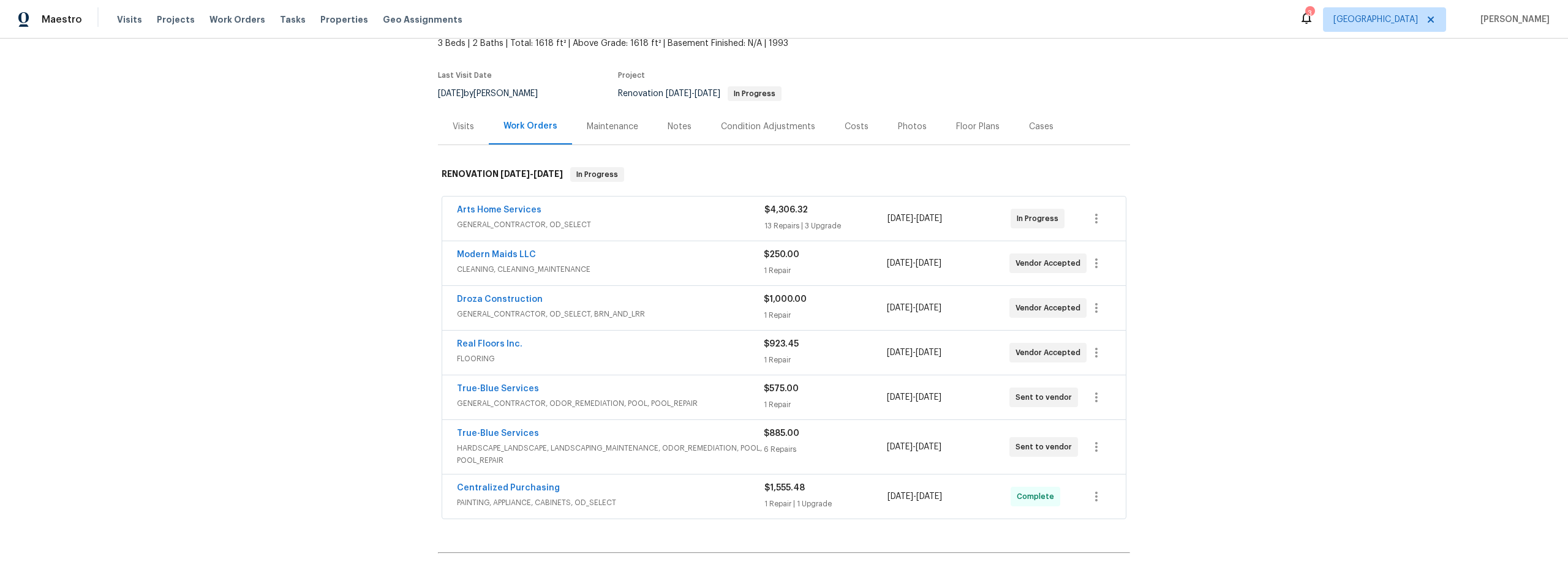
scroll to position [80, 0]
click at [1311, 18] on icon at bounding box center [1306, 19] width 10 height 12
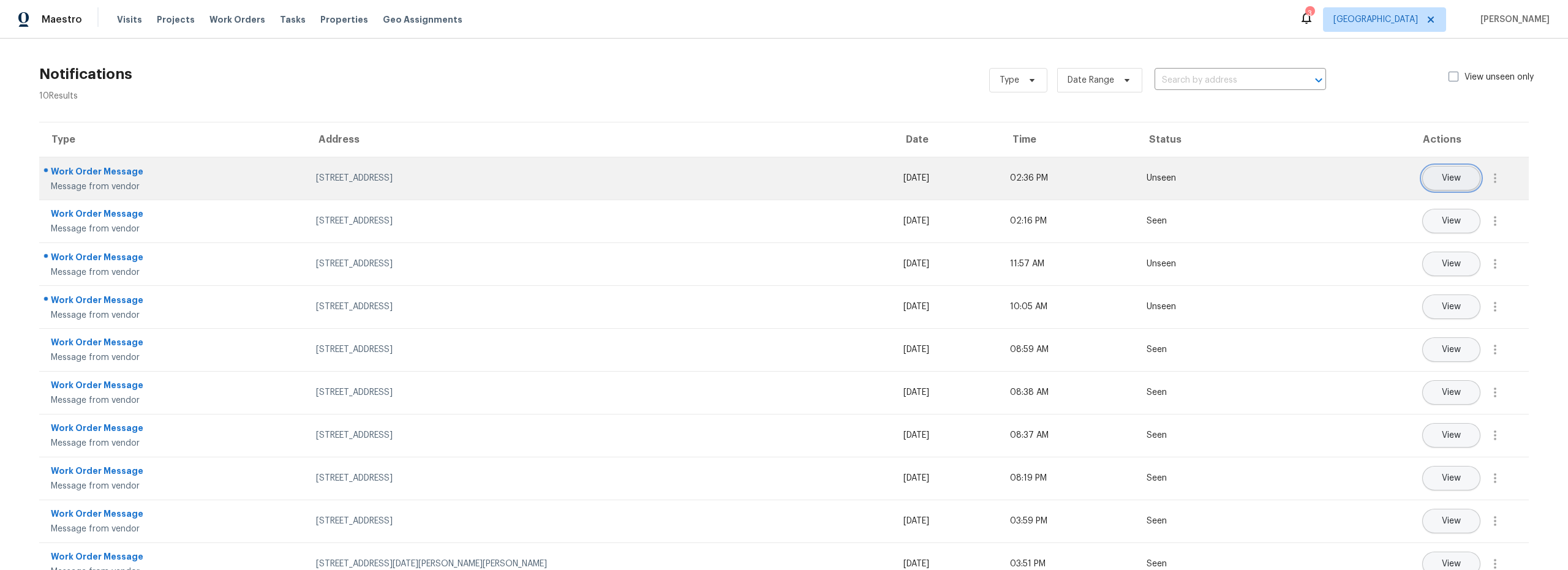
click at [1428, 180] on button "View" at bounding box center [1451, 178] width 58 height 24
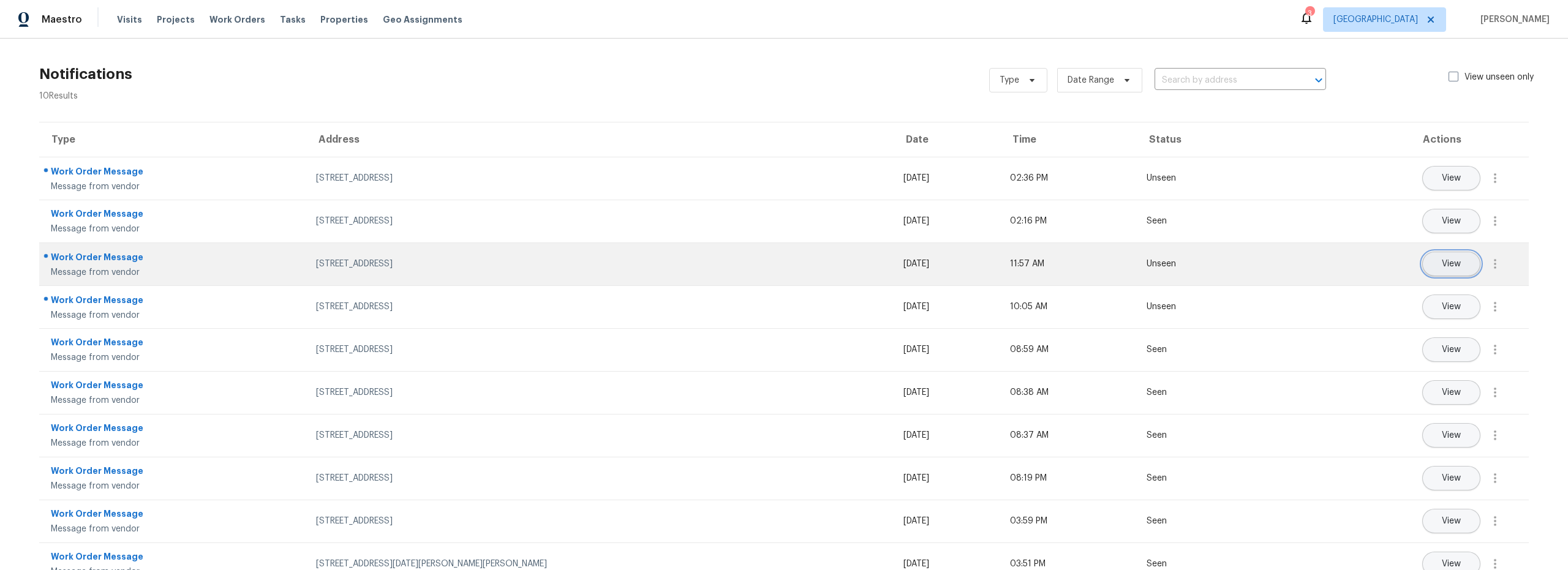
click at [1444, 265] on span "View" at bounding box center [1451, 264] width 19 height 9
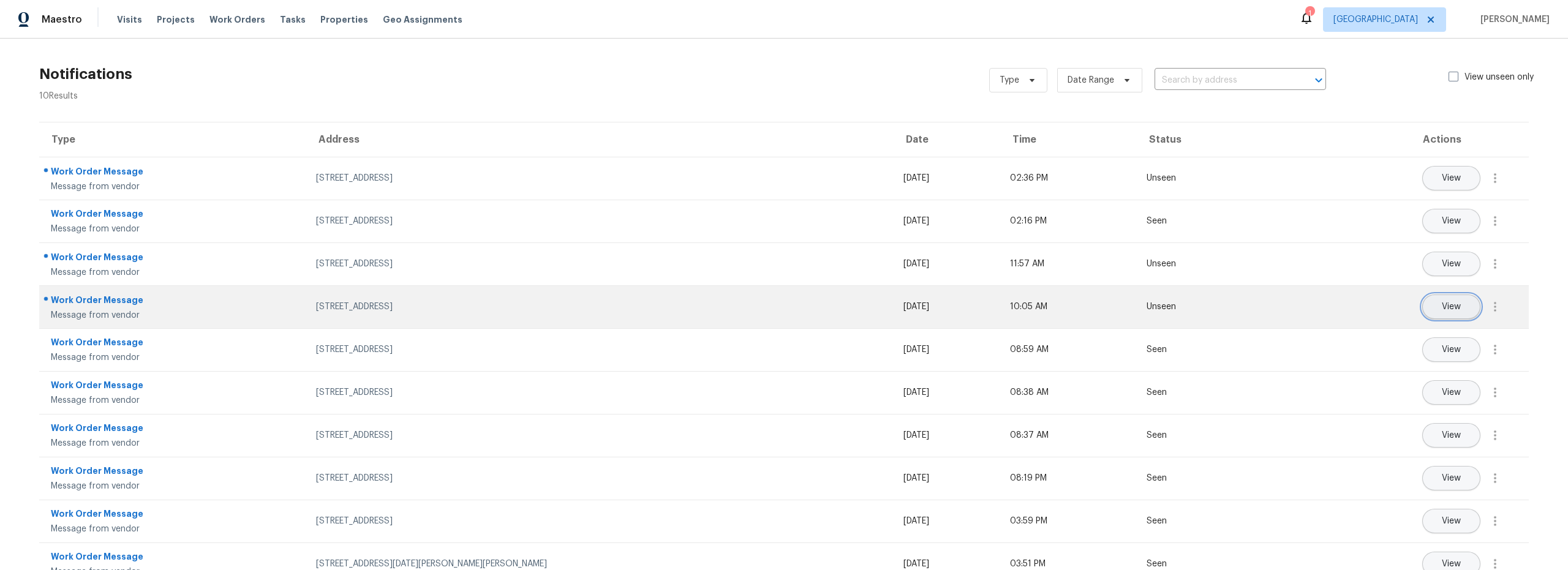
click at [1428, 304] on button "View" at bounding box center [1451, 306] width 58 height 24
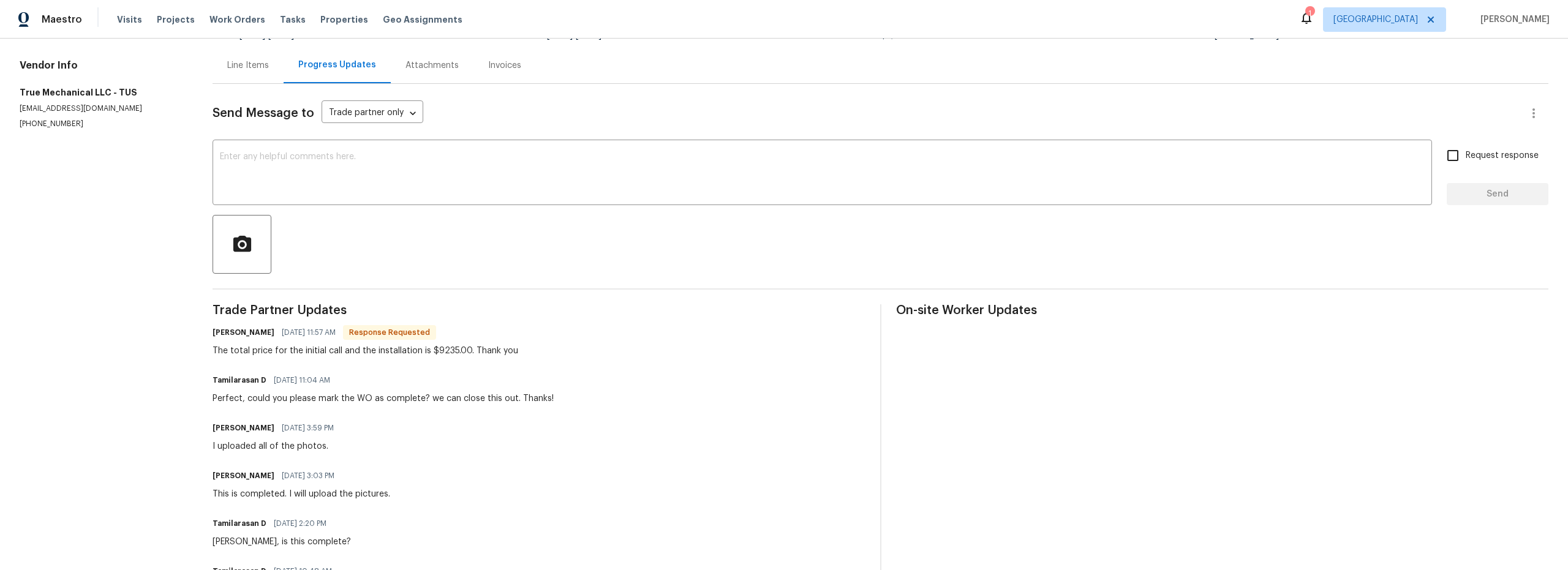
scroll to position [31, 0]
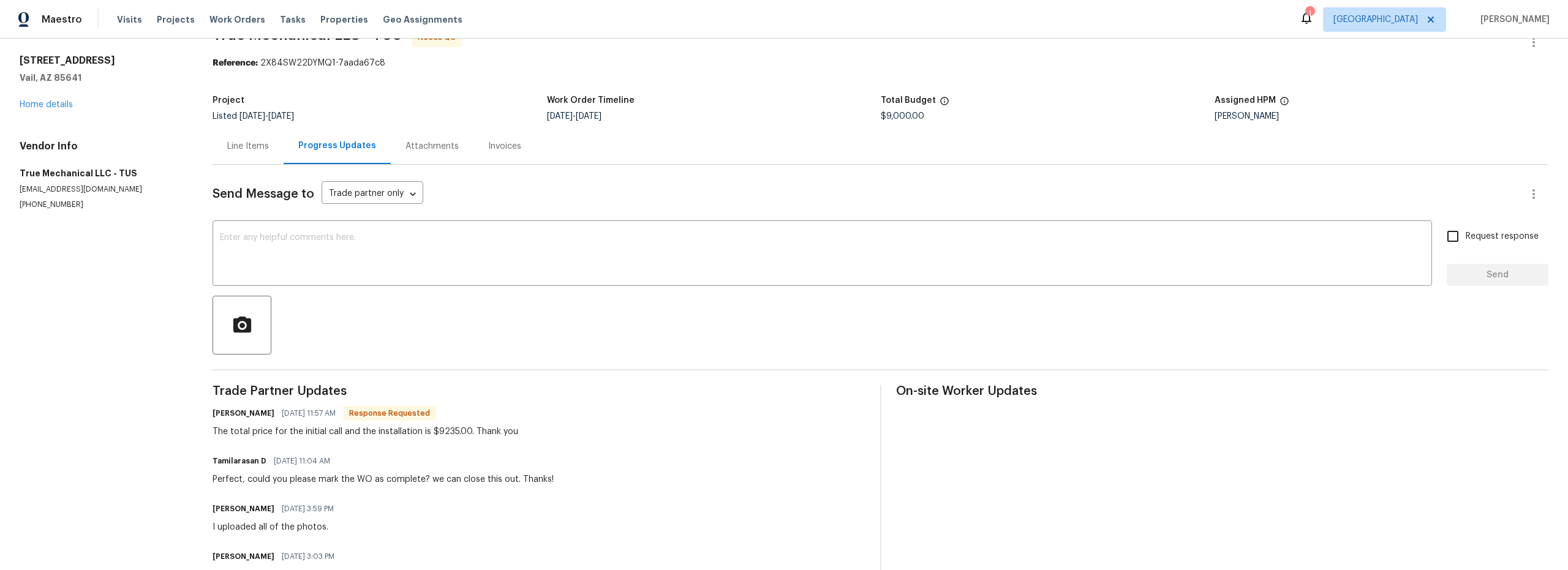
click at [256, 146] on div "Line Items" at bounding box center [248, 146] width 42 height 12
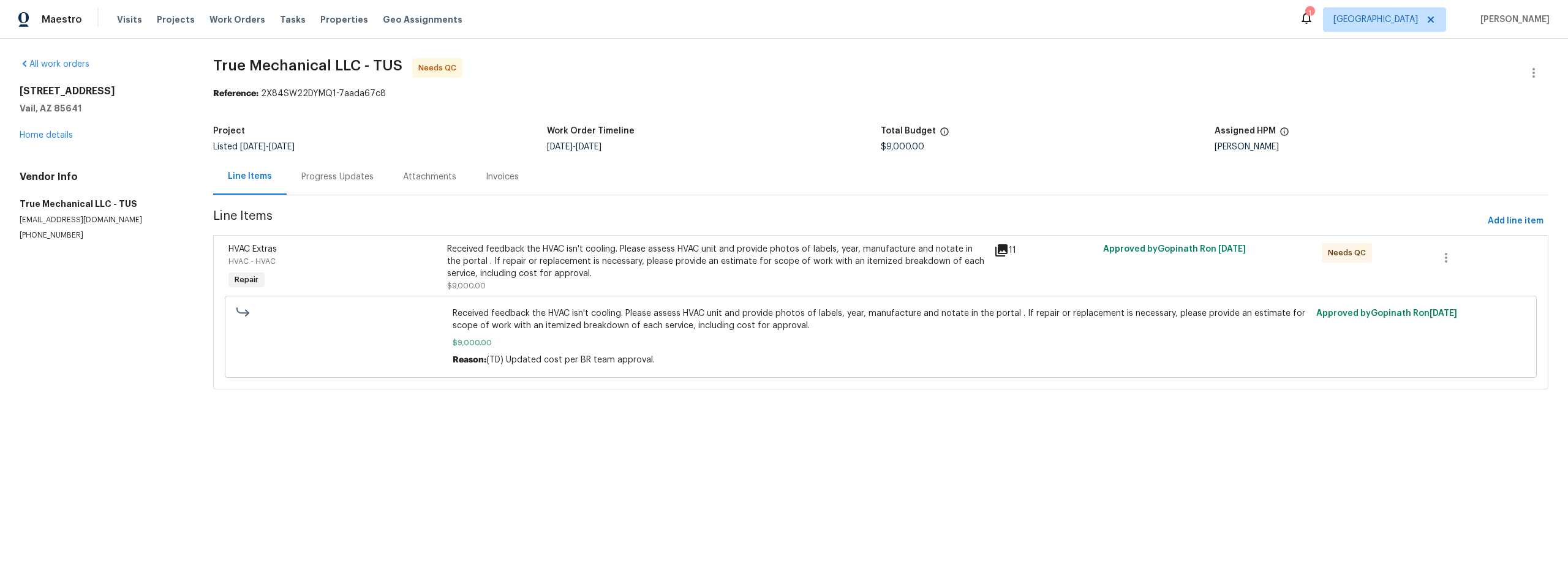
click at [319, 180] on div "Progress Updates" at bounding box center [337, 177] width 72 height 12
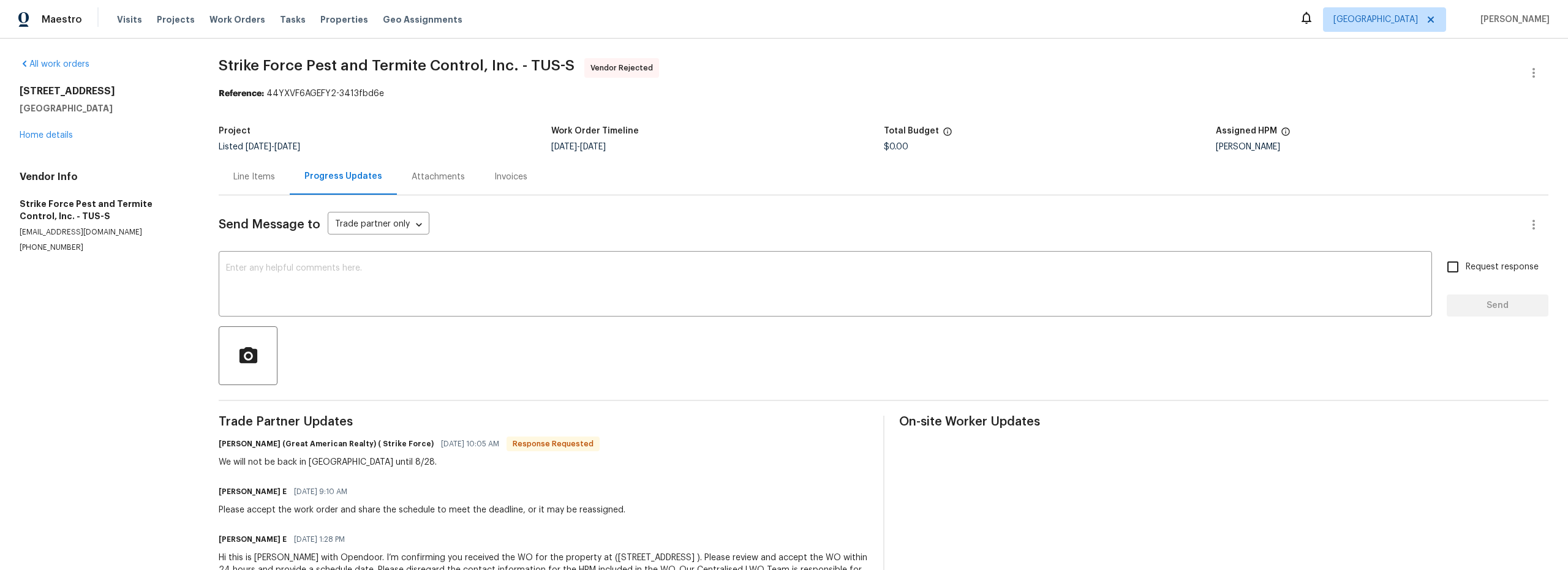
click at [249, 180] on div "Line Items" at bounding box center [254, 177] width 42 height 12
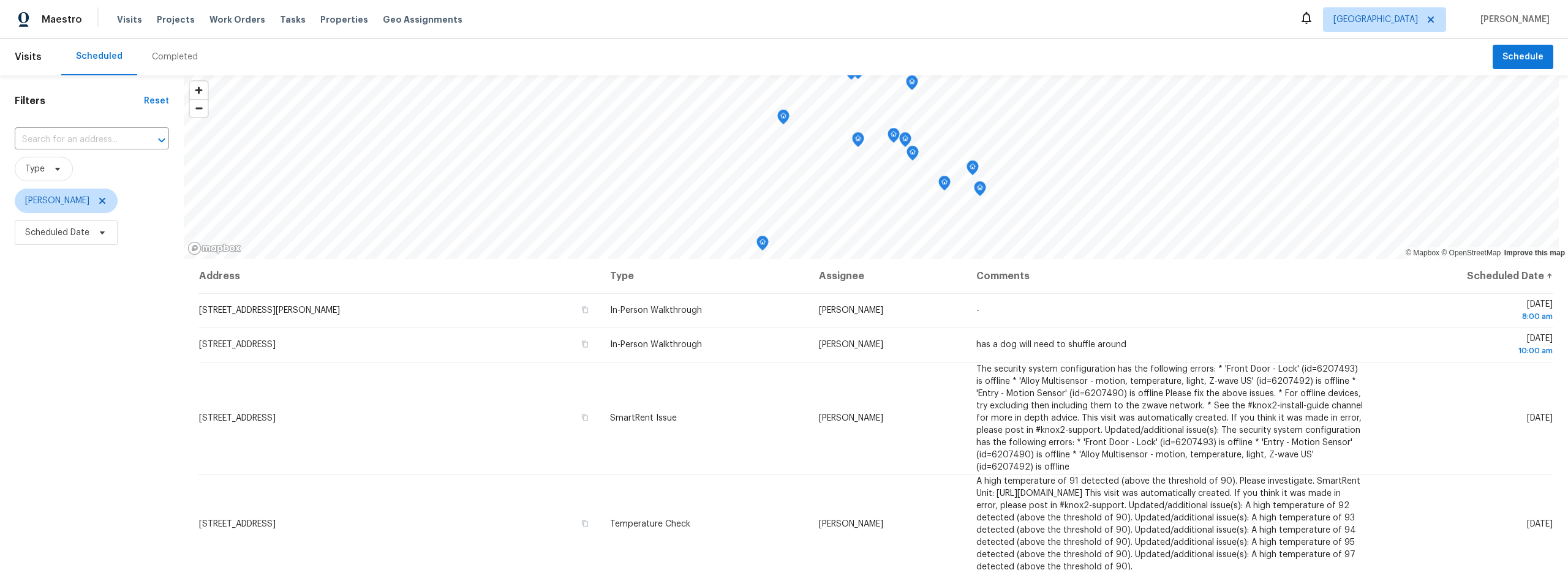
scroll to position [420, 0]
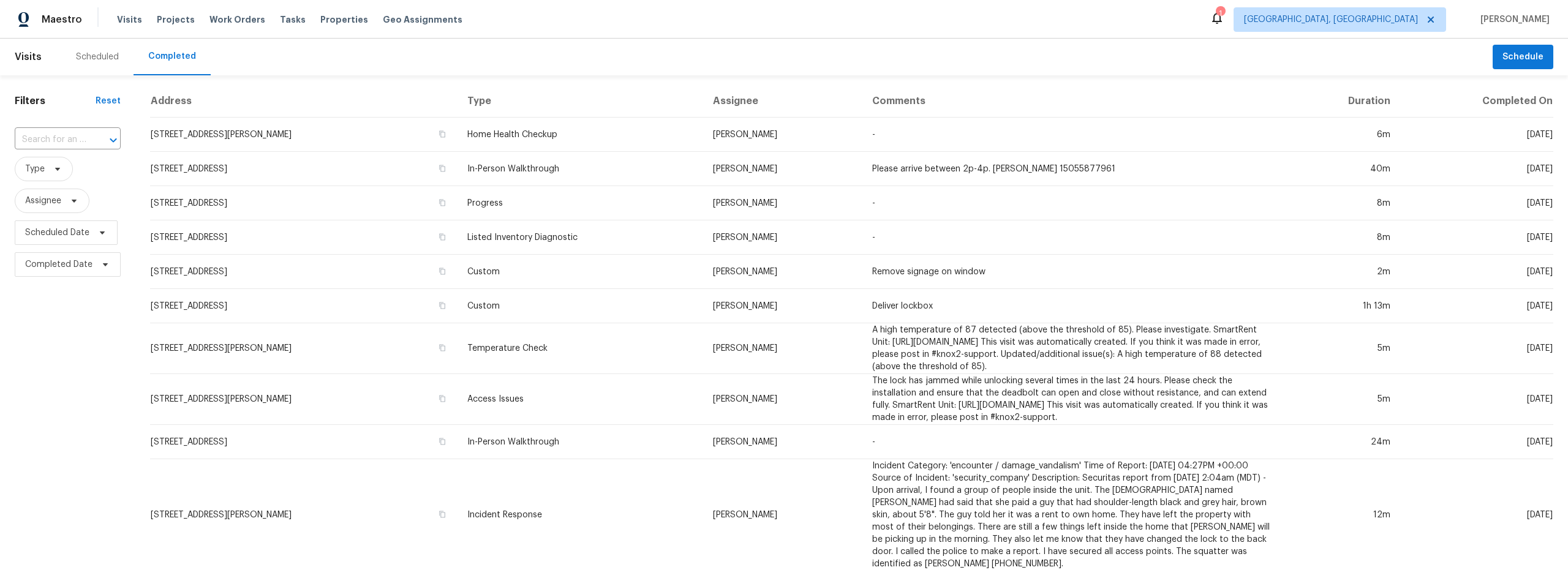
click at [106, 60] on div "Scheduled" at bounding box center [97, 57] width 43 height 12
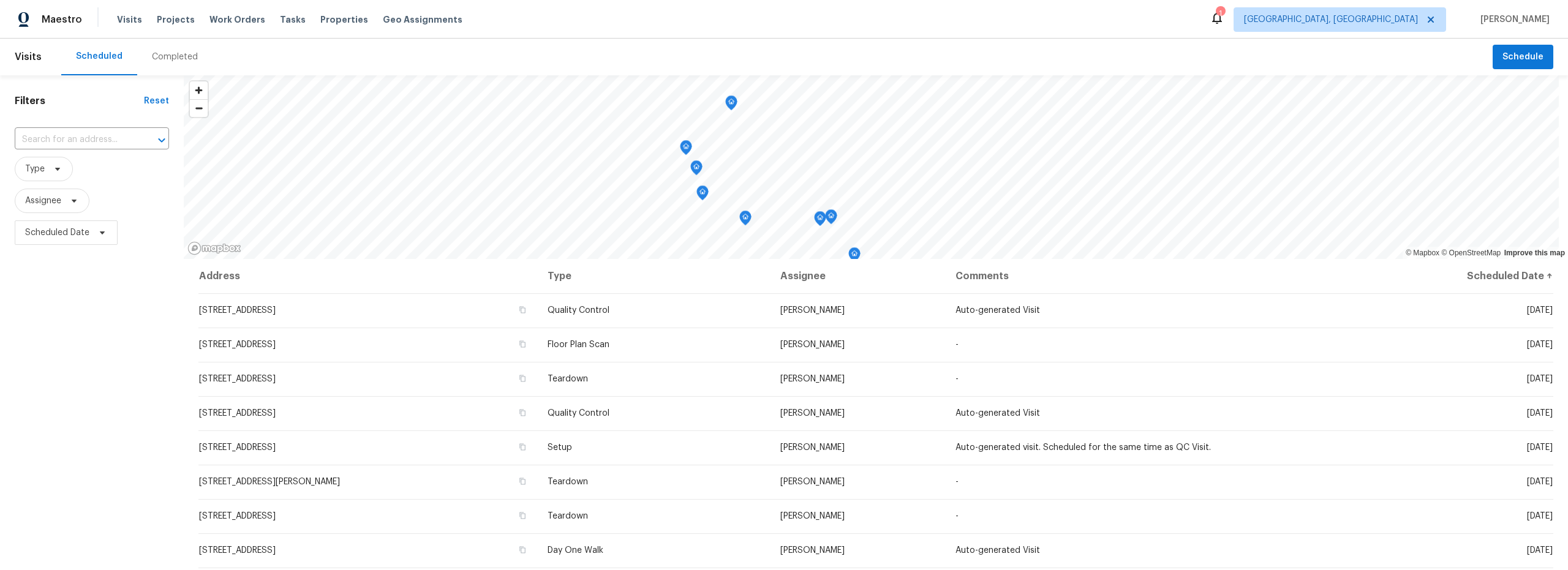
click at [174, 53] on div "Completed" at bounding box center [175, 57] width 46 height 12
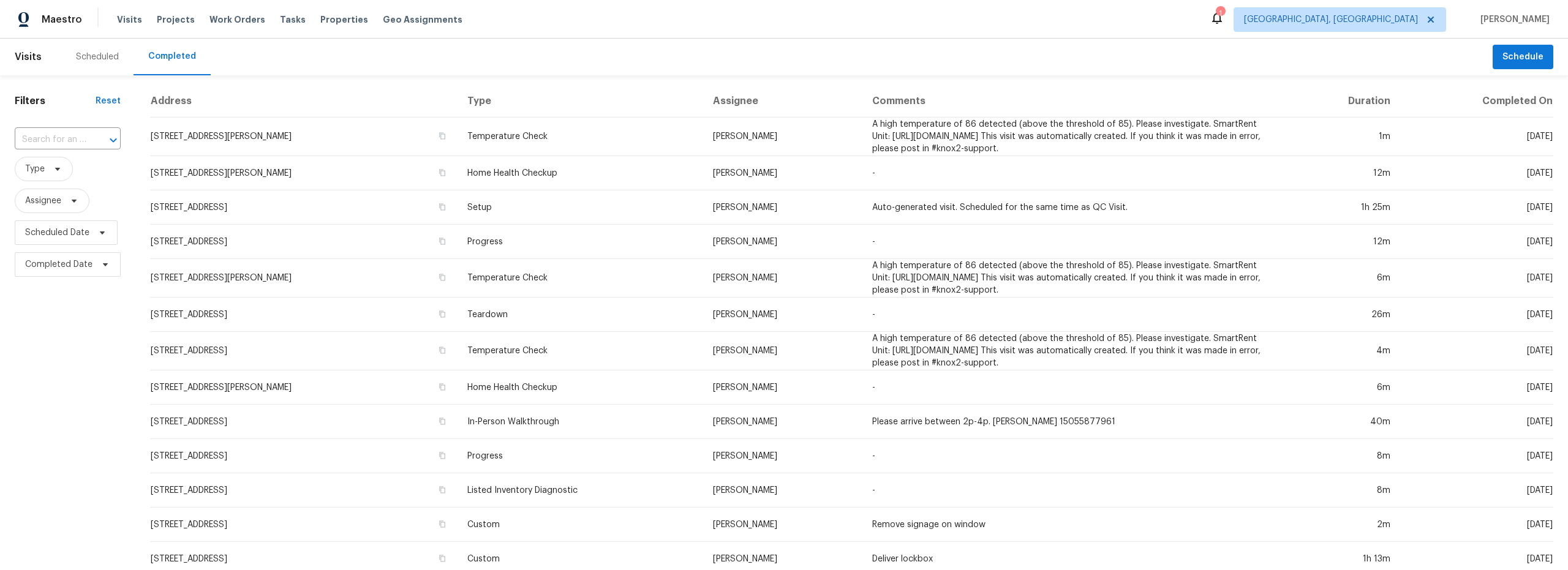
click at [99, 56] on div "Scheduled" at bounding box center [97, 57] width 43 height 12
